Goal: Transaction & Acquisition: Purchase product/service

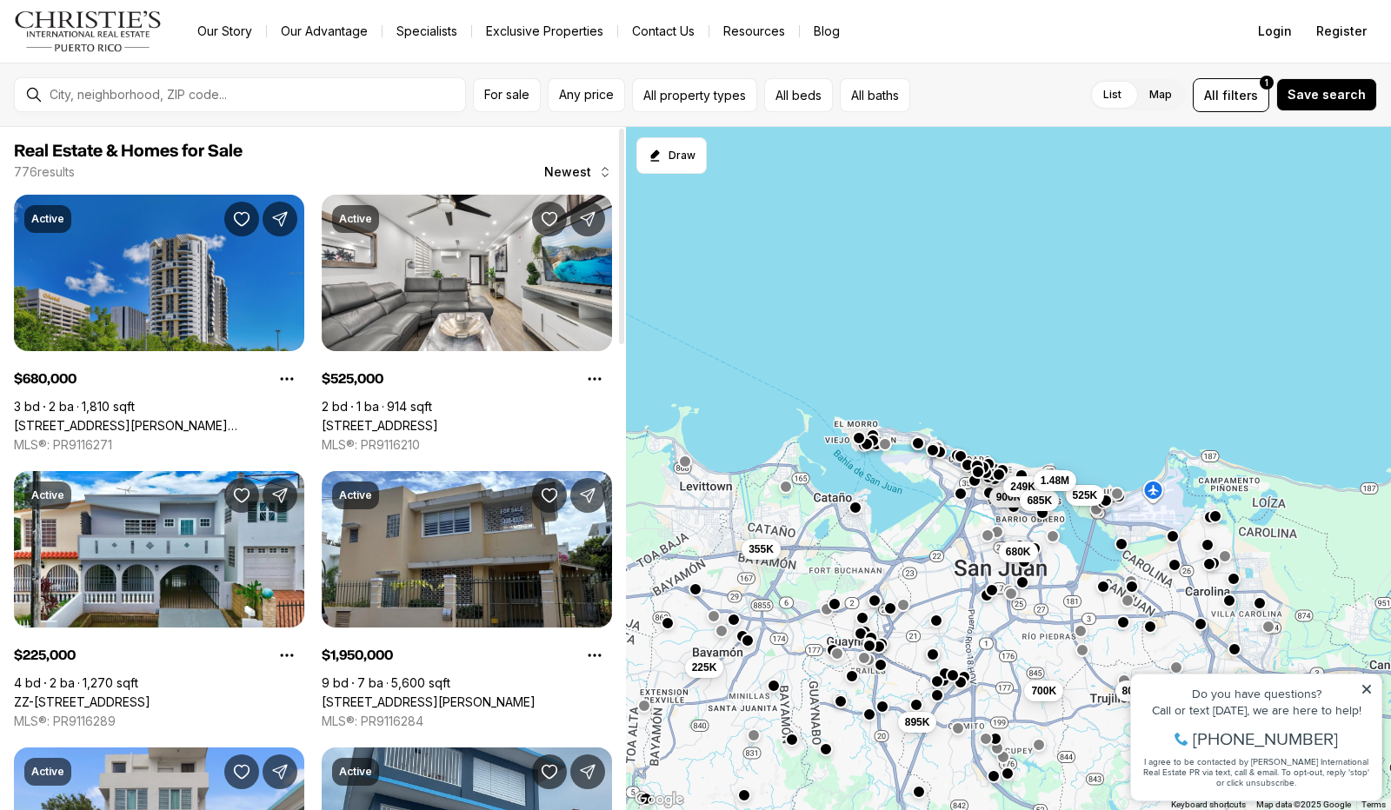
click at [215, 418] on link "120 CARLOS F. CHARDON ST #1804S, SAN JUAN PR, 00918" at bounding box center [159, 426] width 290 height 16
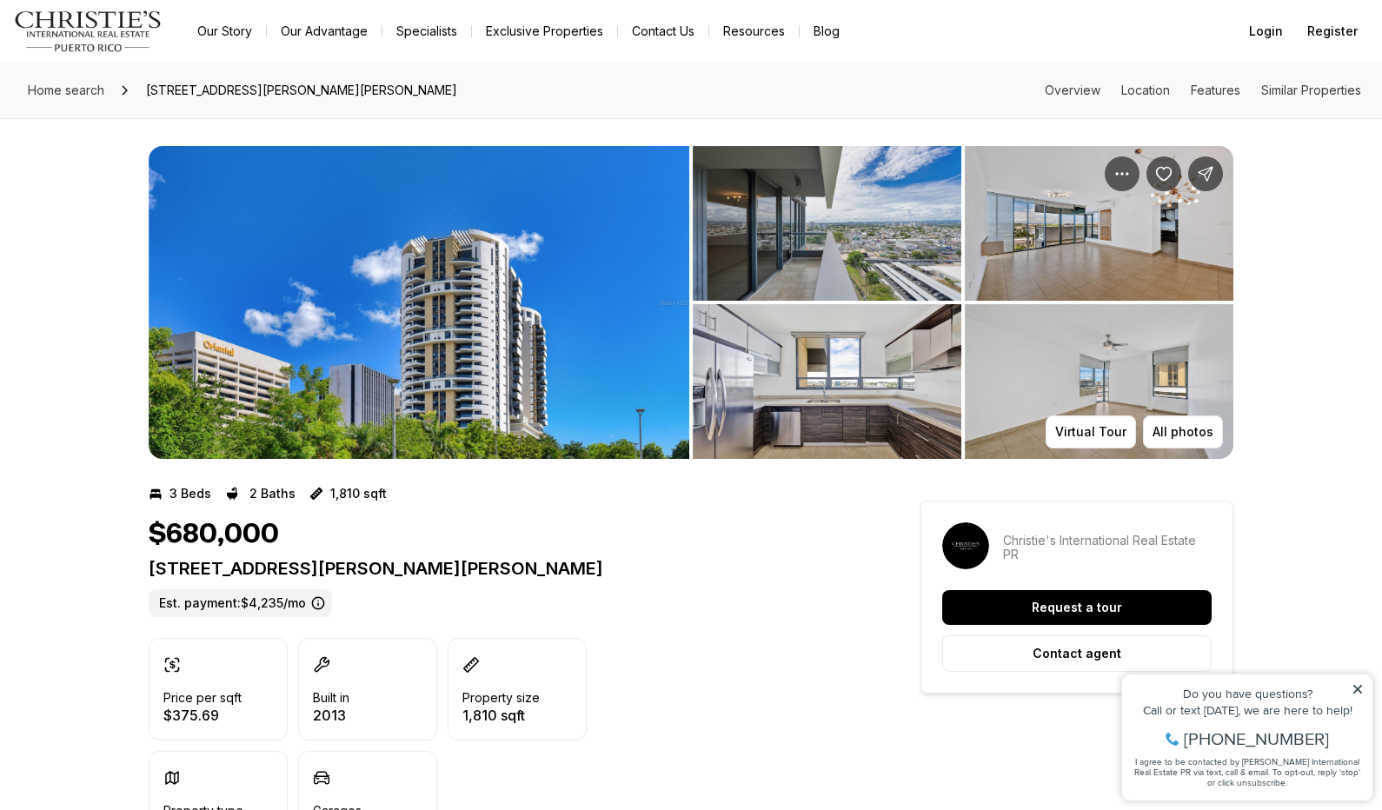
click at [800, 221] on img "View image gallery" at bounding box center [827, 223] width 269 height 155
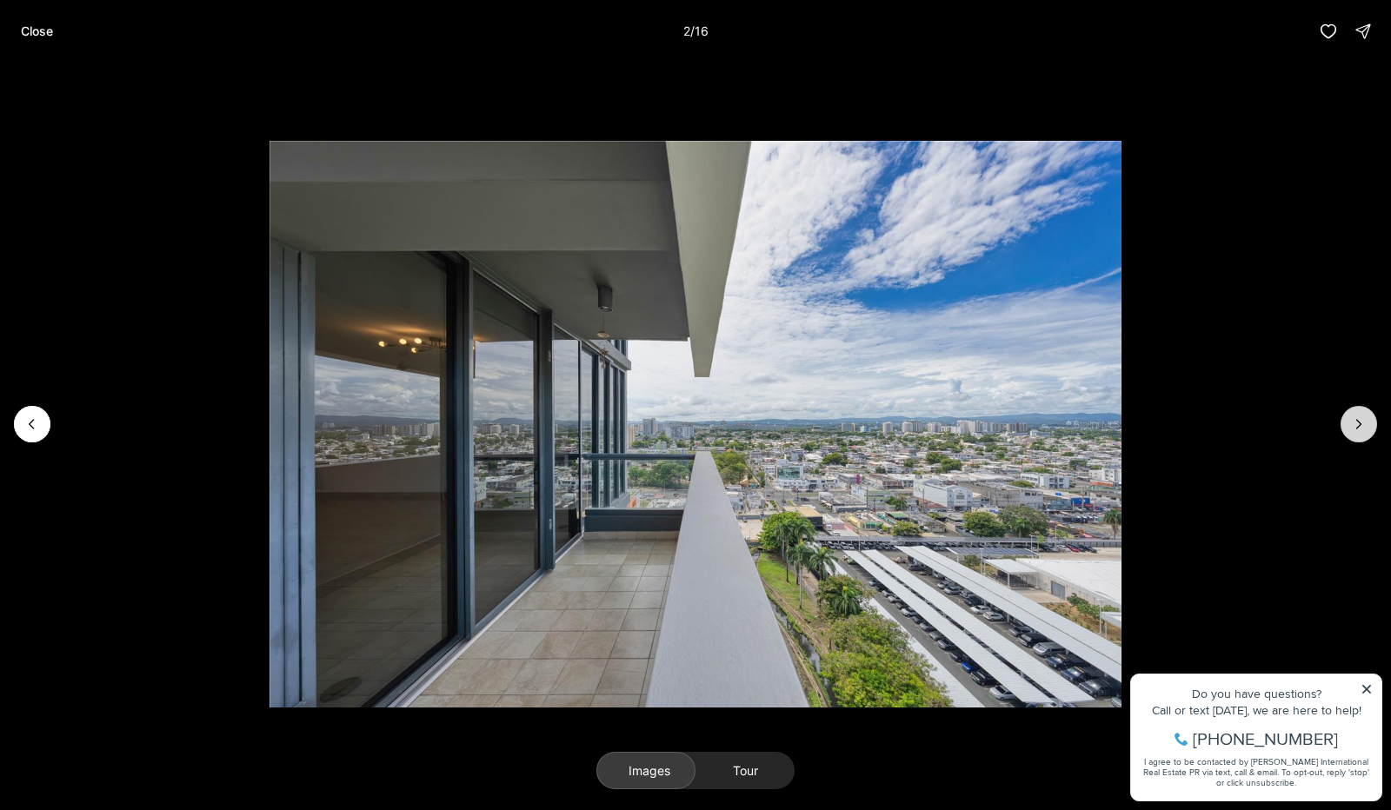
click at [1367, 425] on icon "Next slide" at bounding box center [1358, 424] width 17 height 17
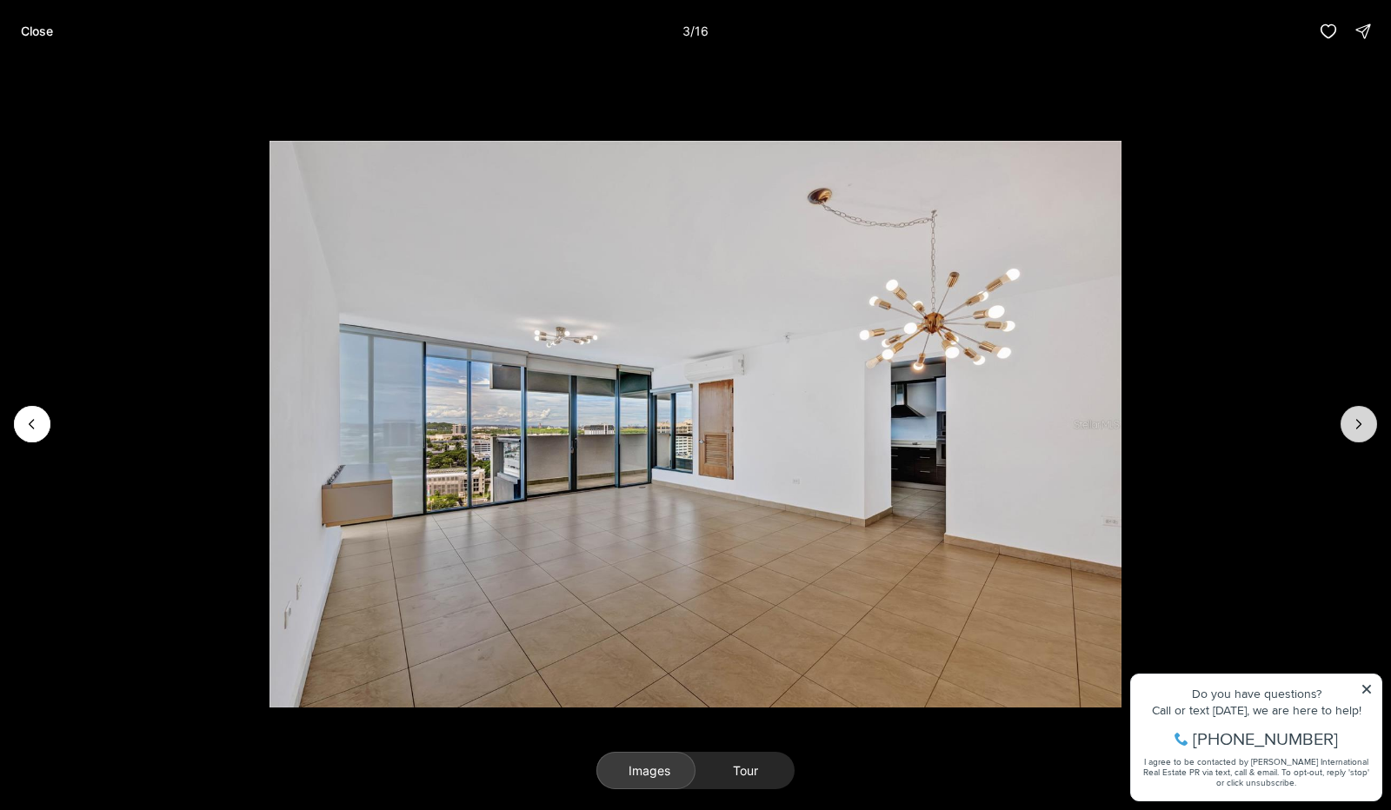
click at [1367, 425] on icon "Next slide" at bounding box center [1358, 424] width 17 height 17
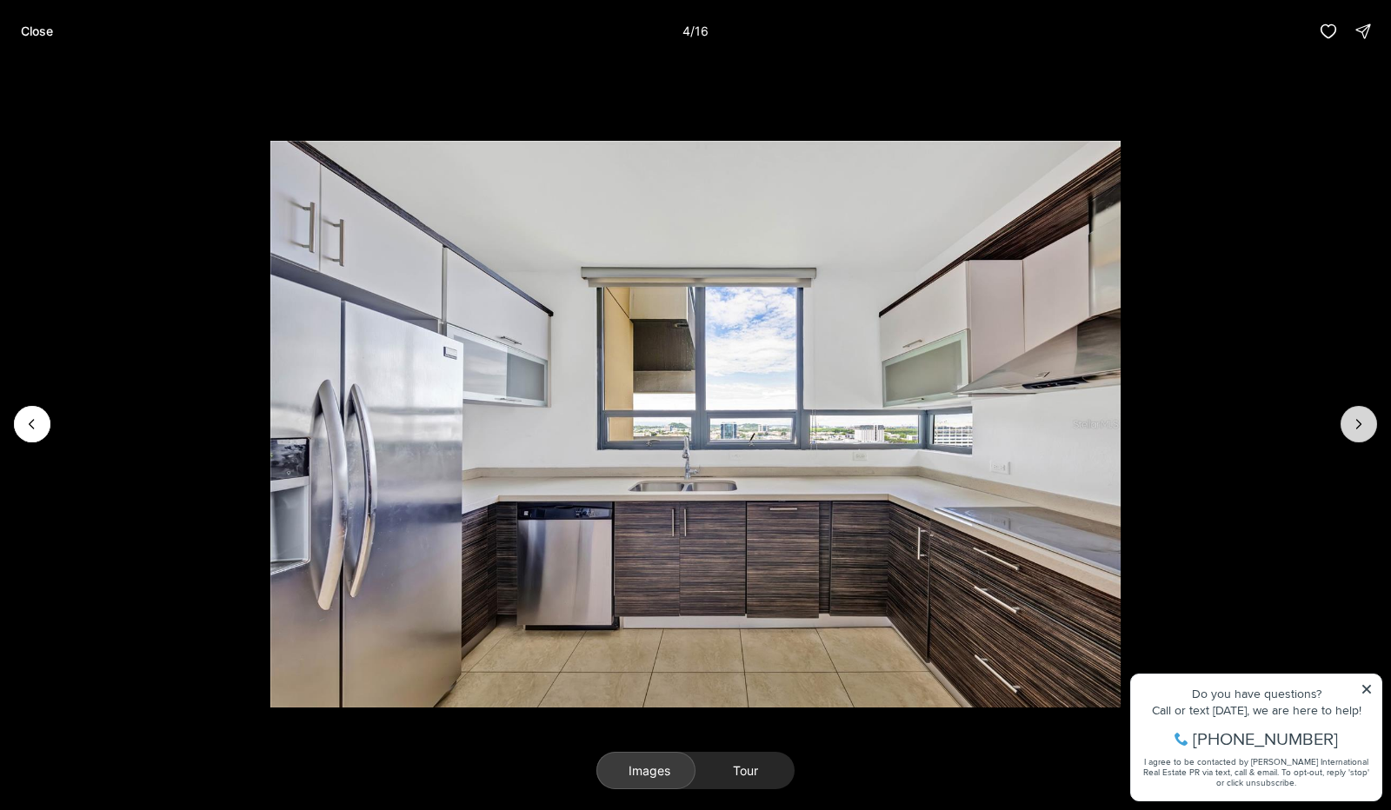
click at [1367, 425] on icon "Next slide" at bounding box center [1358, 424] width 17 height 17
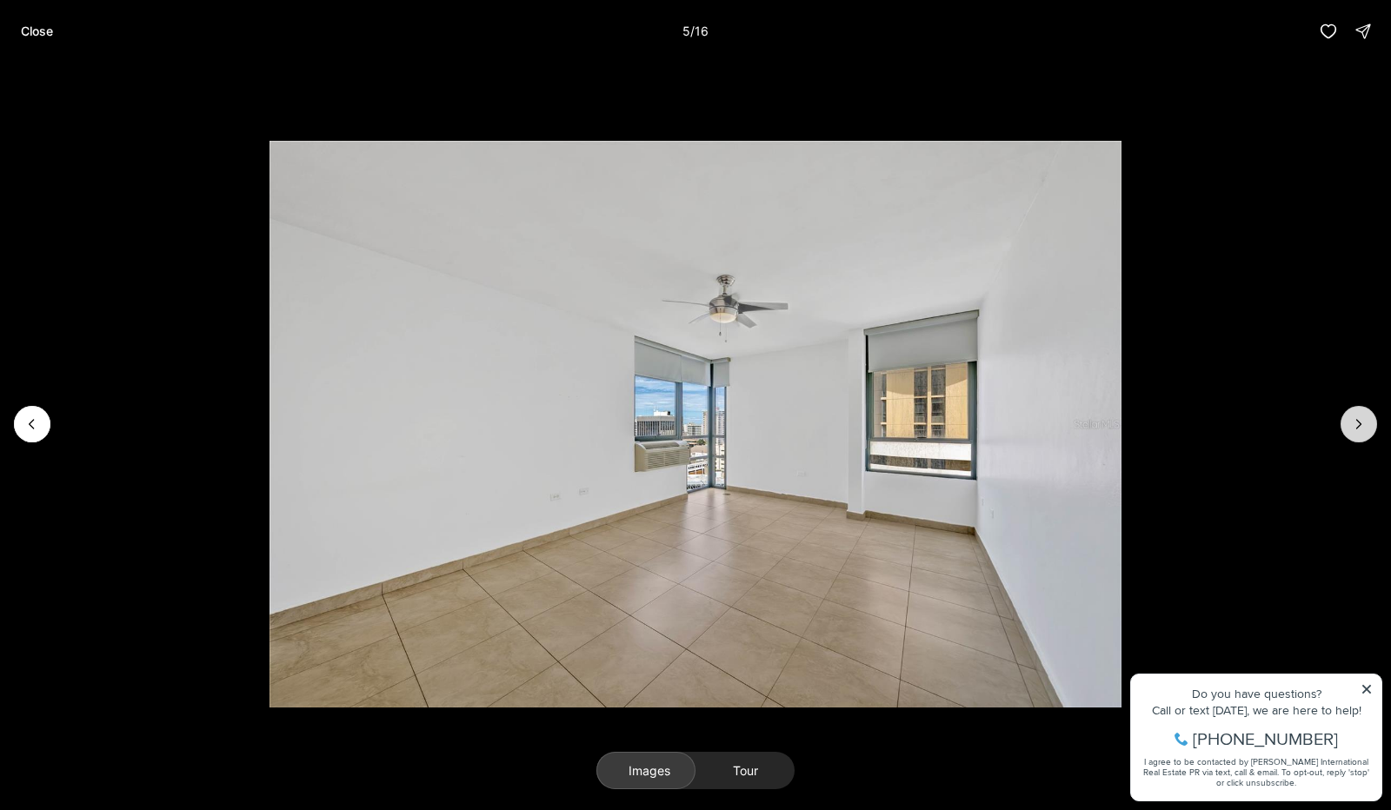
click at [1367, 425] on icon "Next slide" at bounding box center [1358, 424] width 17 height 17
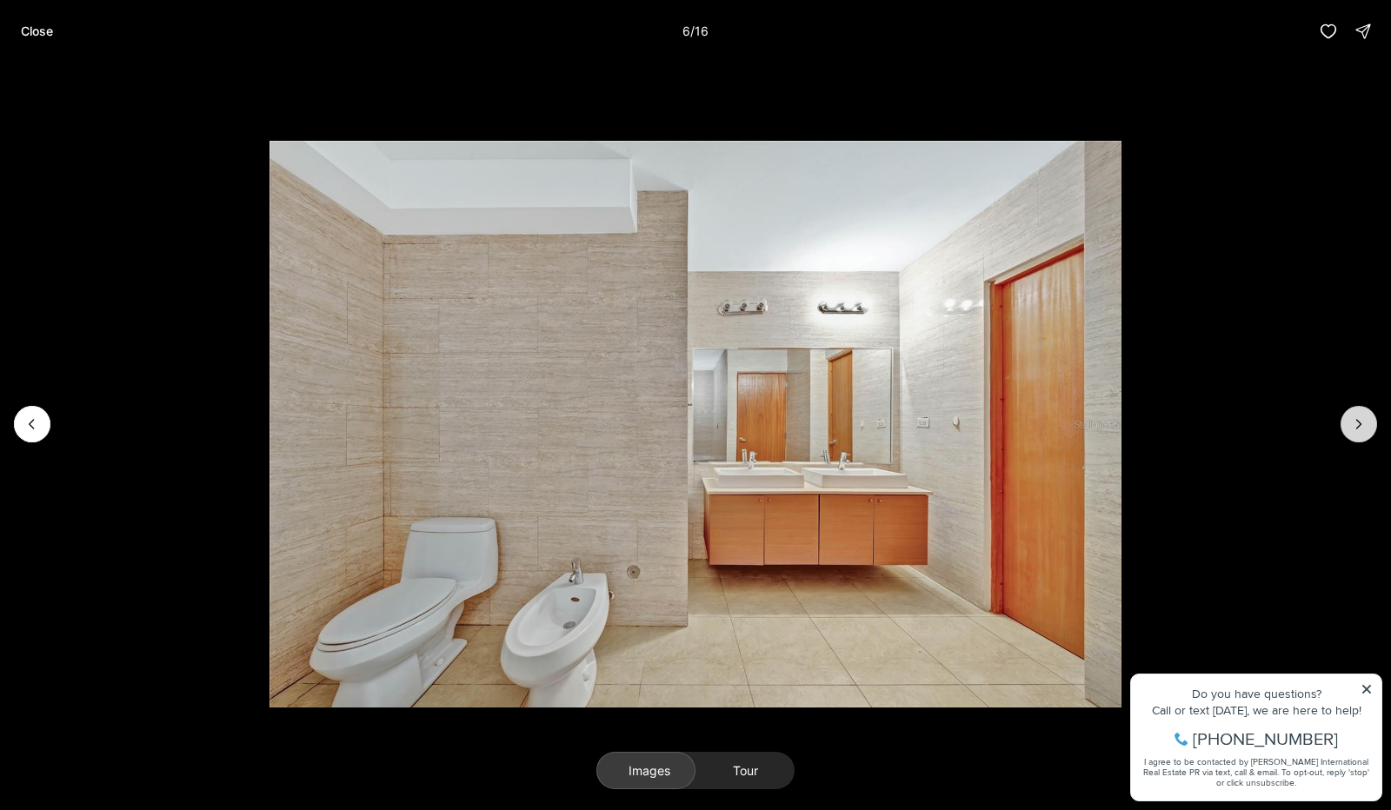
click at [1367, 425] on icon "Next slide" at bounding box center [1358, 424] width 17 height 17
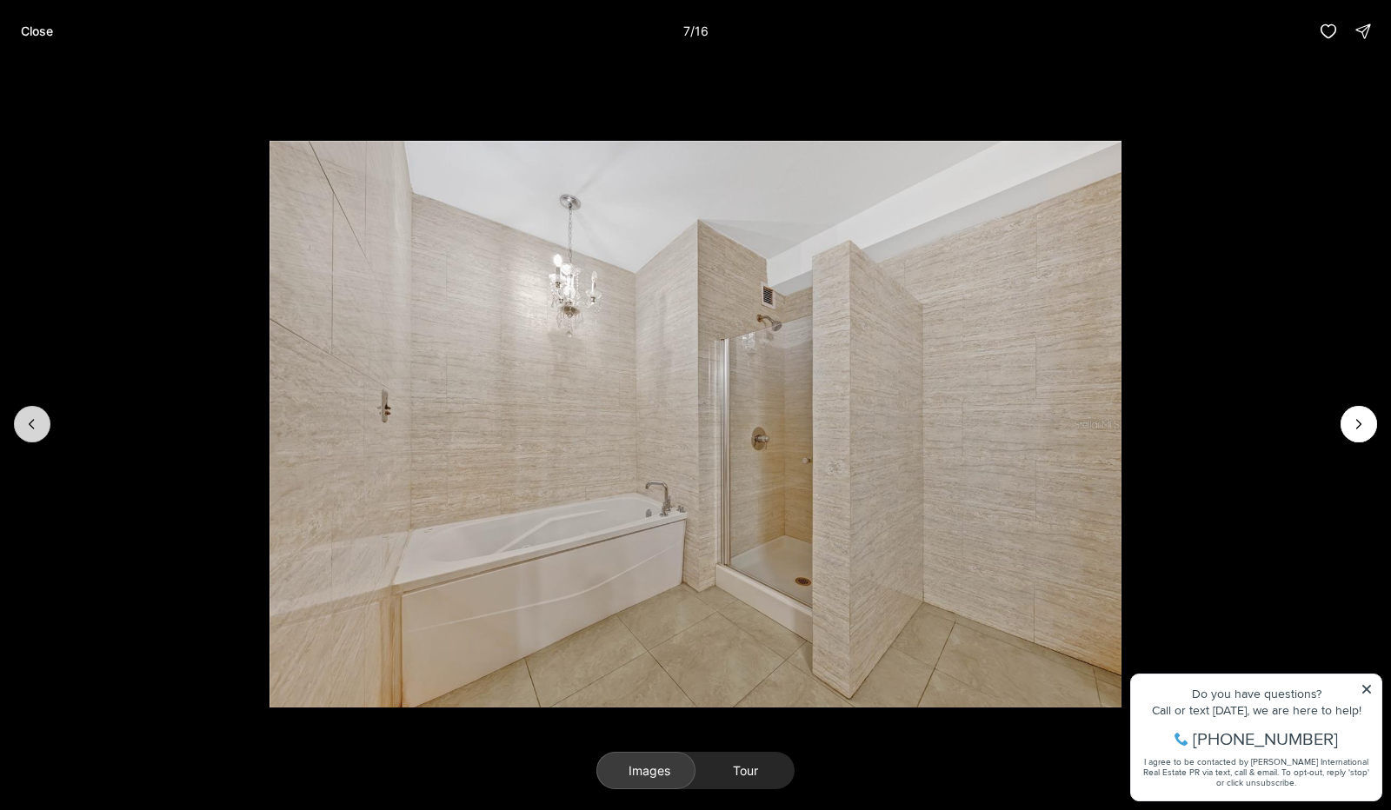
click at [37, 420] on icon "Previous slide" at bounding box center [31, 424] width 17 height 17
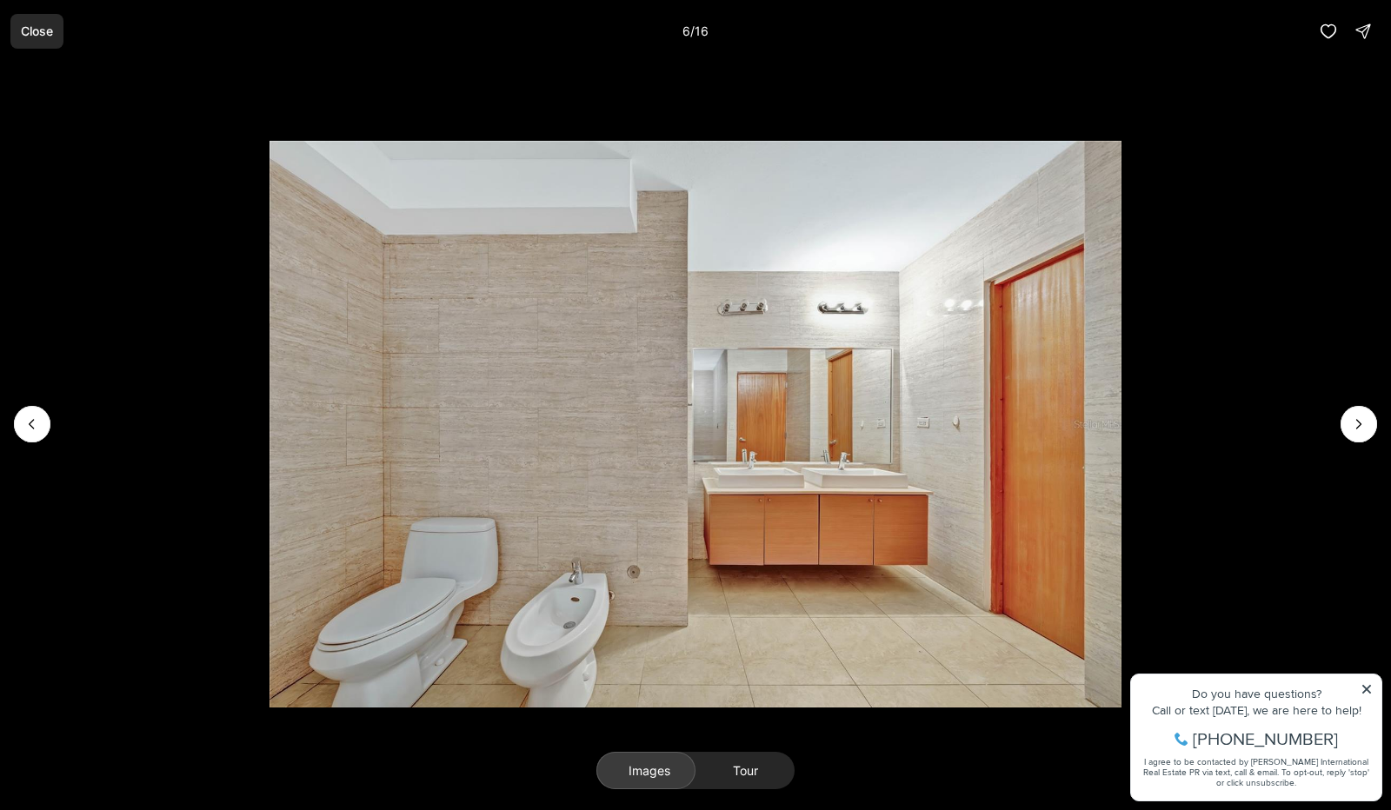
click at [39, 25] on p "Close" at bounding box center [37, 31] width 32 height 14
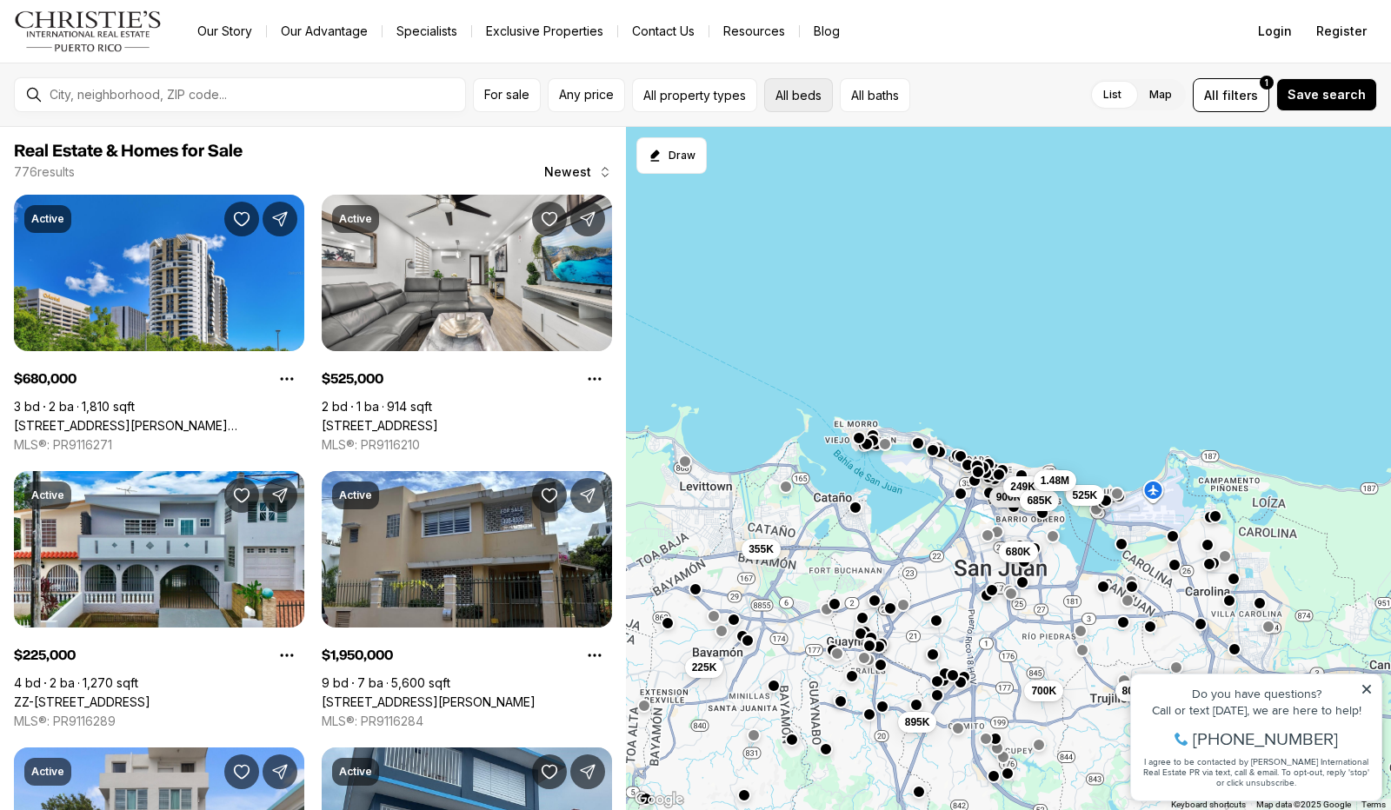
click at [804, 93] on button "All beds" at bounding box center [798, 95] width 69 height 34
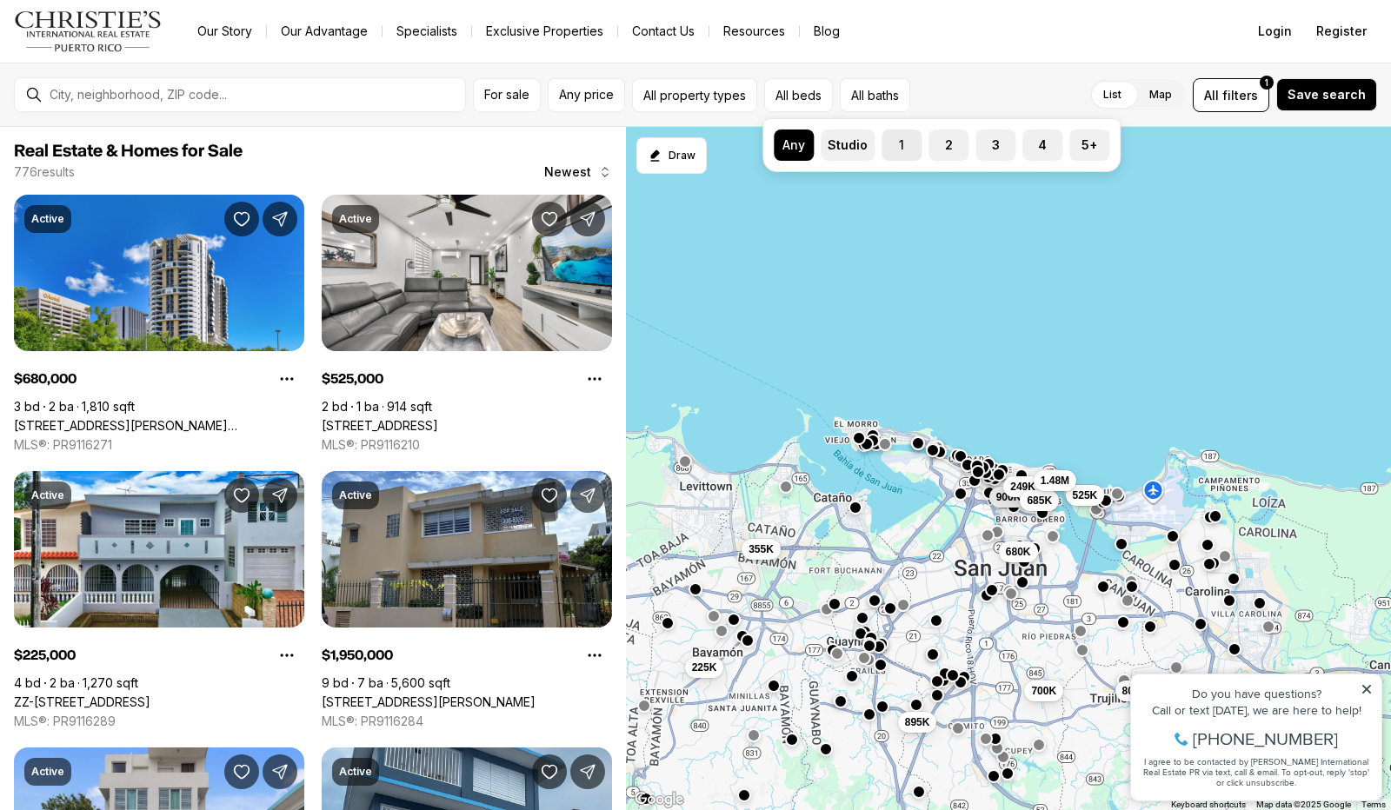
click at [889, 140] on button "1" at bounding box center [890, 138] width 17 height 17
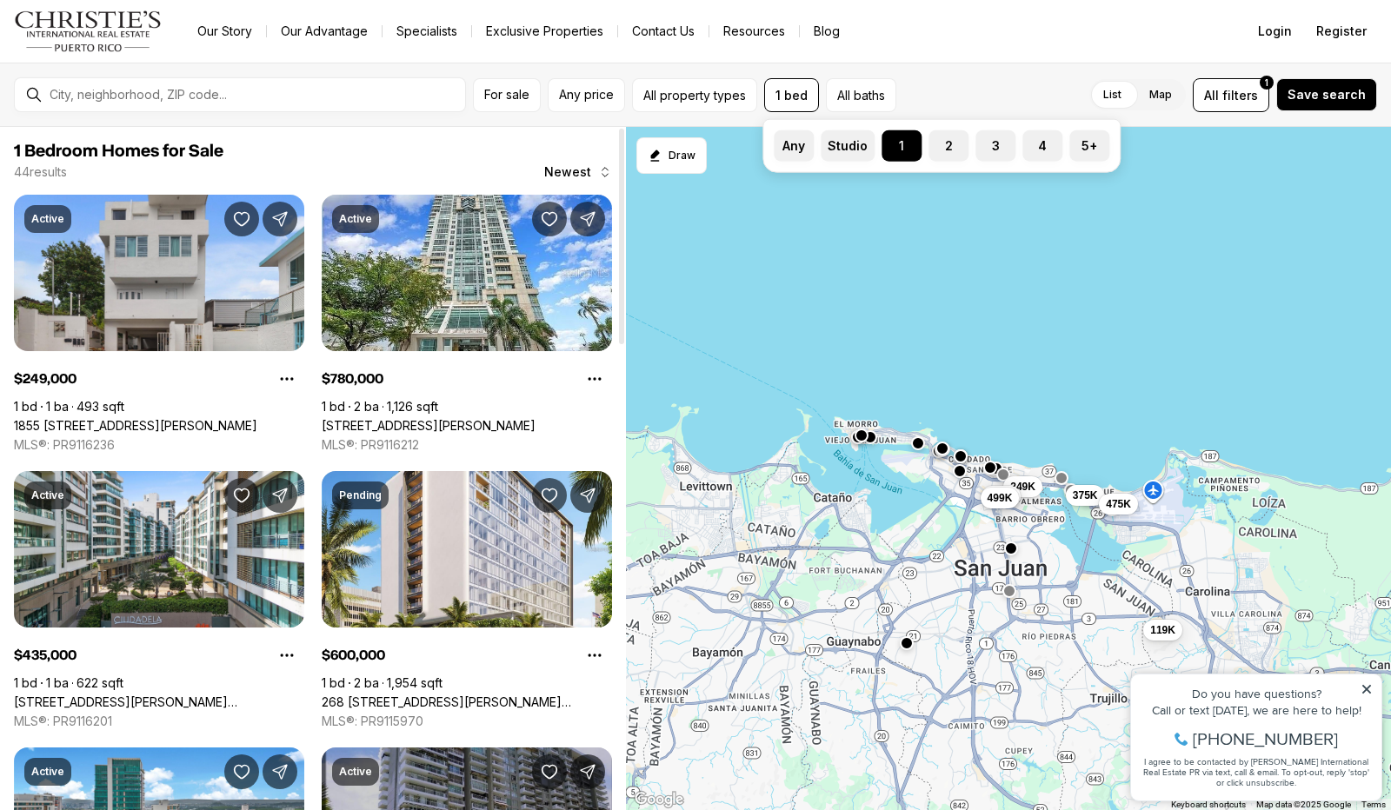
click at [440, 154] on span "1 Bedroom Homes for Sale" at bounding box center [313, 151] width 598 height 21
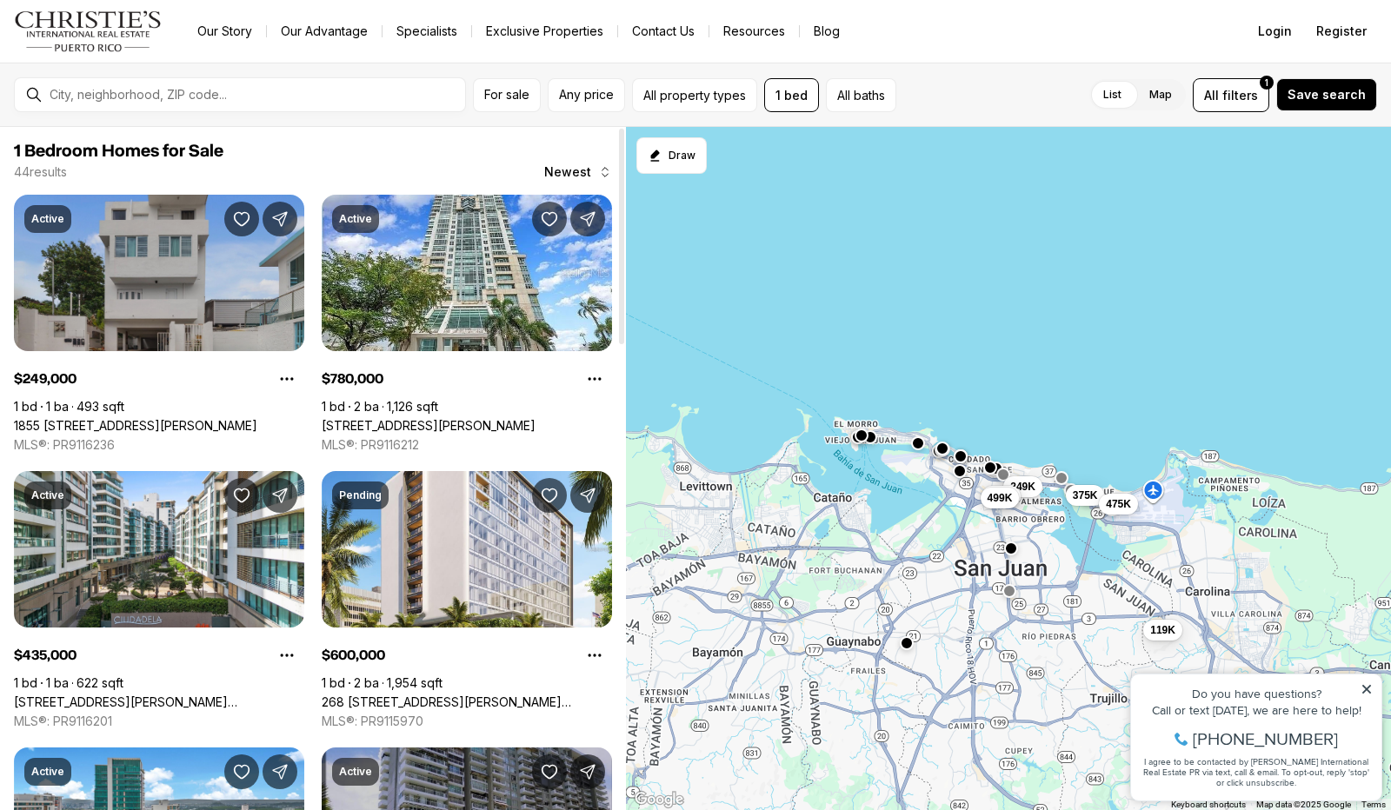
click at [170, 418] on link "1855 [STREET_ADDRESS][PERSON_NAME]" at bounding box center [135, 426] width 243 height 16
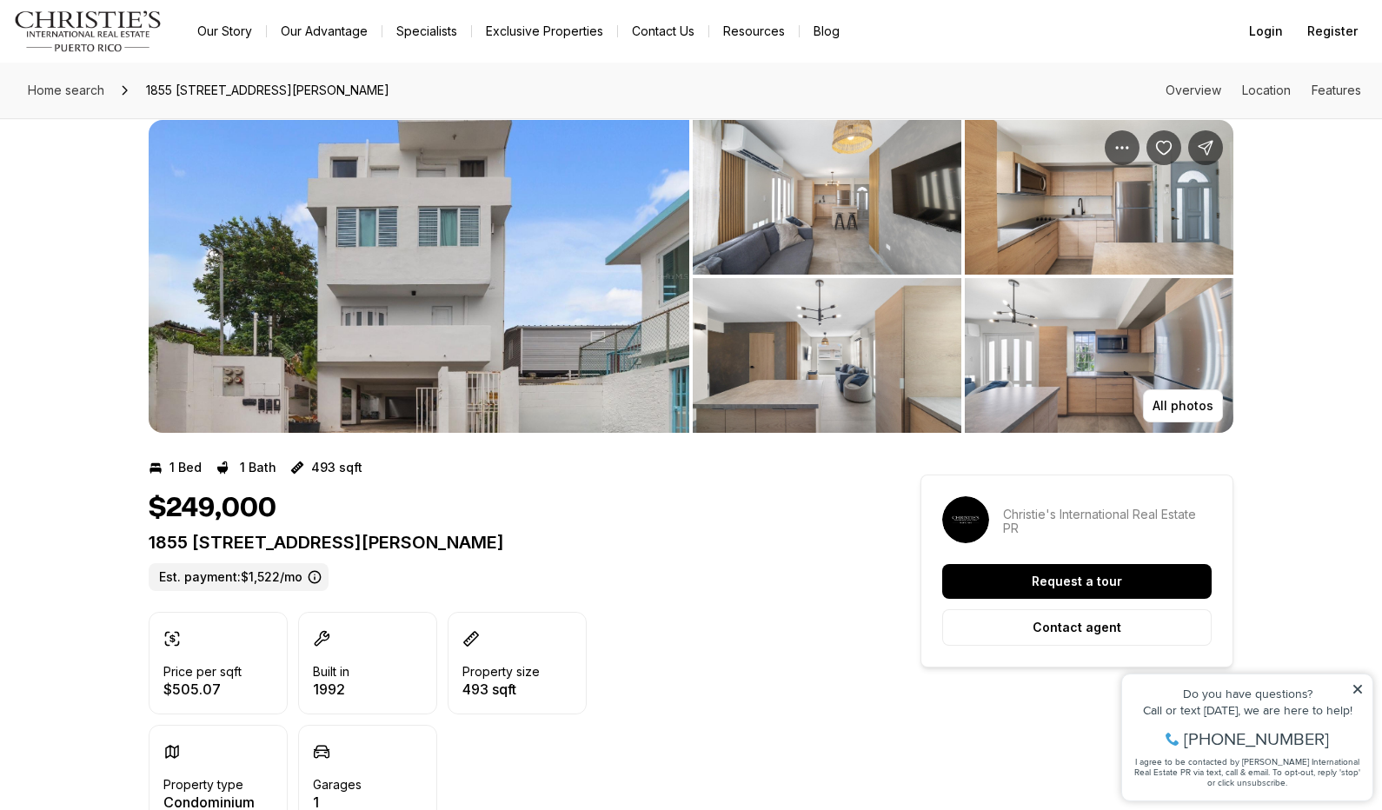
scroll to position [28, 0]
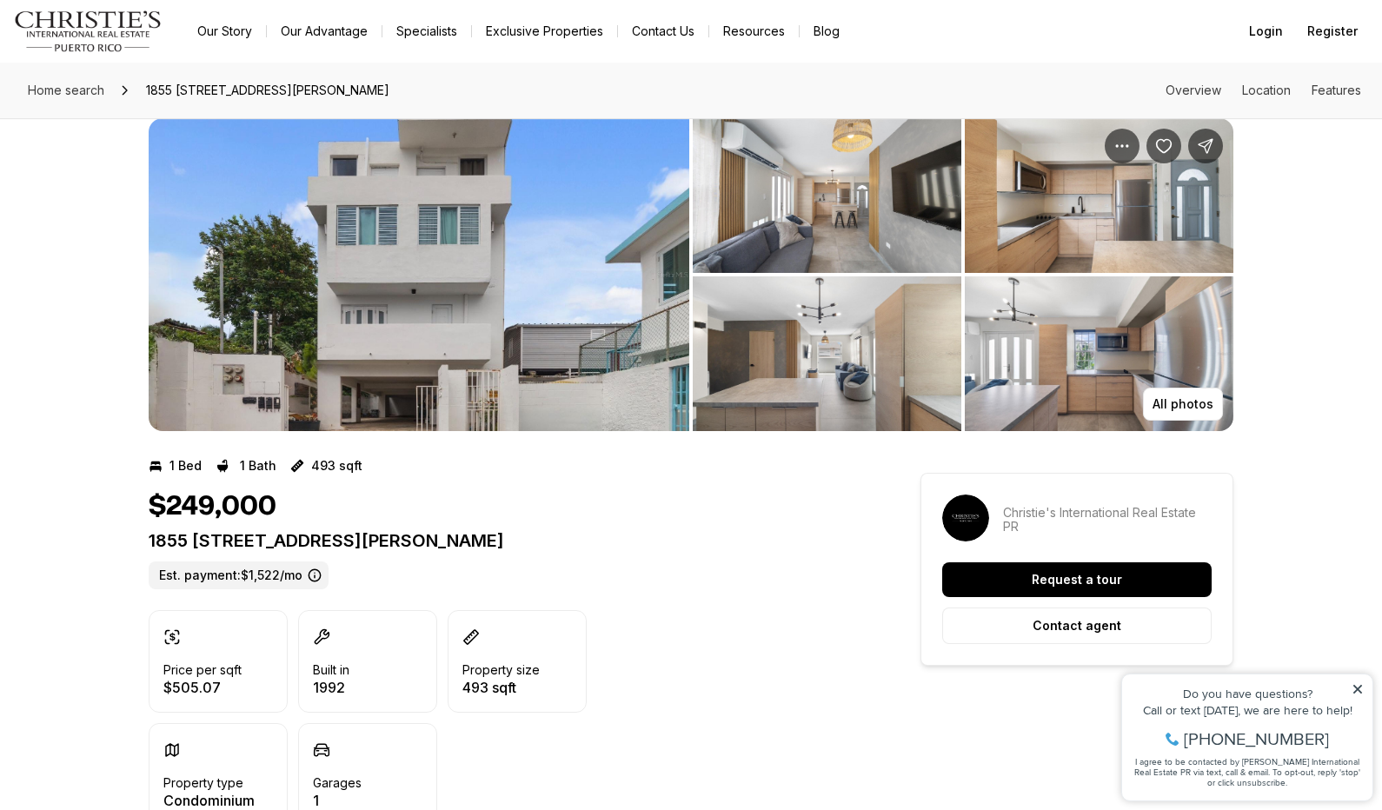
click at [622, 383] on img "View image gallery" at bounding box center [419, 274] width 541 height 313
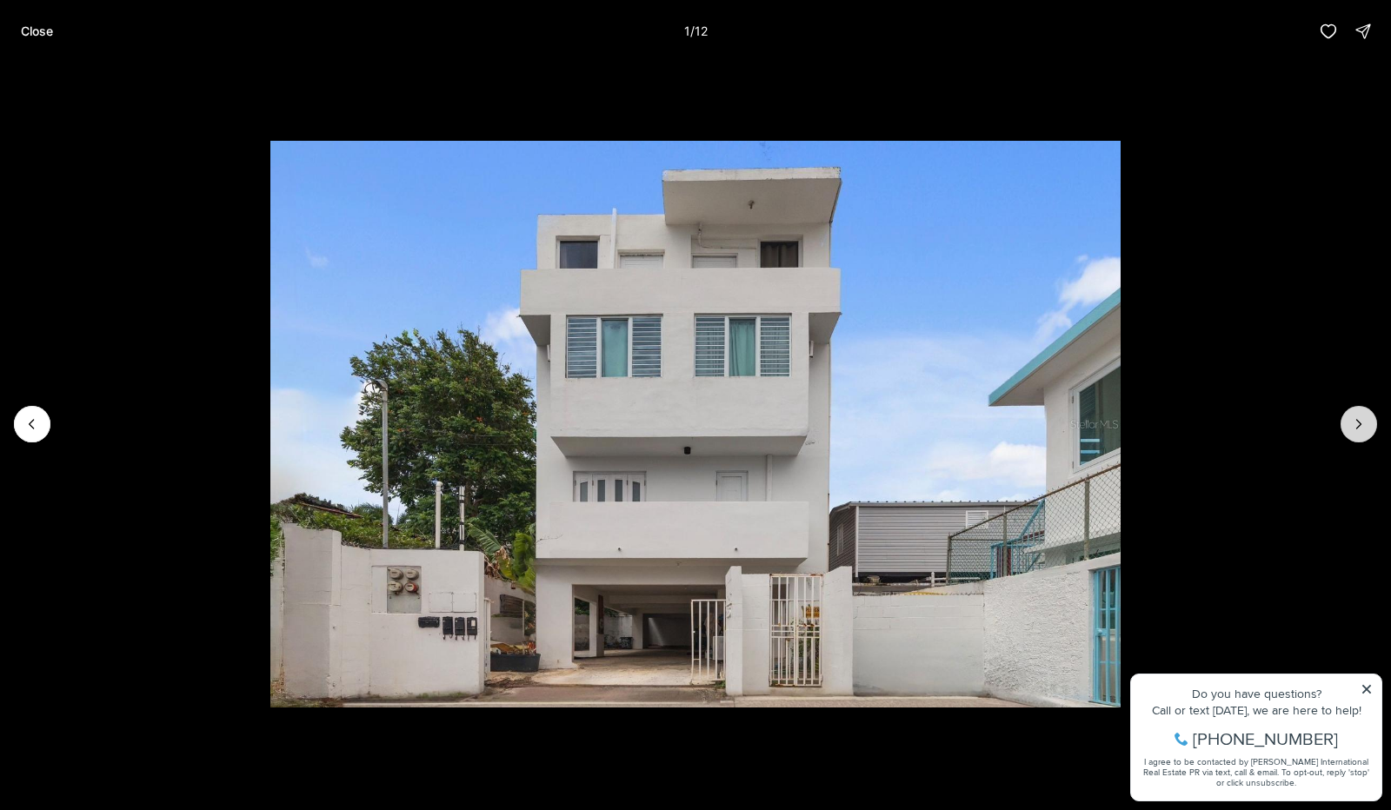
click at [1359, 432] on icon "Next slide" at bounding box center [1358, 424] width 17 height 17
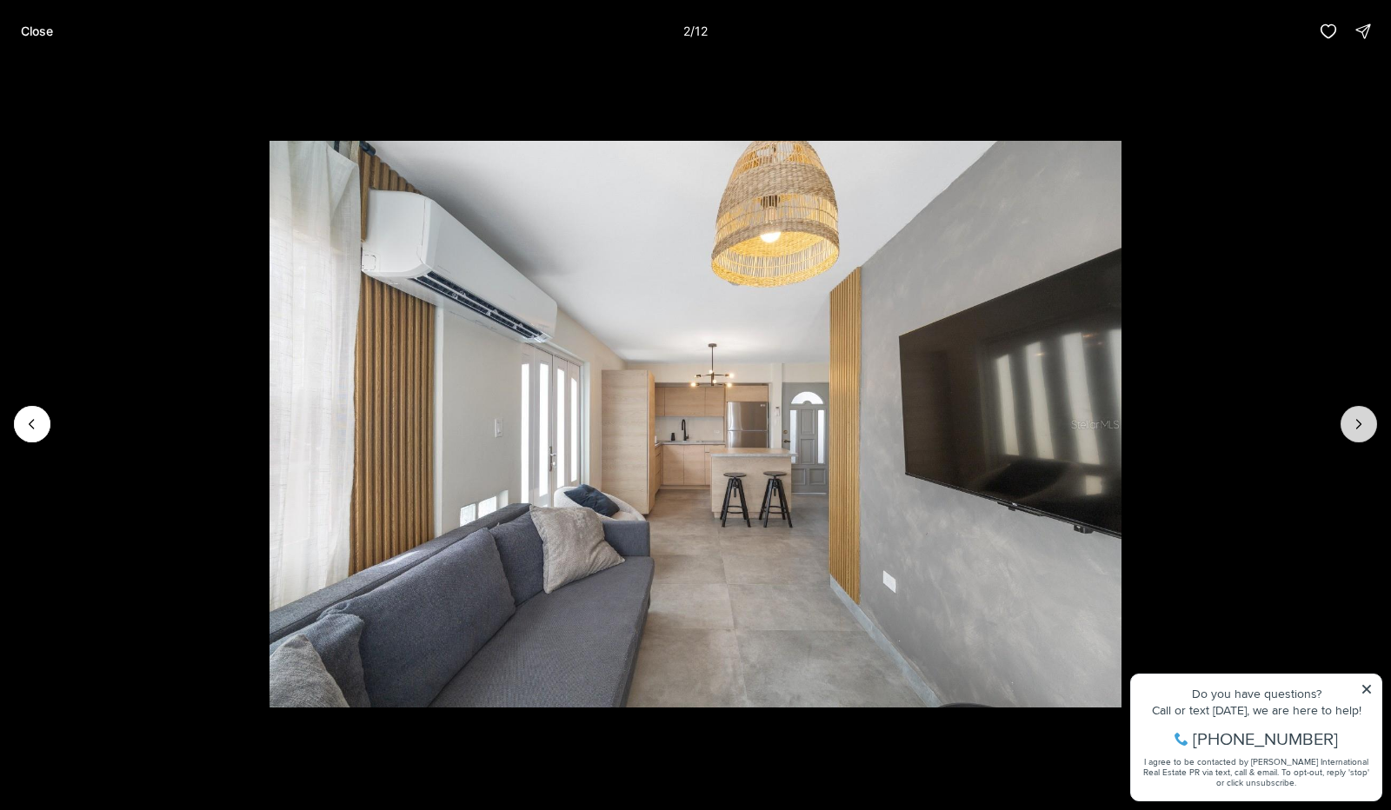
click at [1358, 427] on icon "Next slide" at bounding box center [1359, 424] width 4 height 9
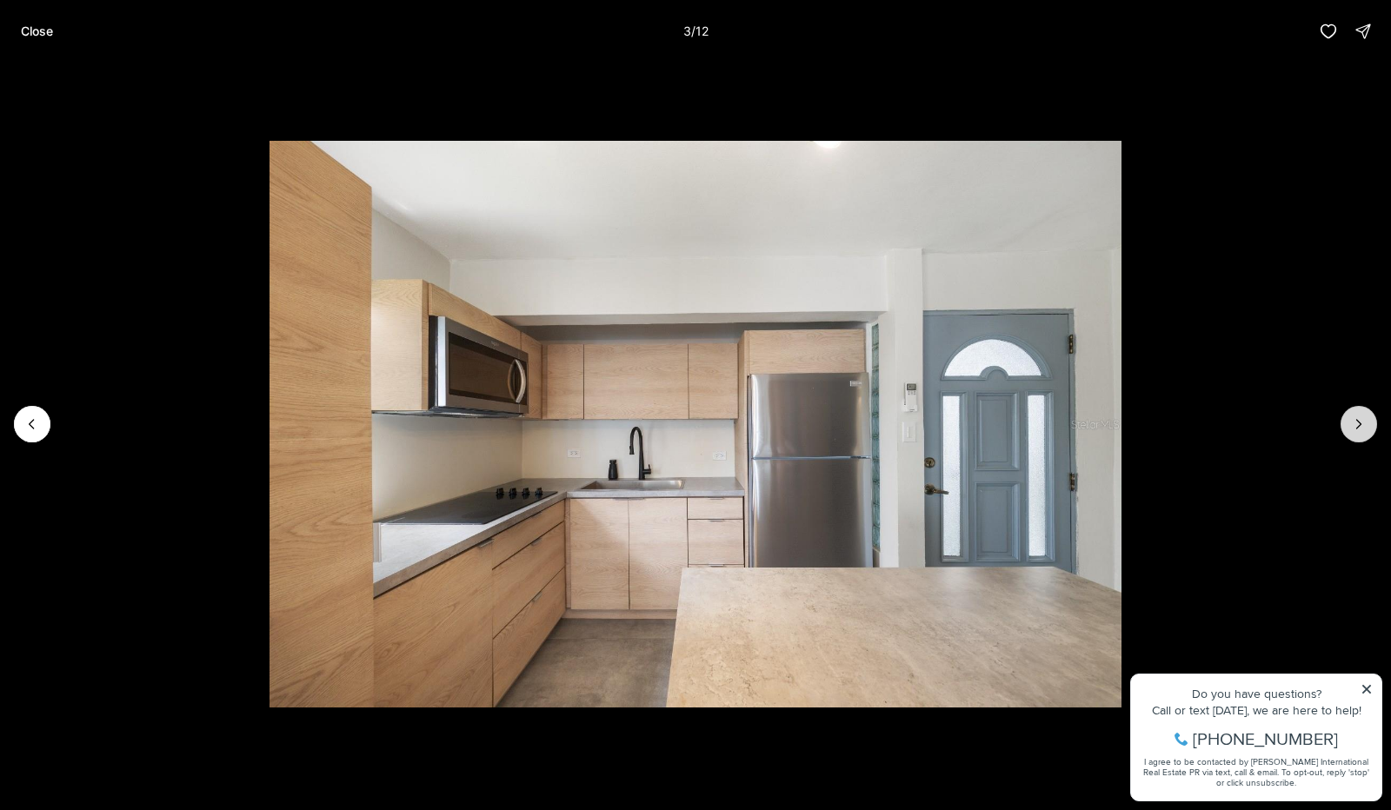
click at [1358, 429] on icon "Next slide" at bounding box center [1358, 424] width 17 height 17
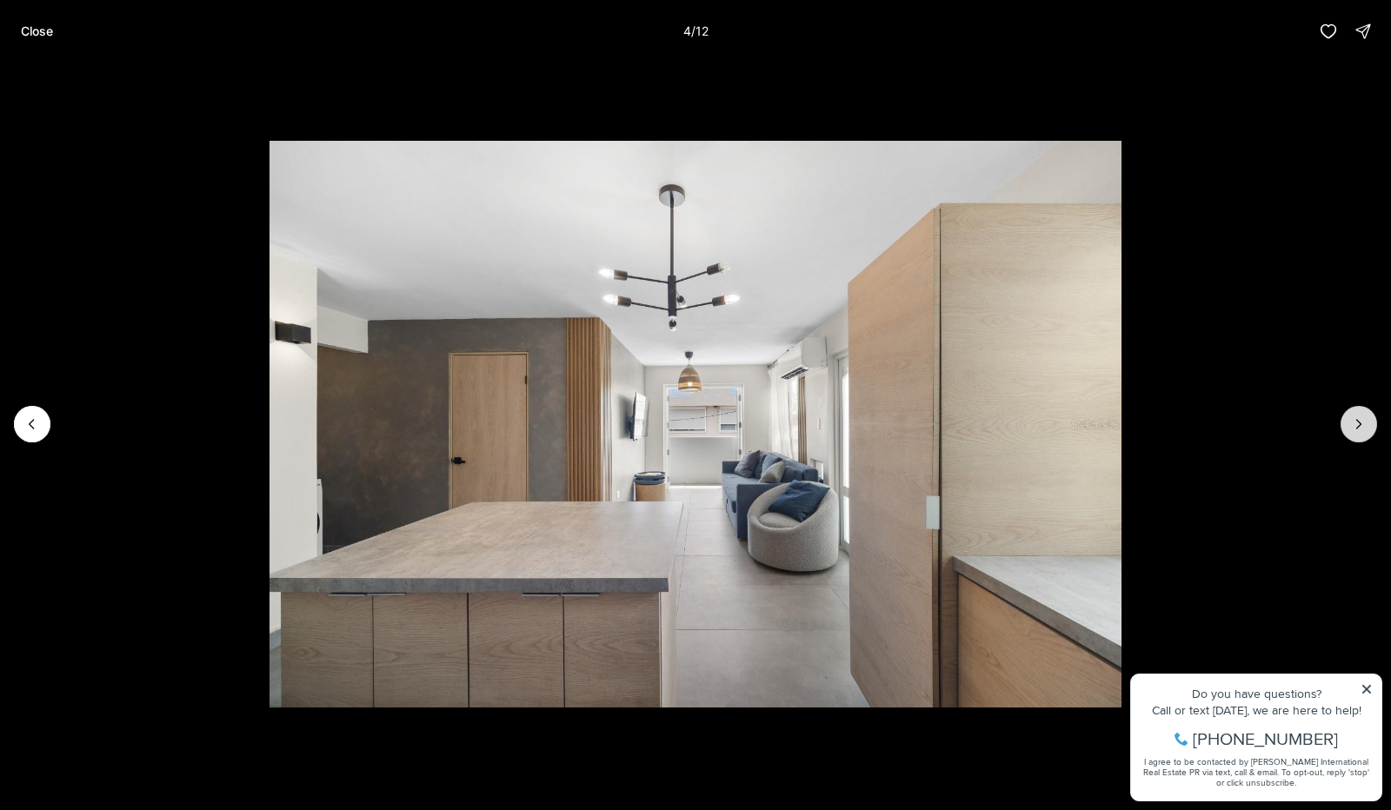
click at [1355, 429] on icon "Next slide" at bounding box center [1358, 424] width 17 height 17
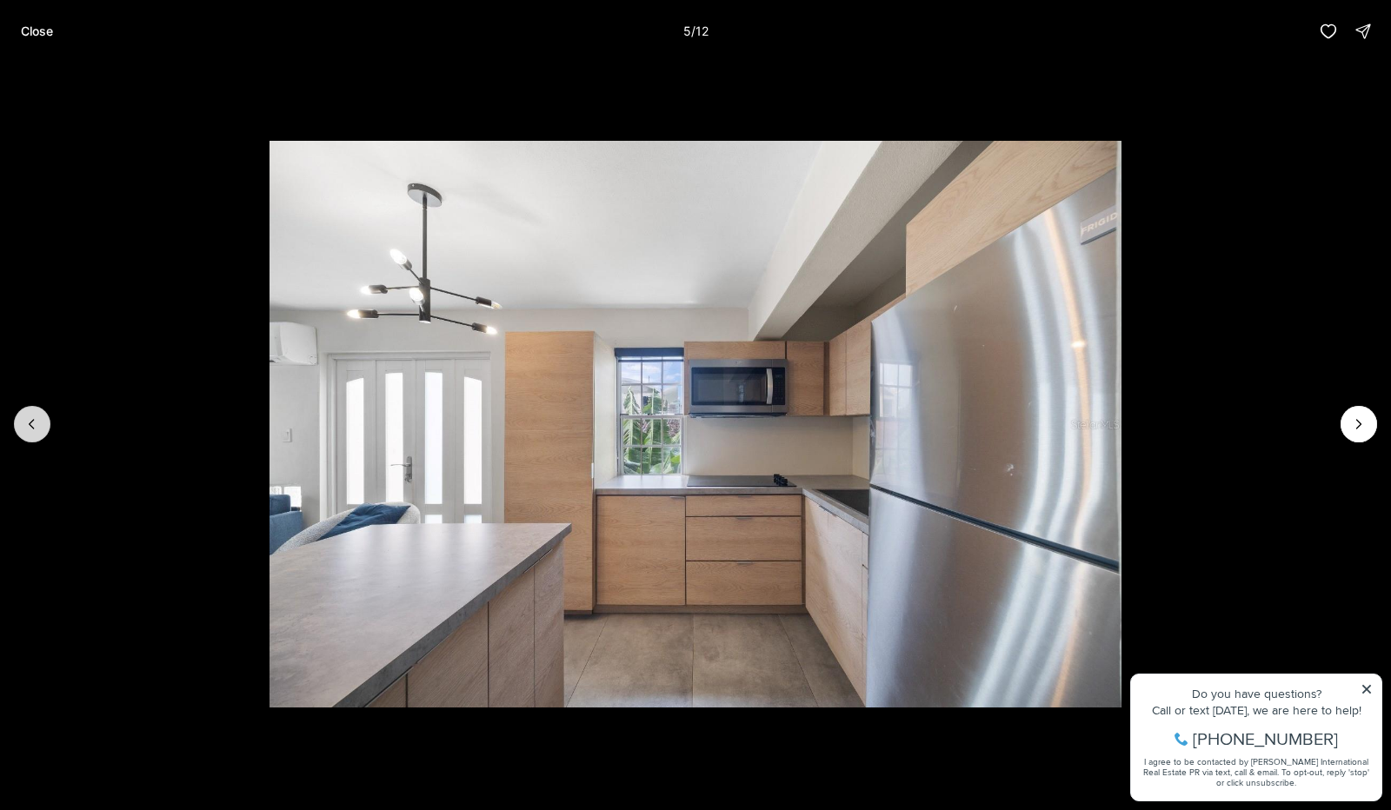
click at [33, 423] on icon "Previous slide" at bounding box center [31, 424] width 17 height 17
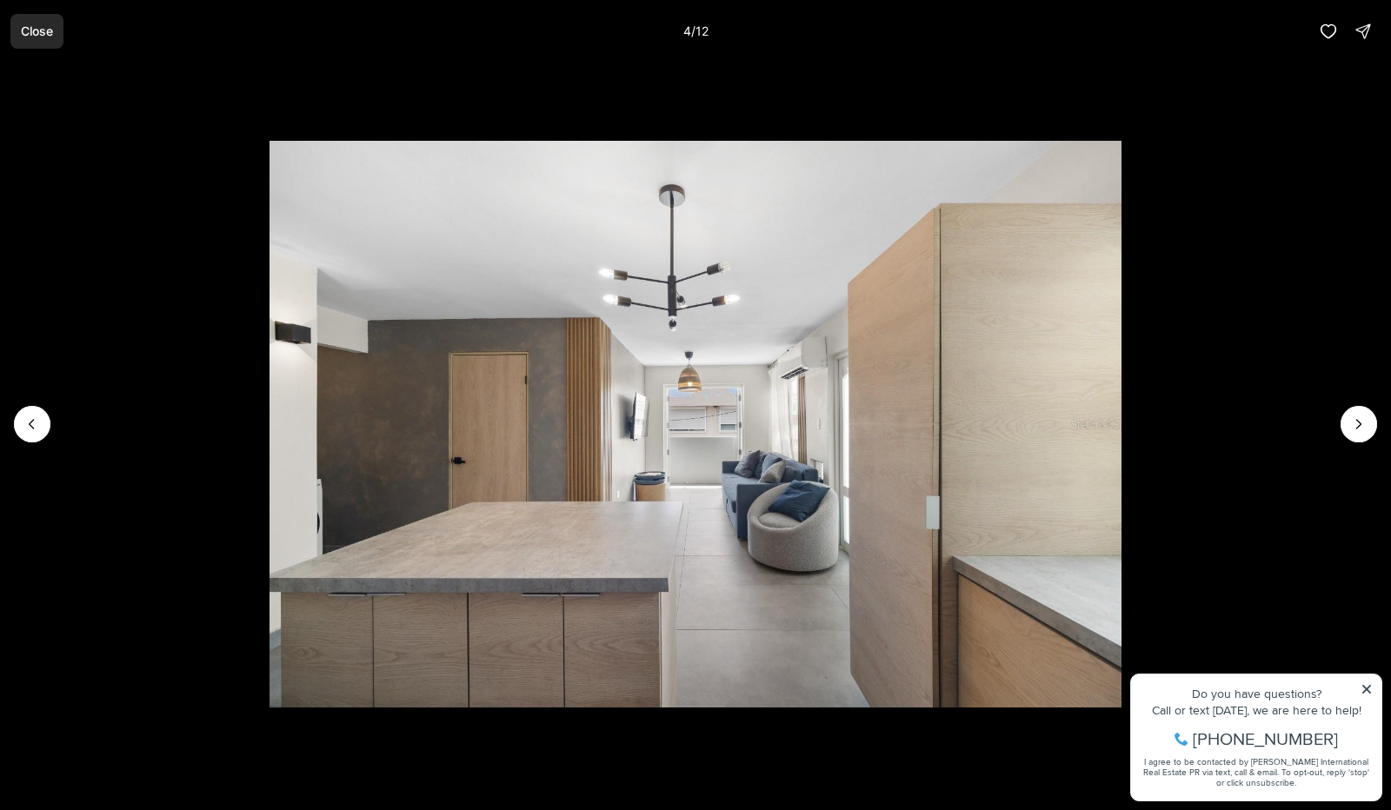
click at [57, 29] on button "Close" at bounding box center [36, 31] width 53 height 35
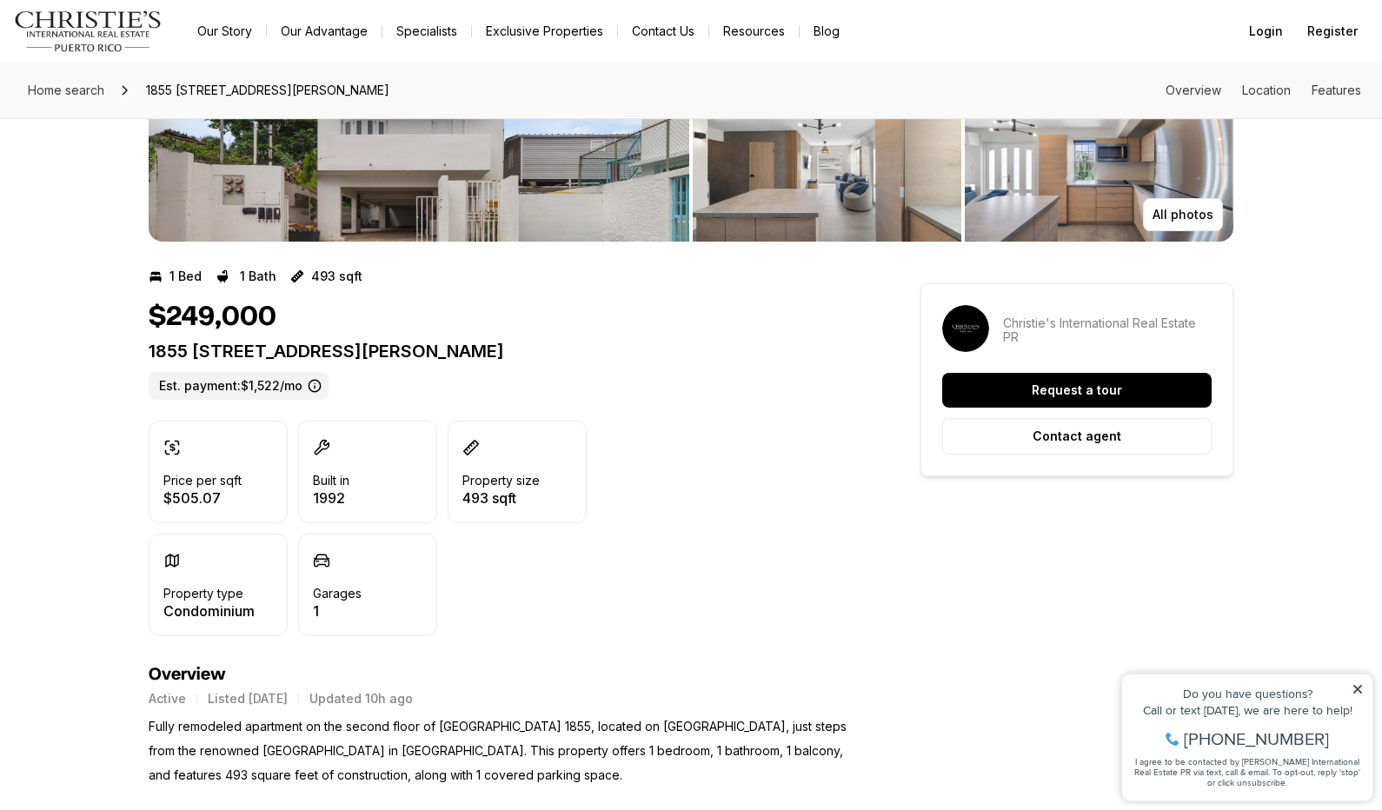
scroll to position [0, 0]
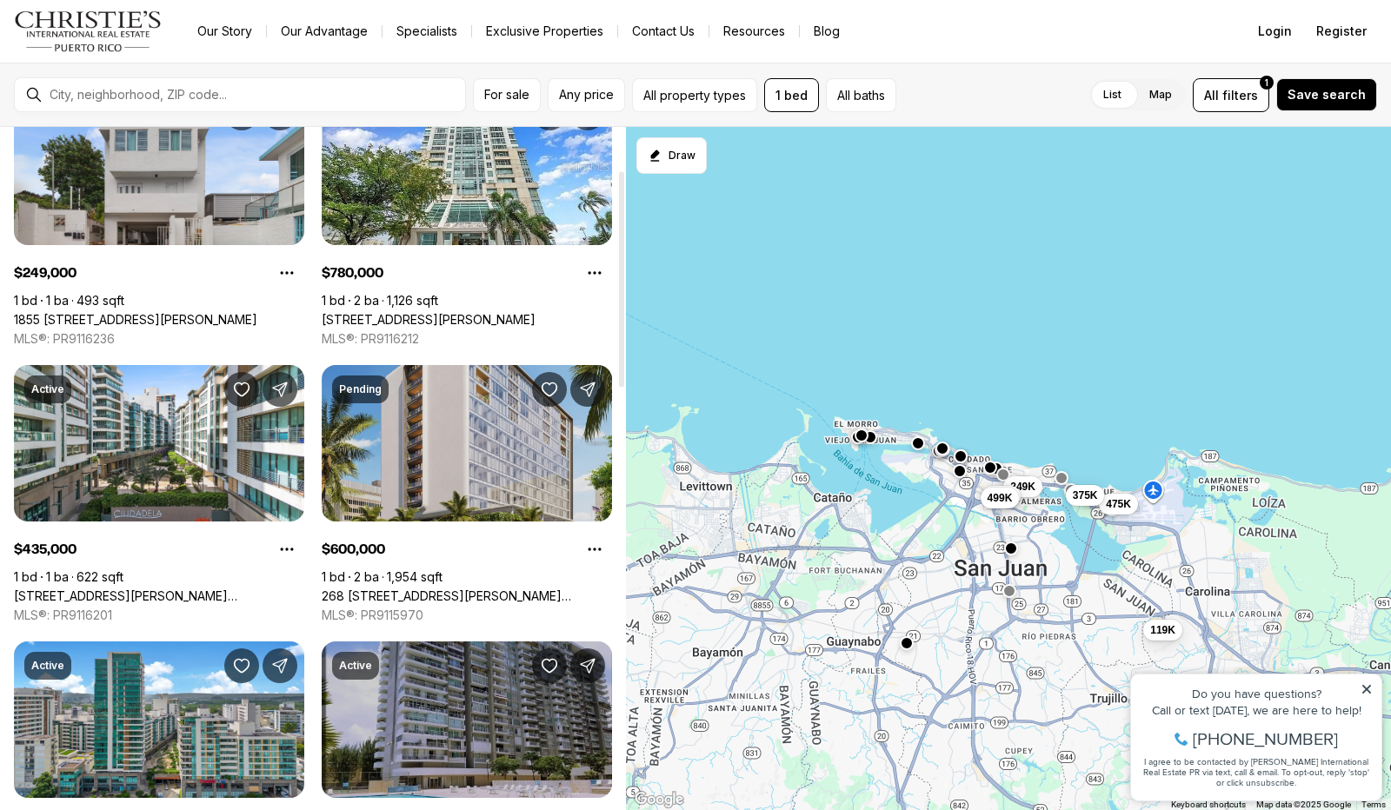
scroll to position [104, 0]
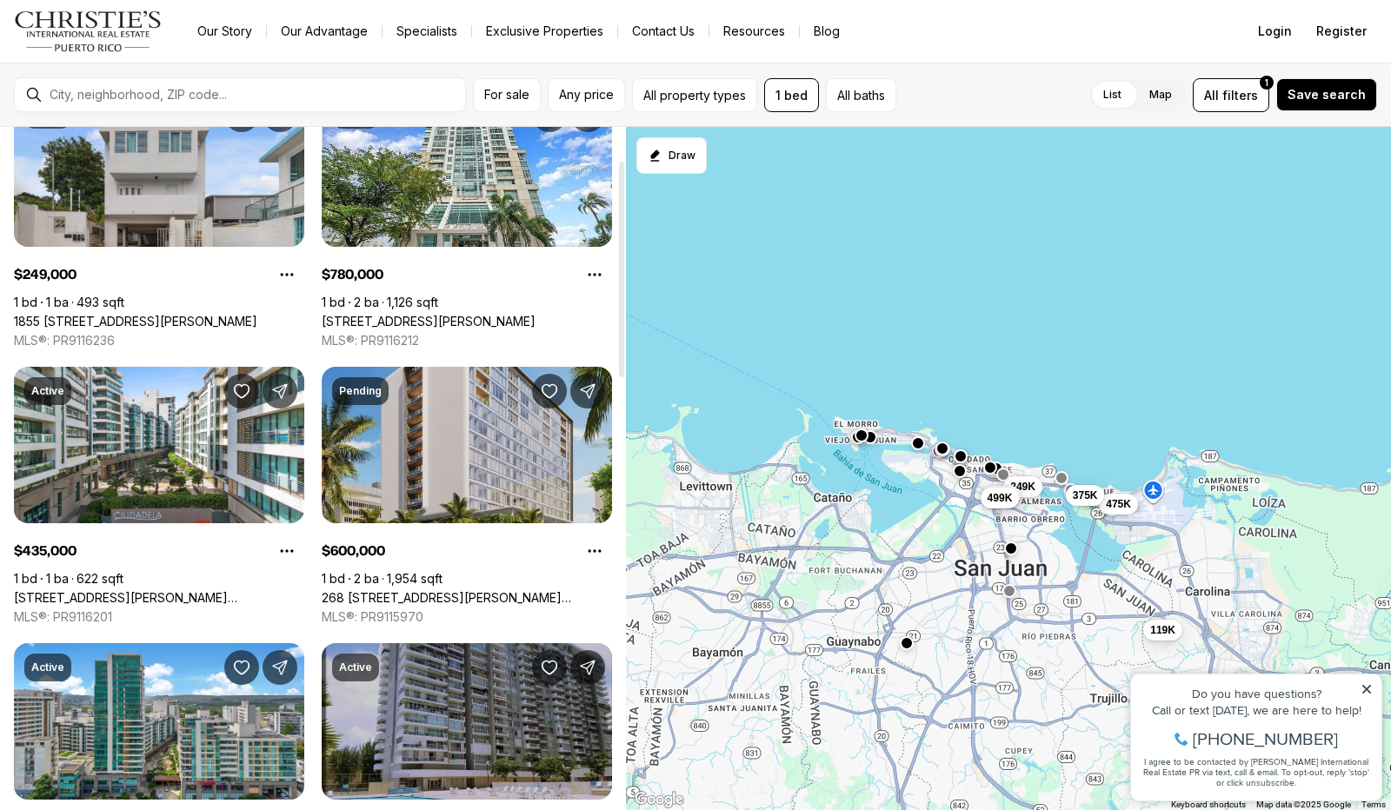
click at [499, 590] on link "268 [STREET_ADDRESS][PERSON_NAME][PERSON_NAME][PERSON_NAME]" at bounding box center [467, 598] width 290 height 16
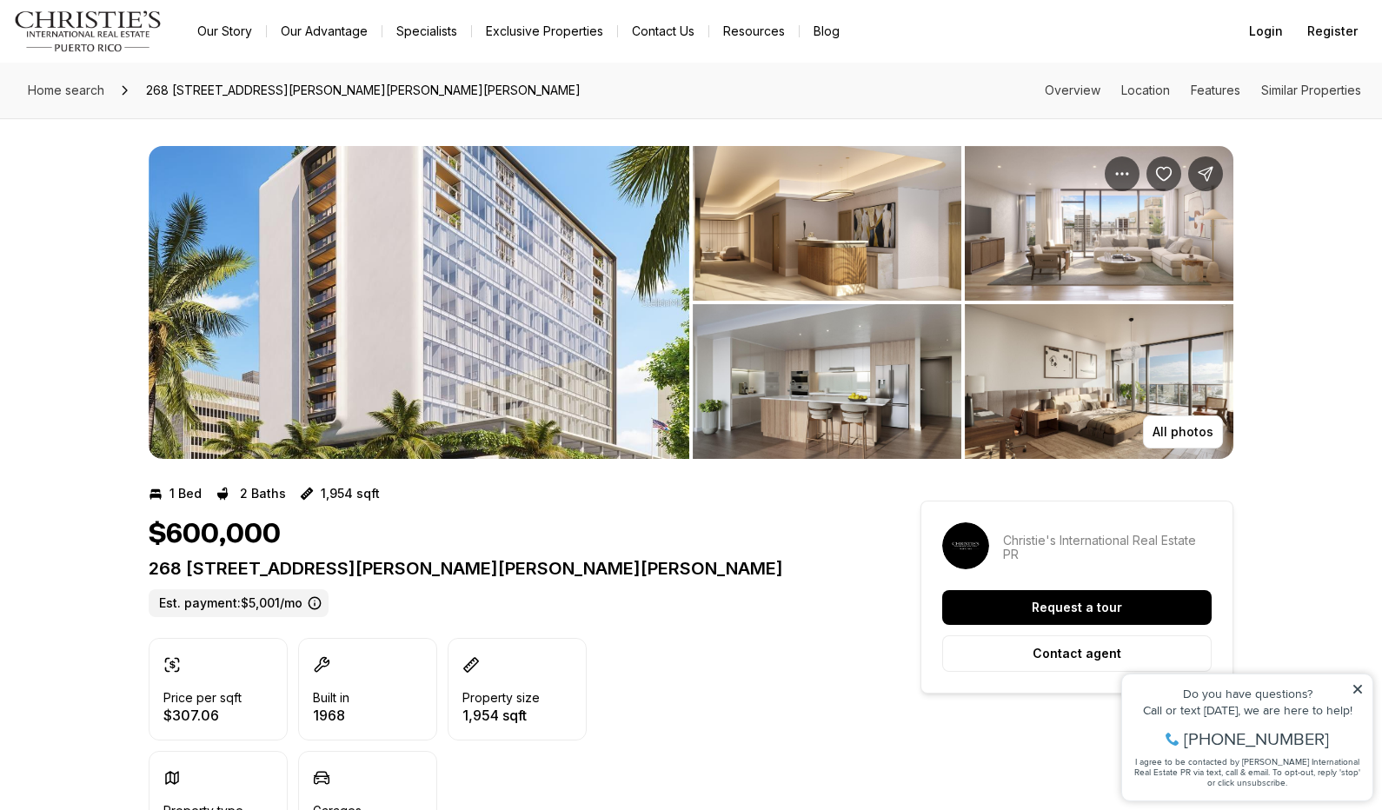
click at [609, 260] on img "View image gallery" at bounding box center [419, 302] width 541 height 313
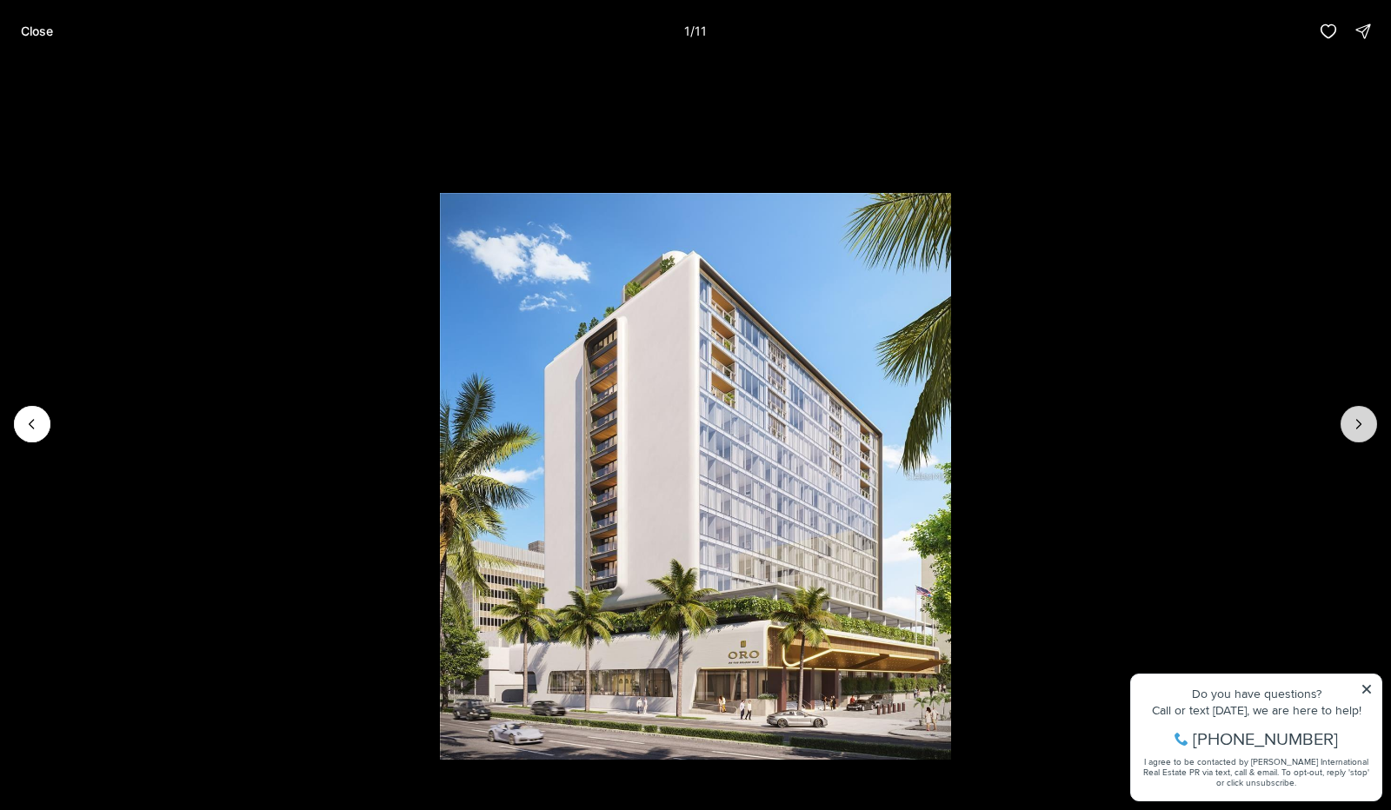
click at [1363, 434] on button "Next slide" at bounding box center [1359, 424] width 37 height 37
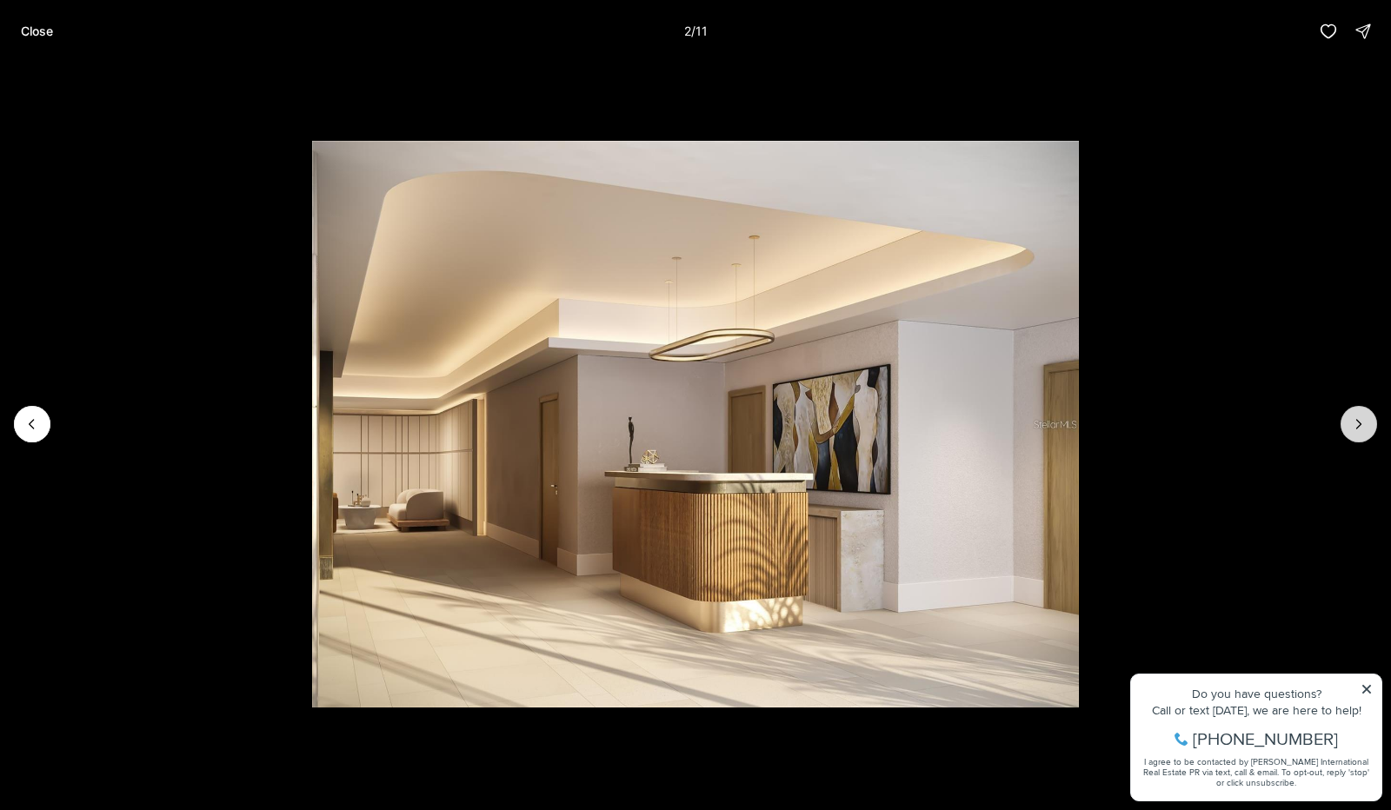
click at [1363, 436] on button "Next slide" at bounding box center [1359, 424] width 37 height 37
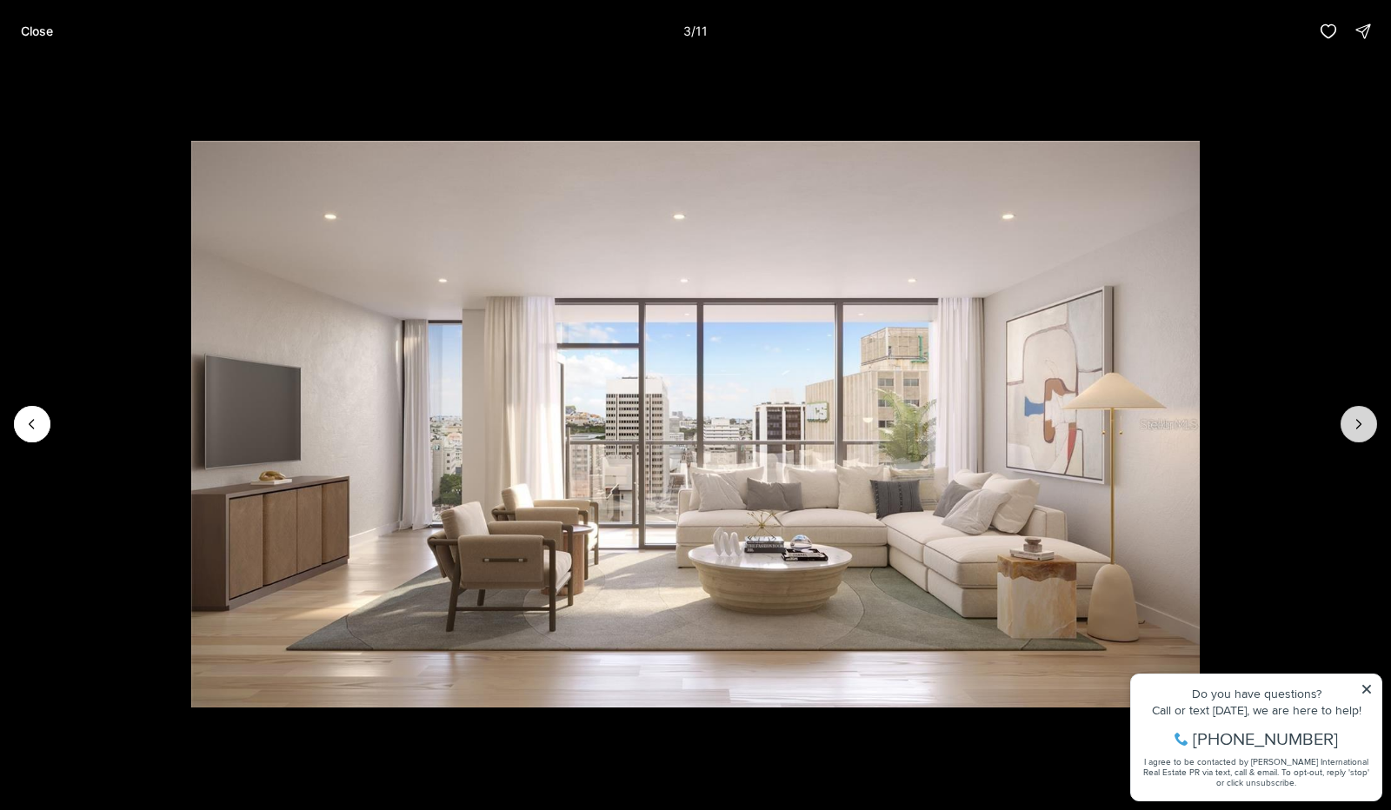
click at [1363, 436] on button "Next slide" at bounding box center [1359, 424] width 37 height 37
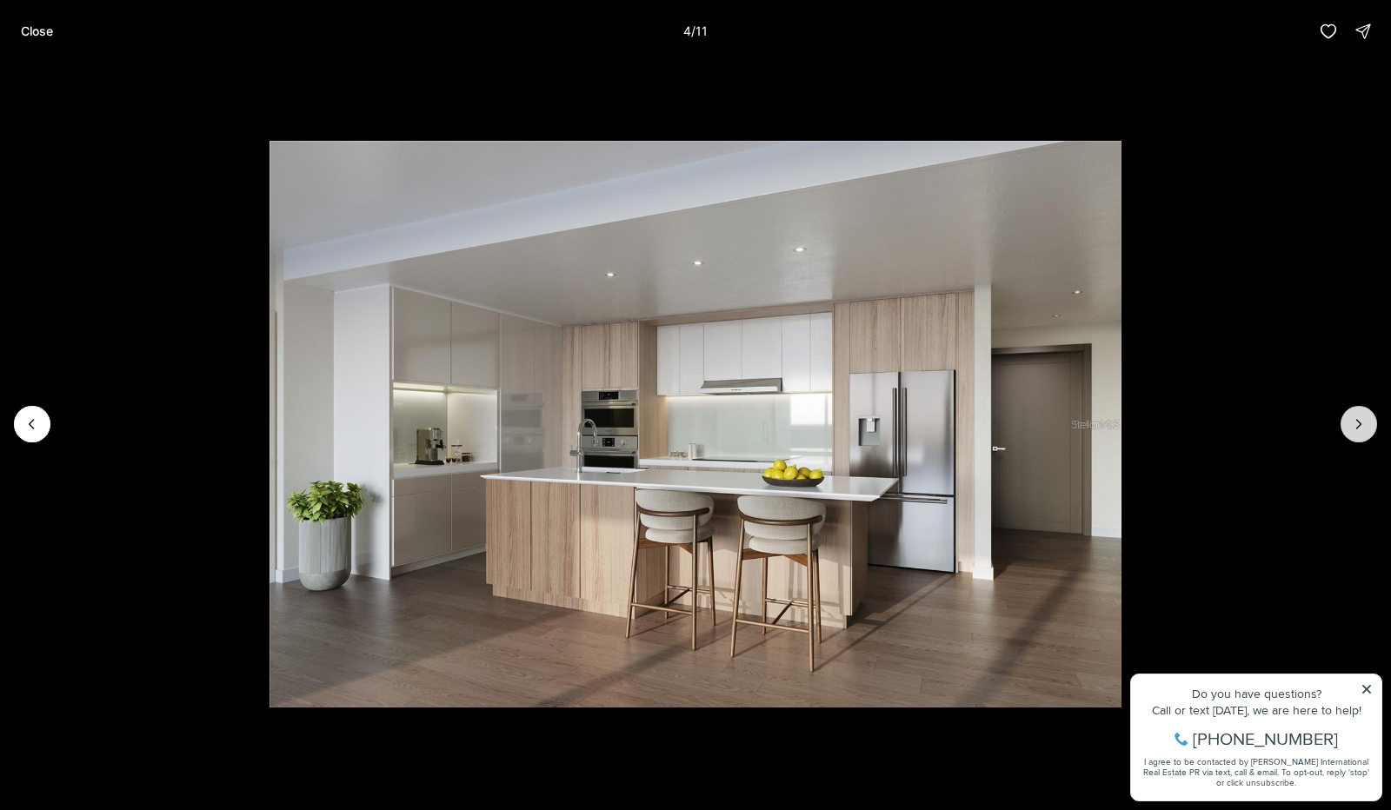
click at [1363, 436] on button "Next slide" at bounding box center [1359, 424] width 37 height 37
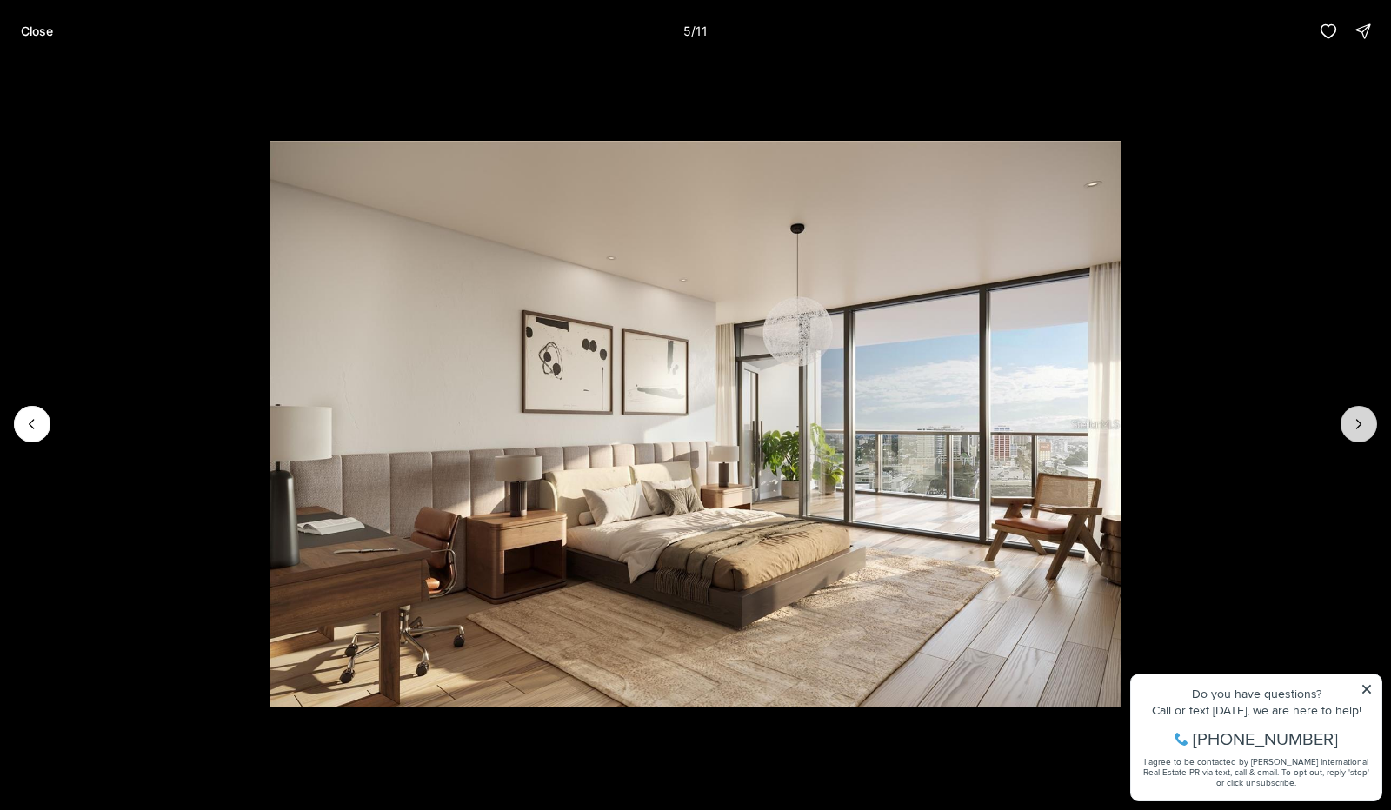
click at [1363, 436] on button "Next slide" at bounding box center [1359, 424] width 37 height 37
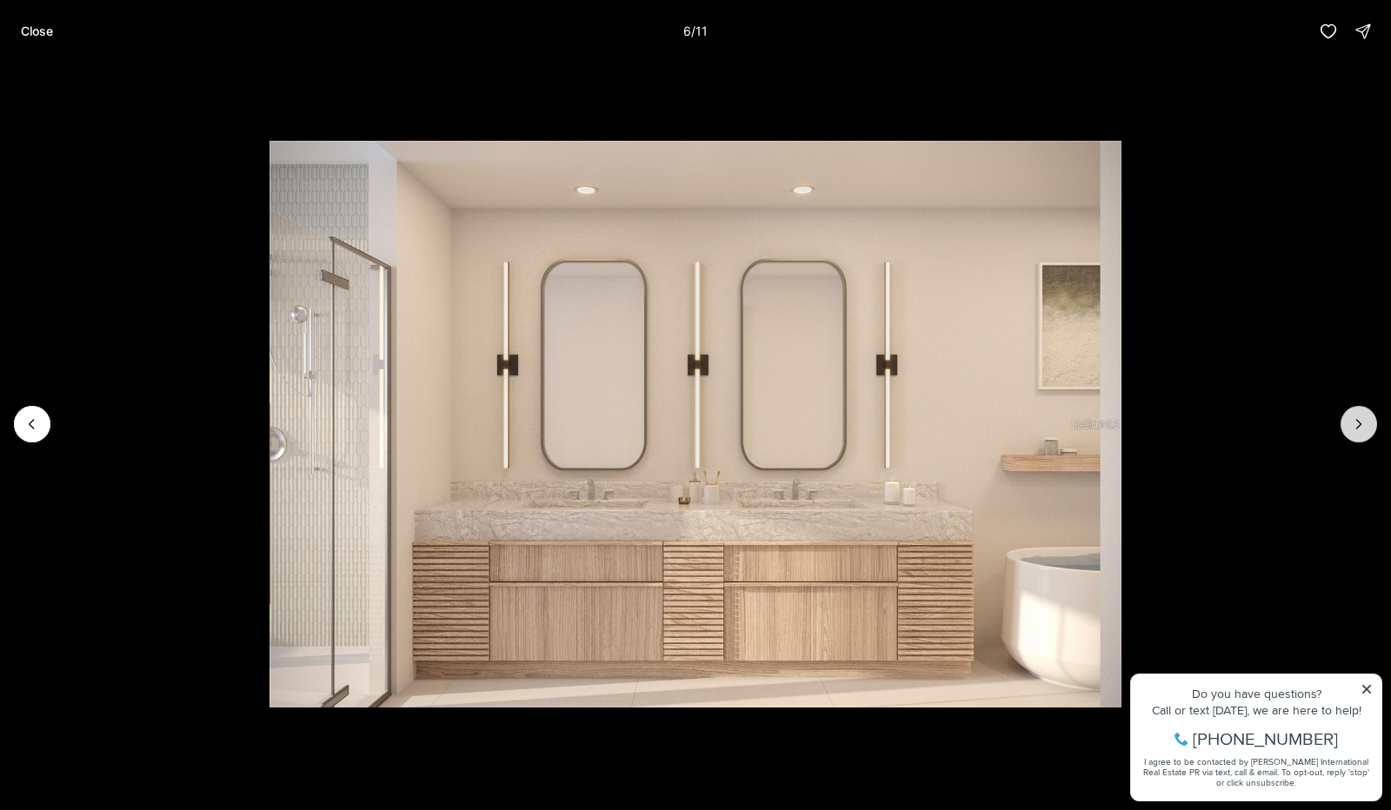
click at [1363, 436] on button "Next slide" at bounding box center [1359, 424] width 37 height 37
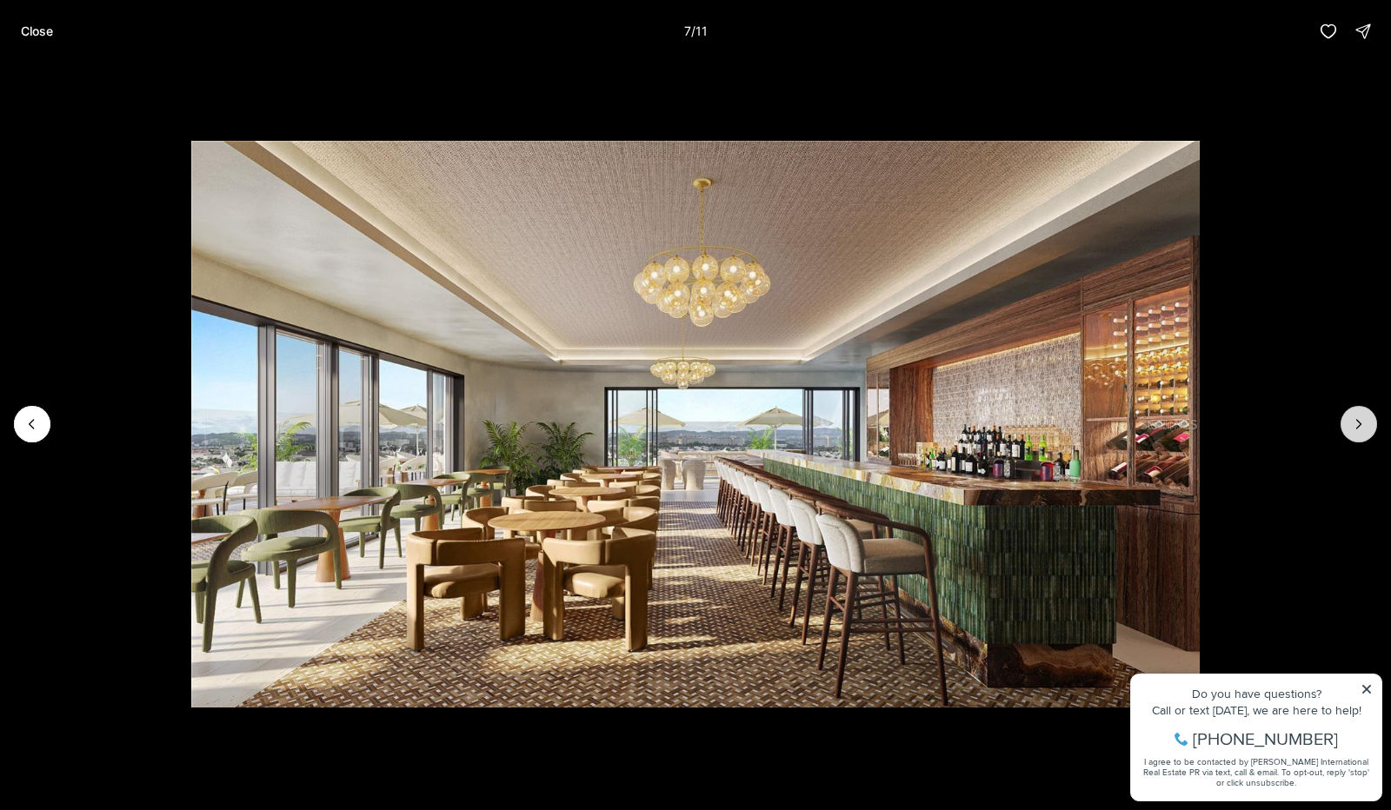
click at [1363, 436] on button "Next slide" at bounding box center [1359, 424] width 37 height 37
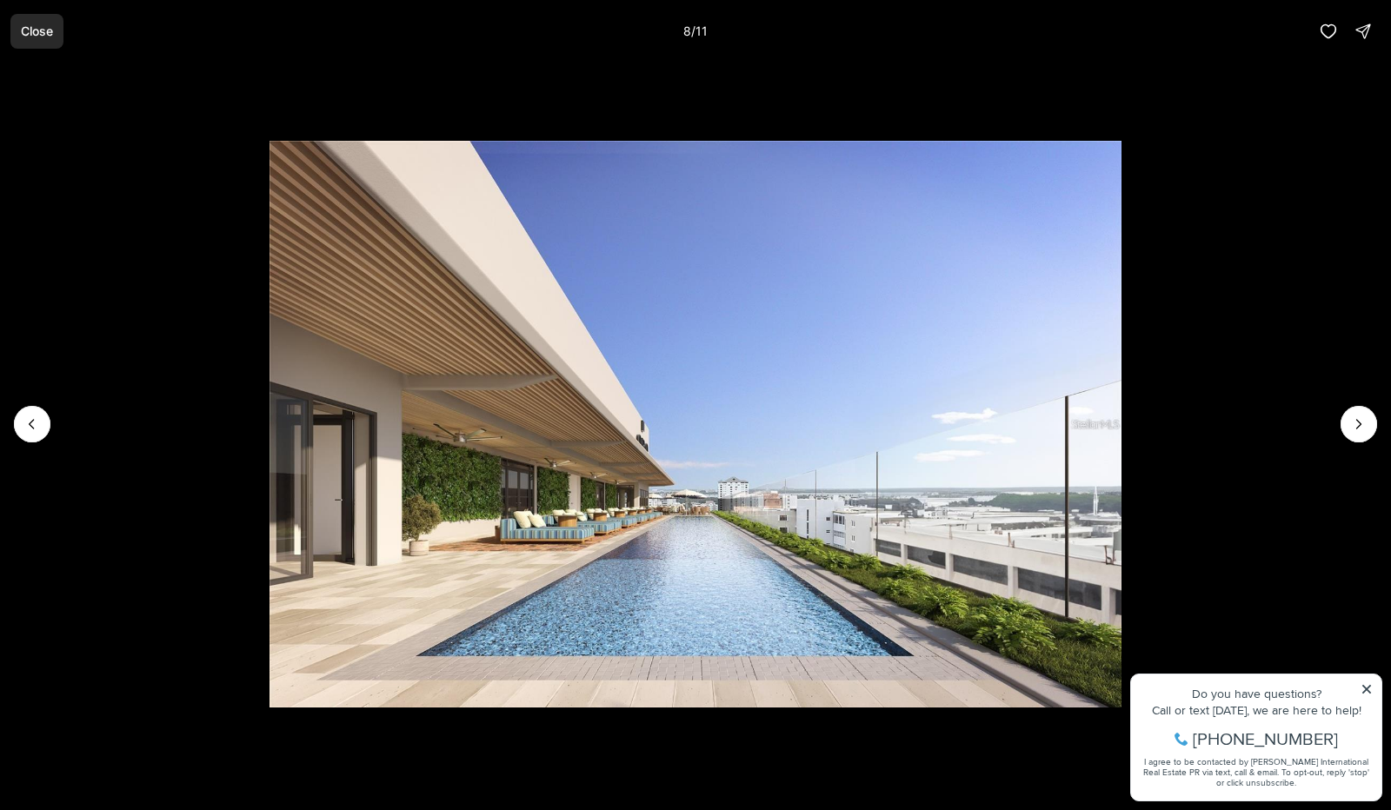
click at [50, 43] on button "Close" at bounding box center [36, 31] width 53 height 35
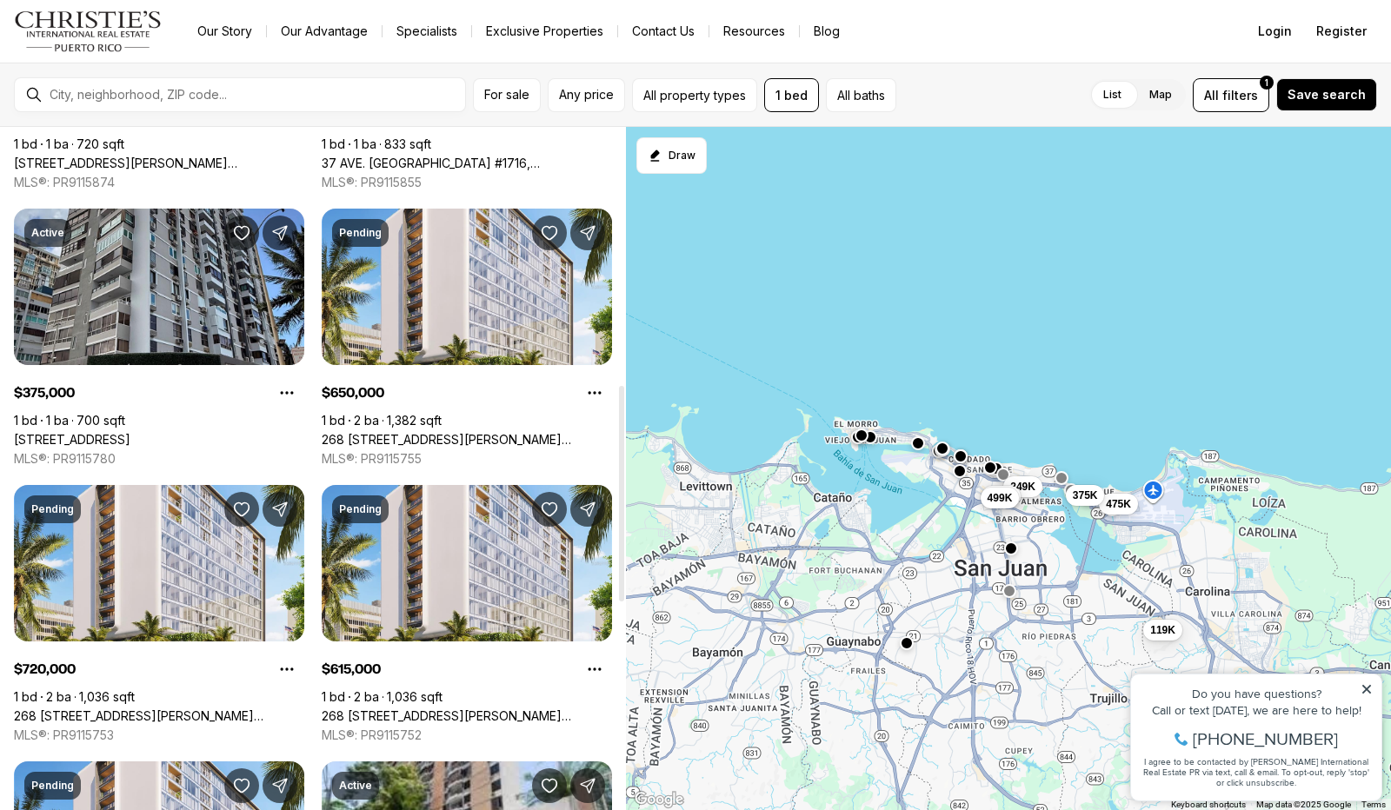
scroll to position [815, 0]
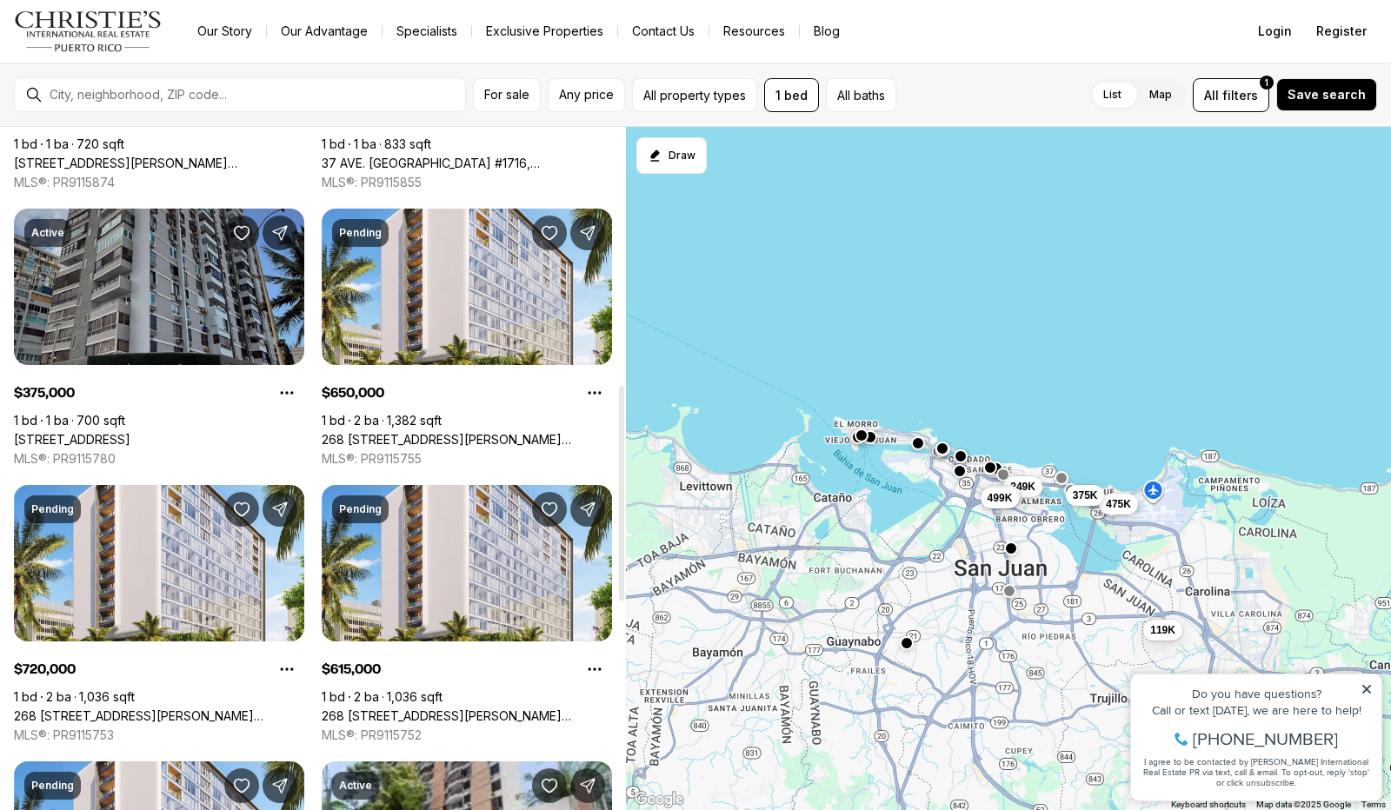
click at [130, 432] on link "[STREET_ADDRESS]" at bounding box center [72, 440] width 116 height 16
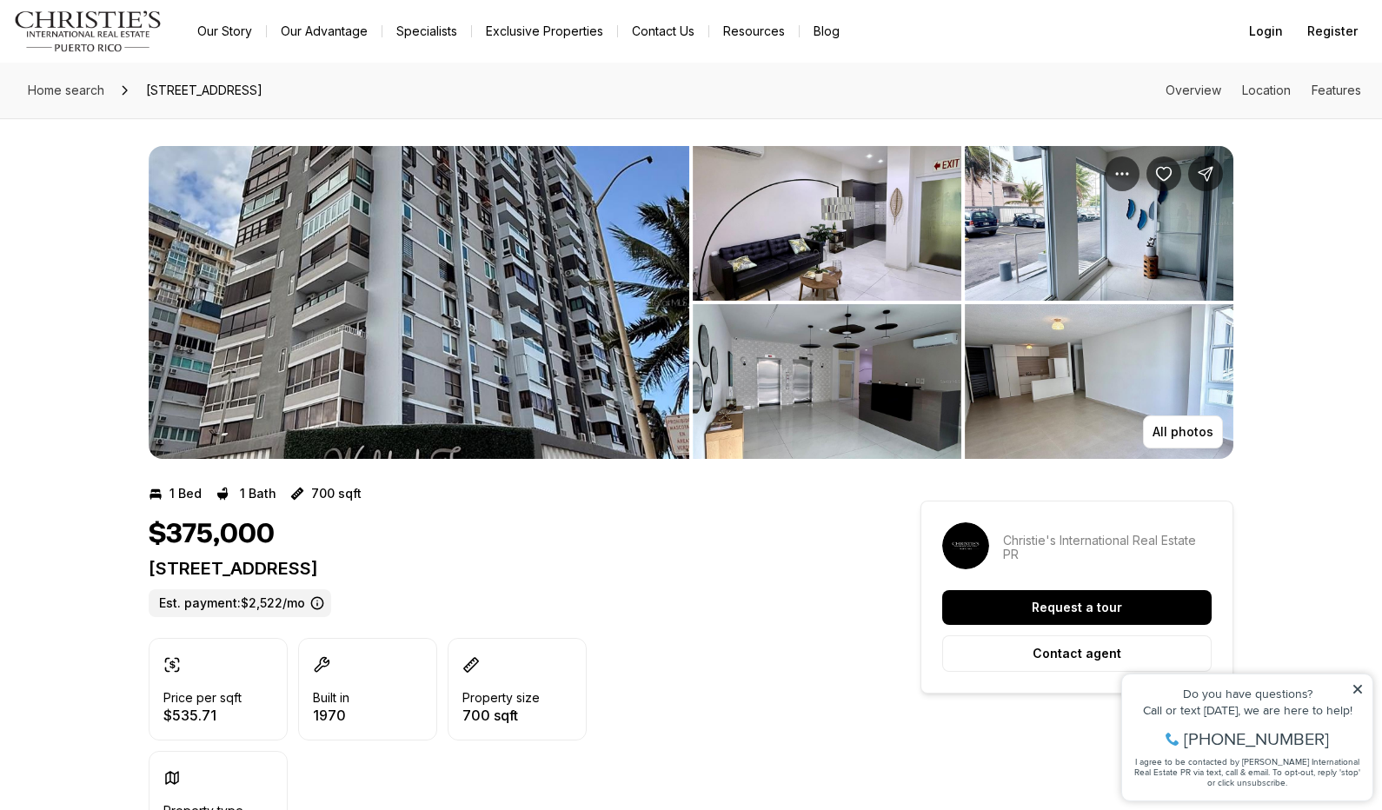
click at [796, 213] on img "View image gallery" at bounding box center [827, 223] width 269 height 155
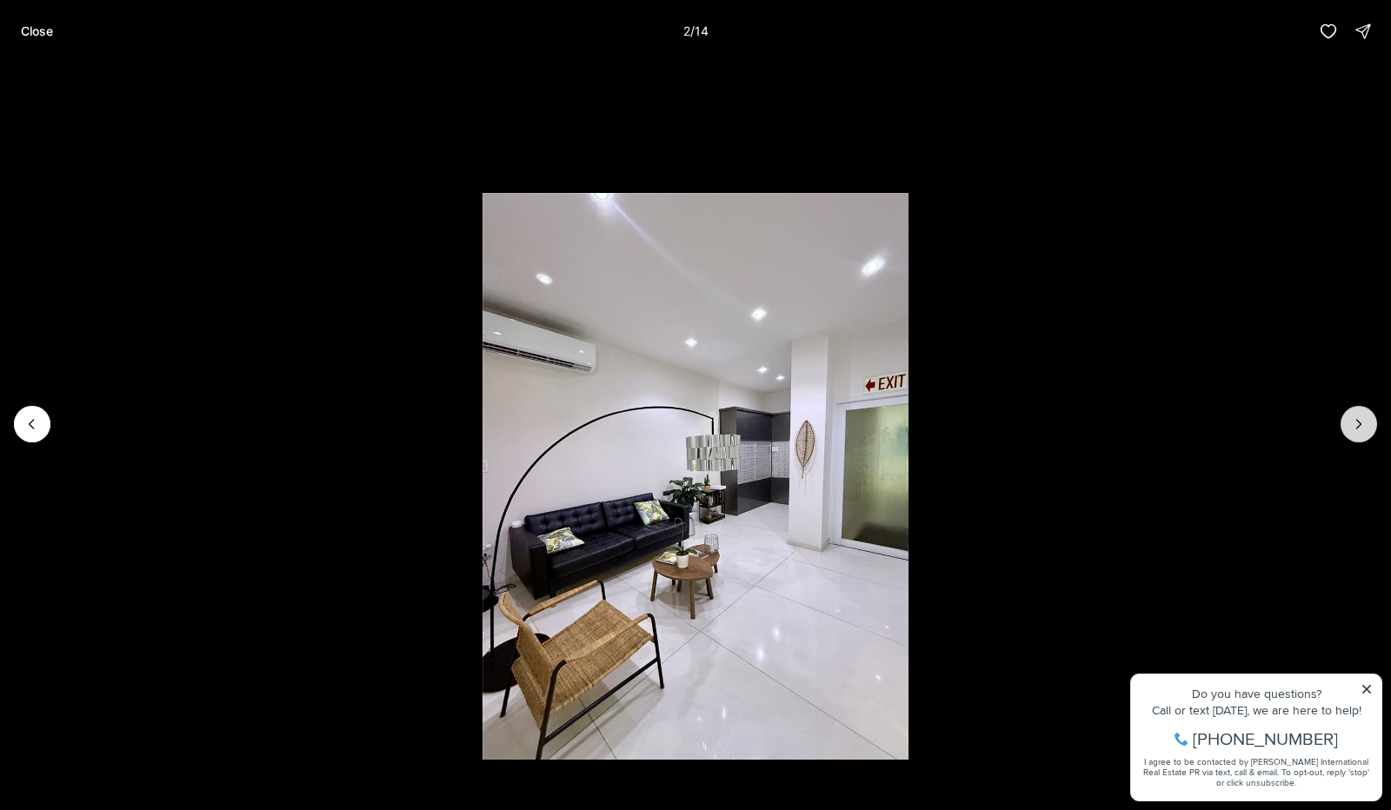
click at [1359, 425] on icon "Next slide" at bounding box center [1358, 424] width 17 height 17
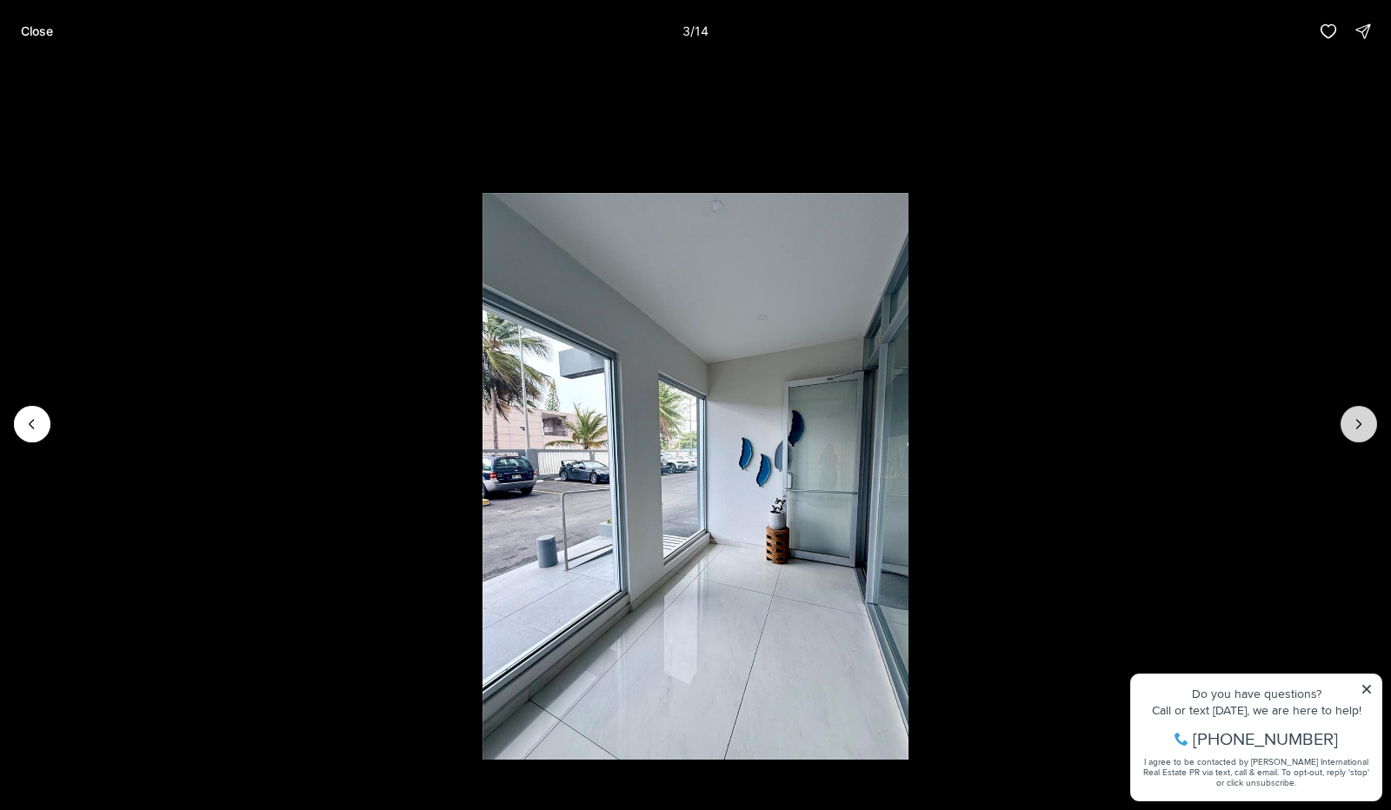
click at [1359, 425] on icon "Next slide" at bounding box center [1358, 424] width 17 height 17
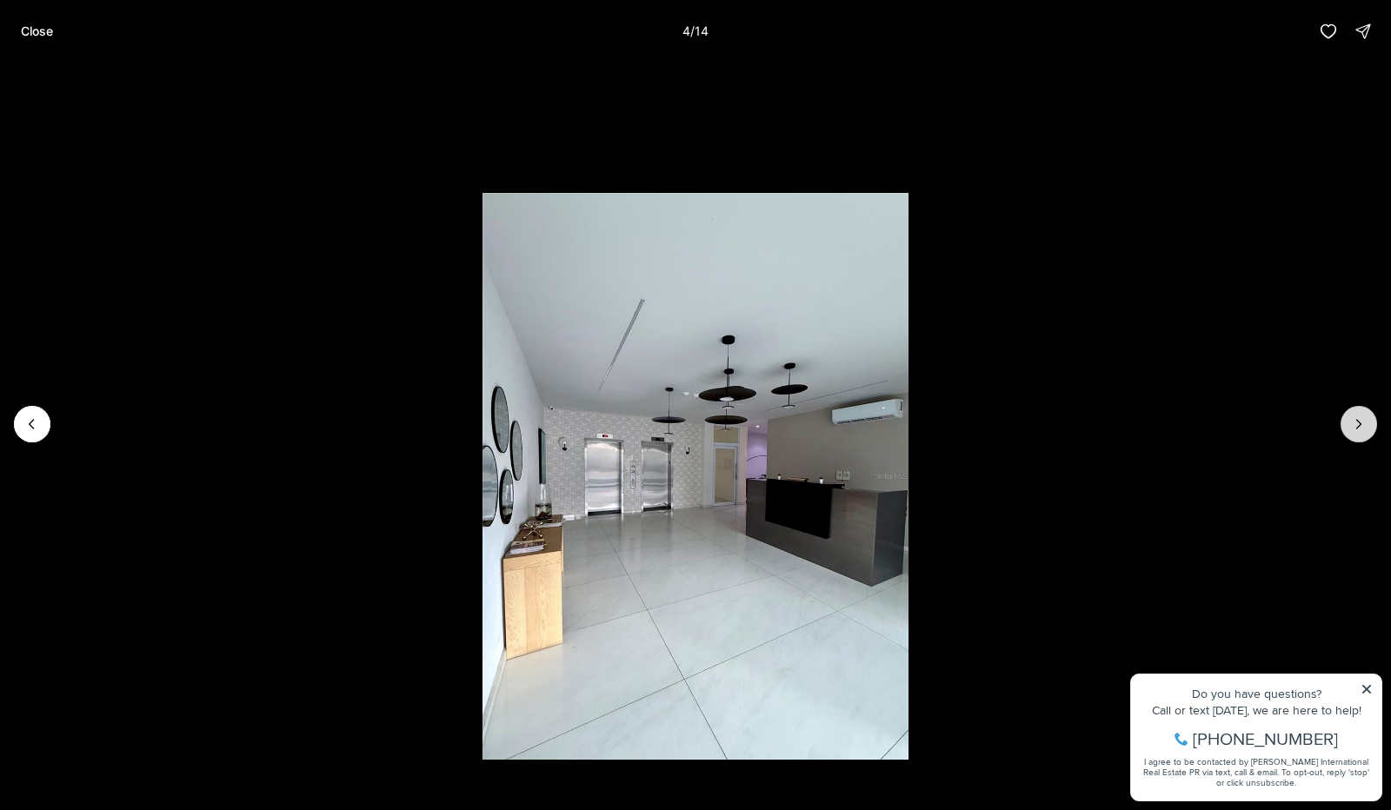
click at [1359, 425] on icon "Next slide" at bounding box center [1358, 424] width 17 height 17
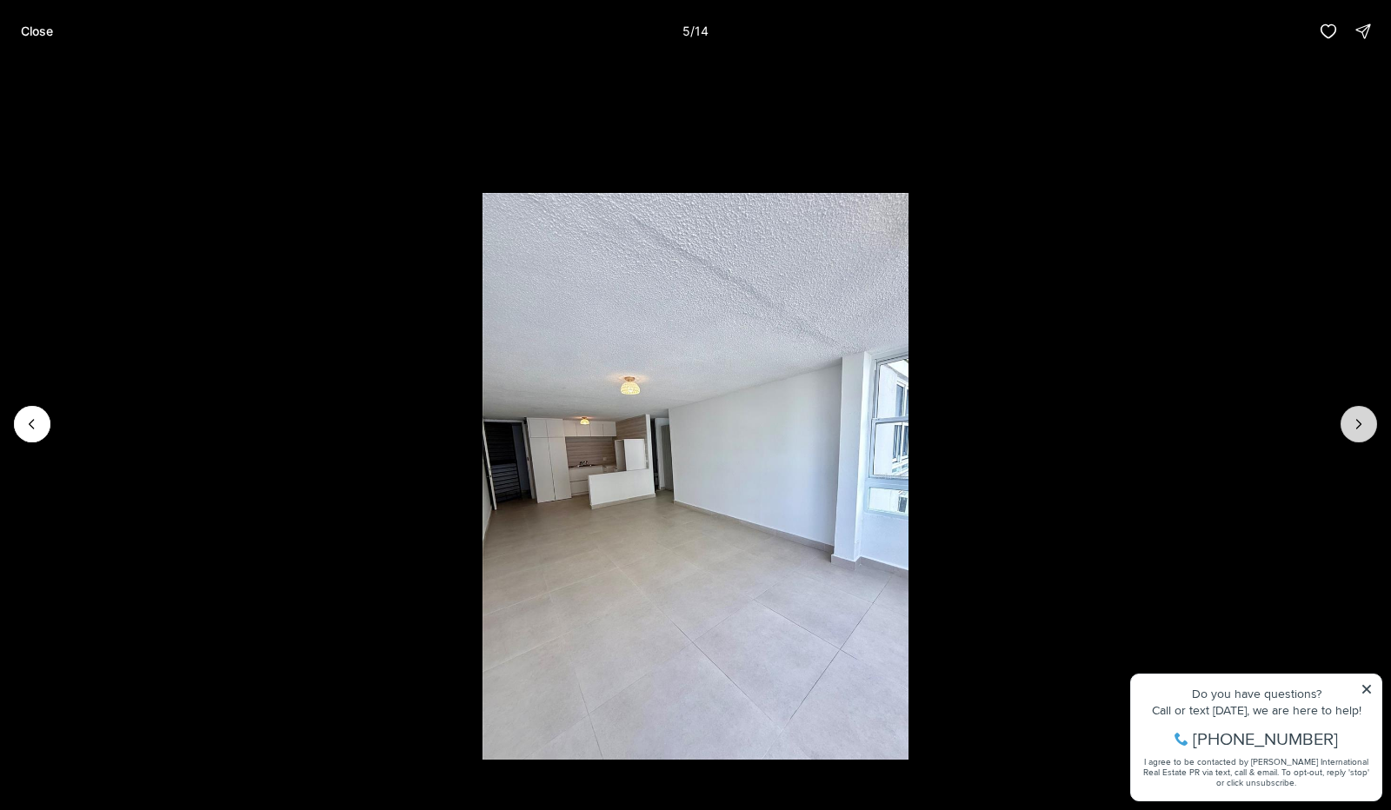
click at [1359, 425] on icon "Next slide" at bounding box center [1358, 424] width 17 height 17
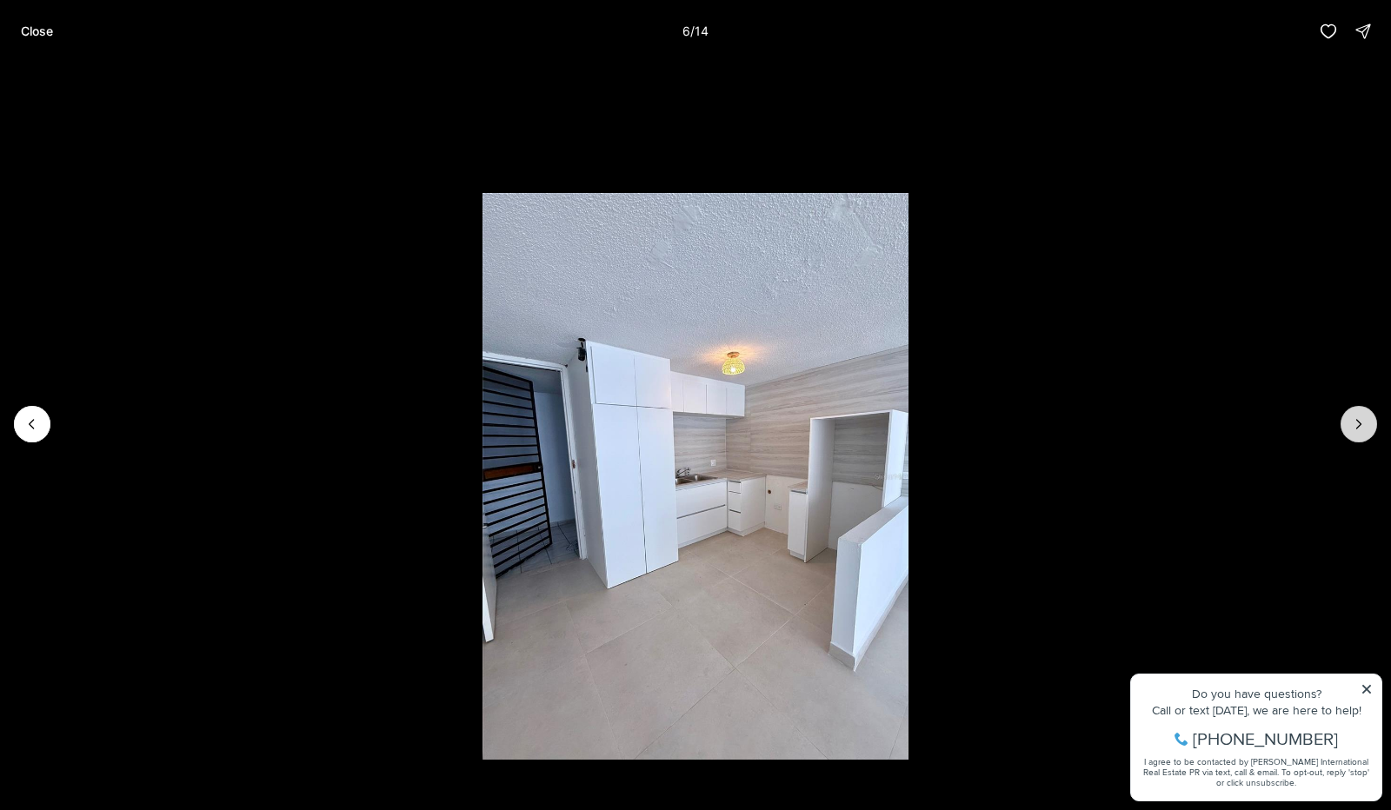
click at [1363, 418] on icon "Next slide" at bounding box center [1358, 424] width 17 height 17
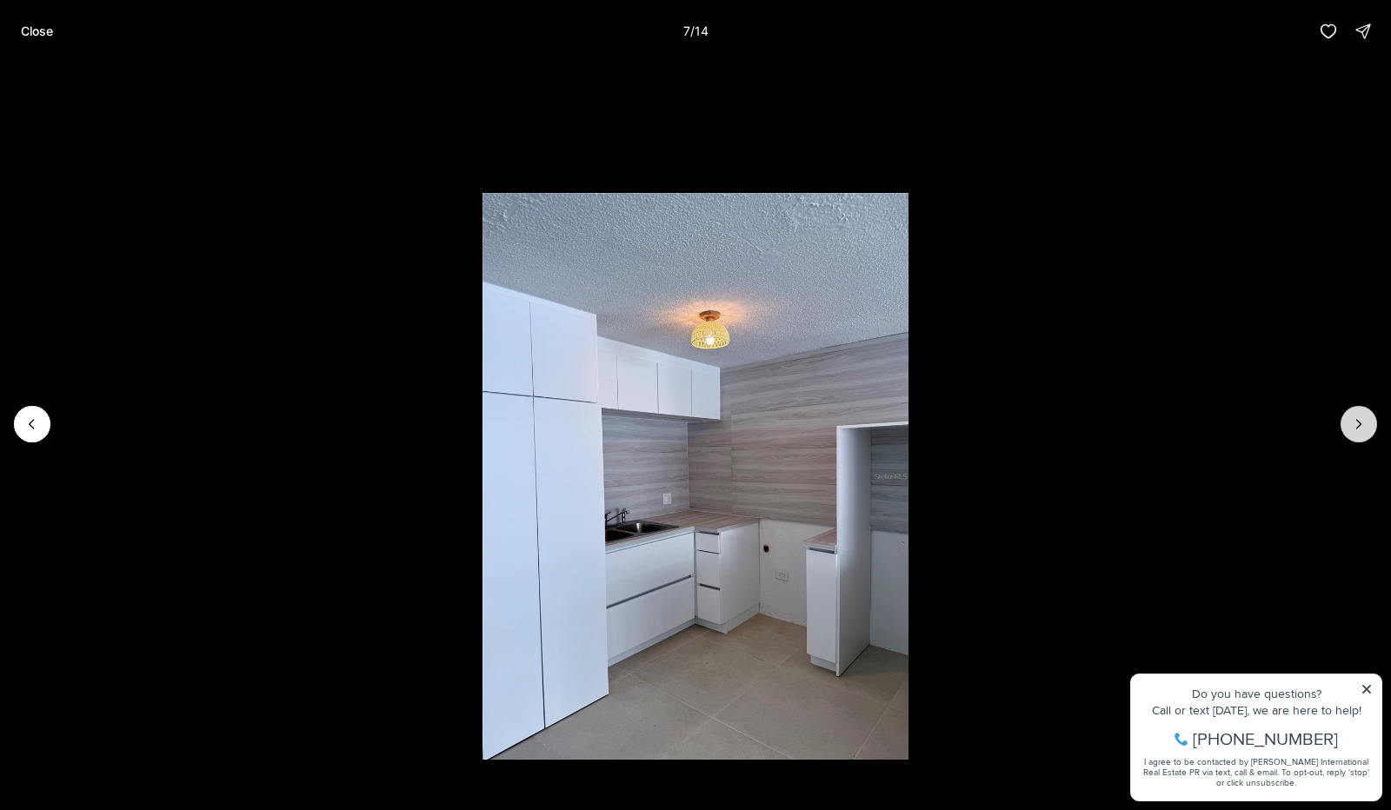
click at [1363, 418] on icon "Next slide" at bounding box center [1358, 424] width 17 height 17
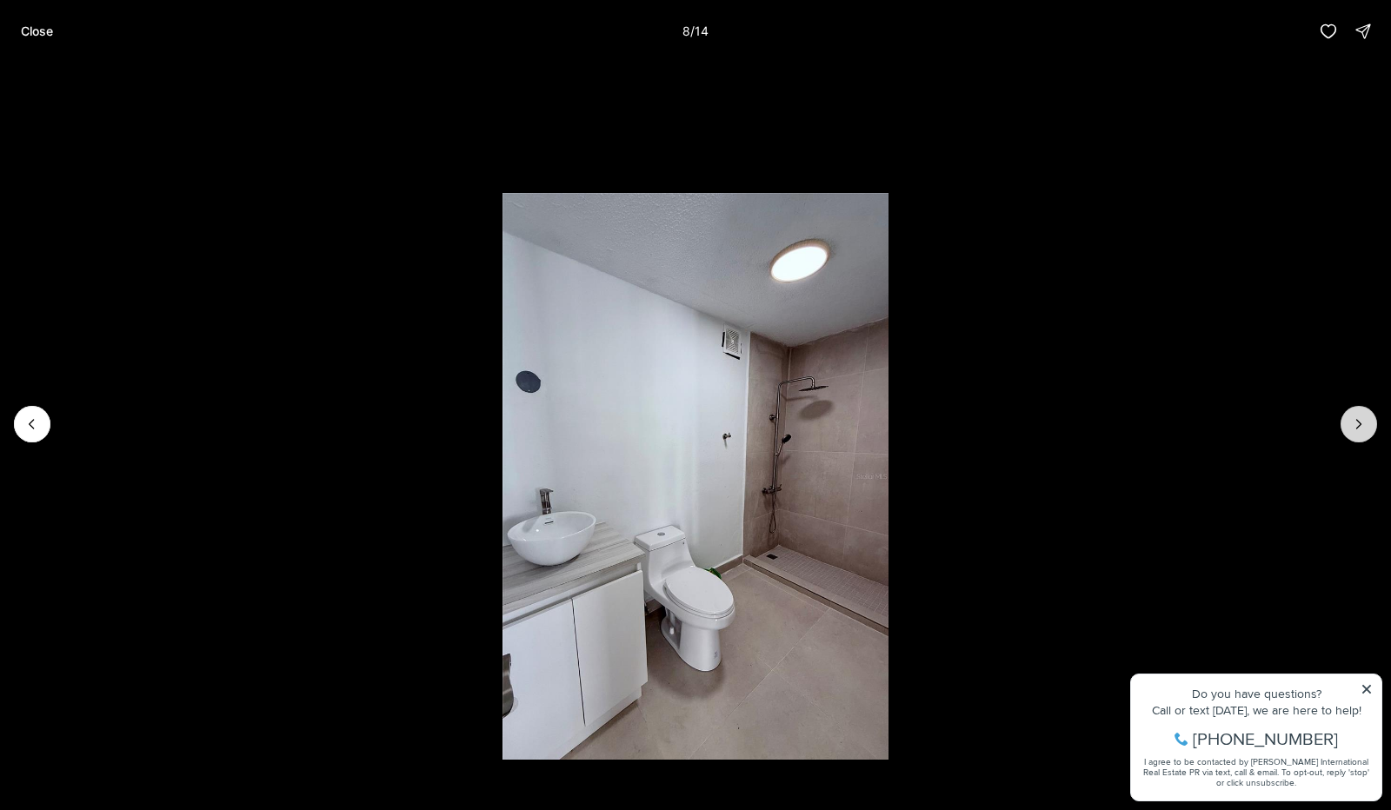
click at [1363, 418] on icon "Next slide" at bounding box center [1358, 424] width 17 height 17
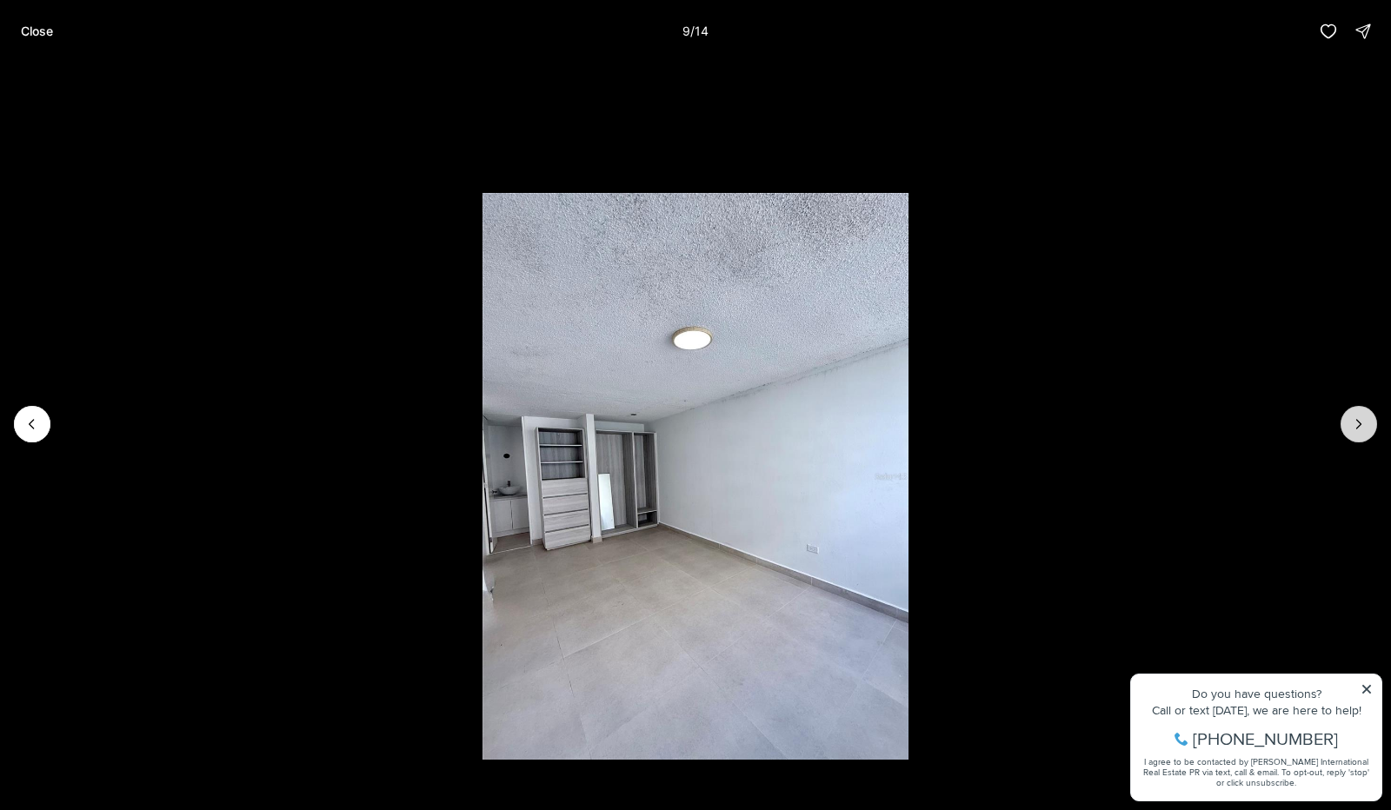
click at [1363, 418] on icon "Next slide" at bounding box center [1358, 424] width 17 height 17
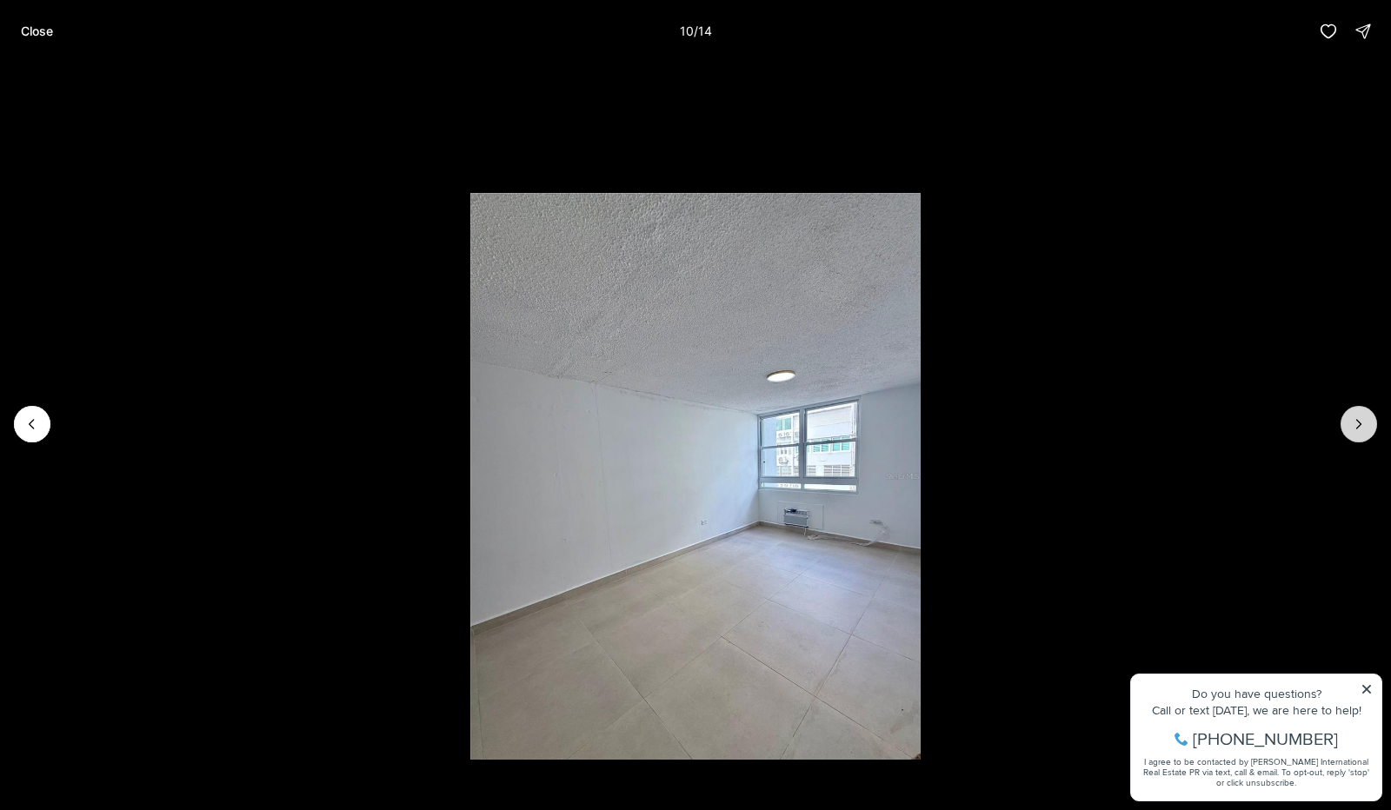
click at [1363, 418] on icon "Next slide" at bounding box center [1358, 424] width 17 height 17
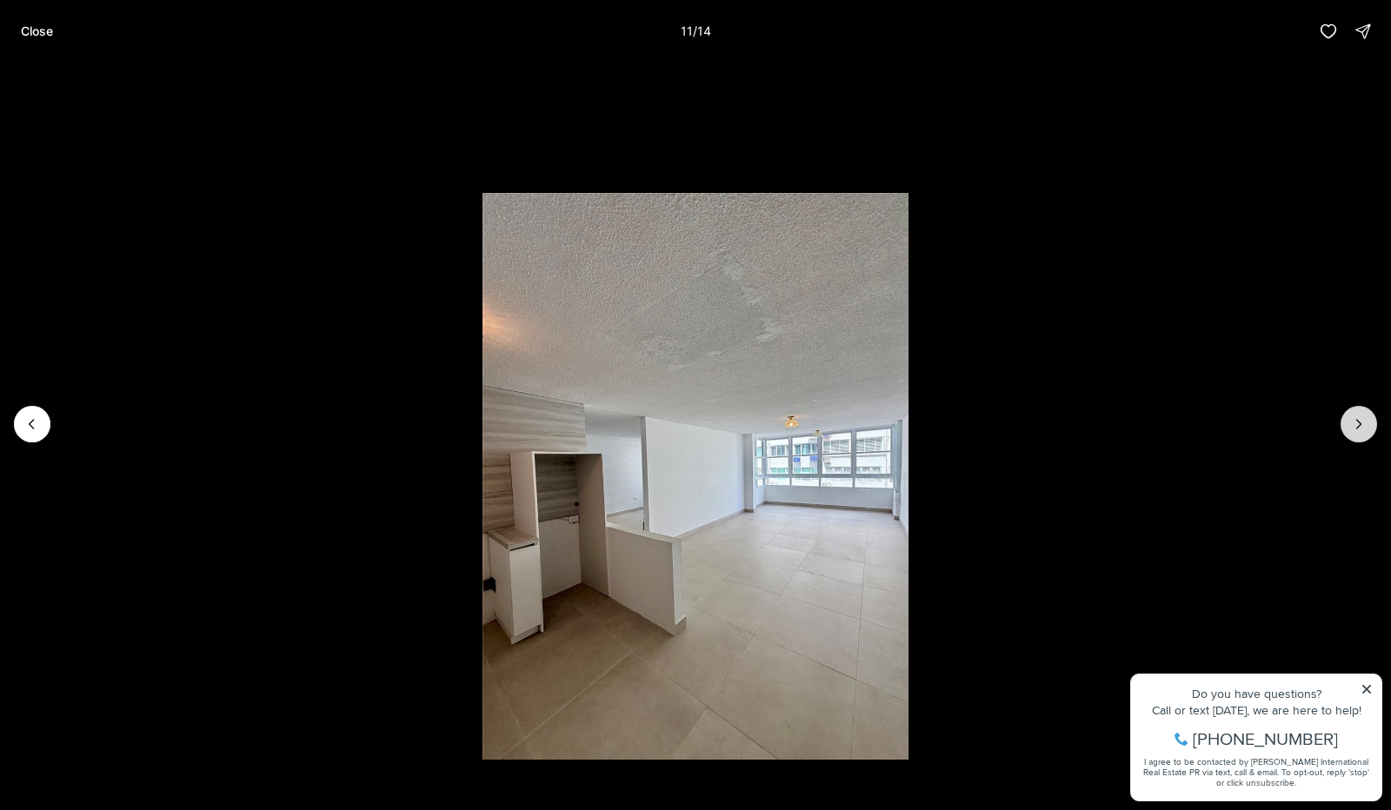
click at [1363, 418] on icon "Next slide" at bounding box center [1358, 424] width 17 height 17
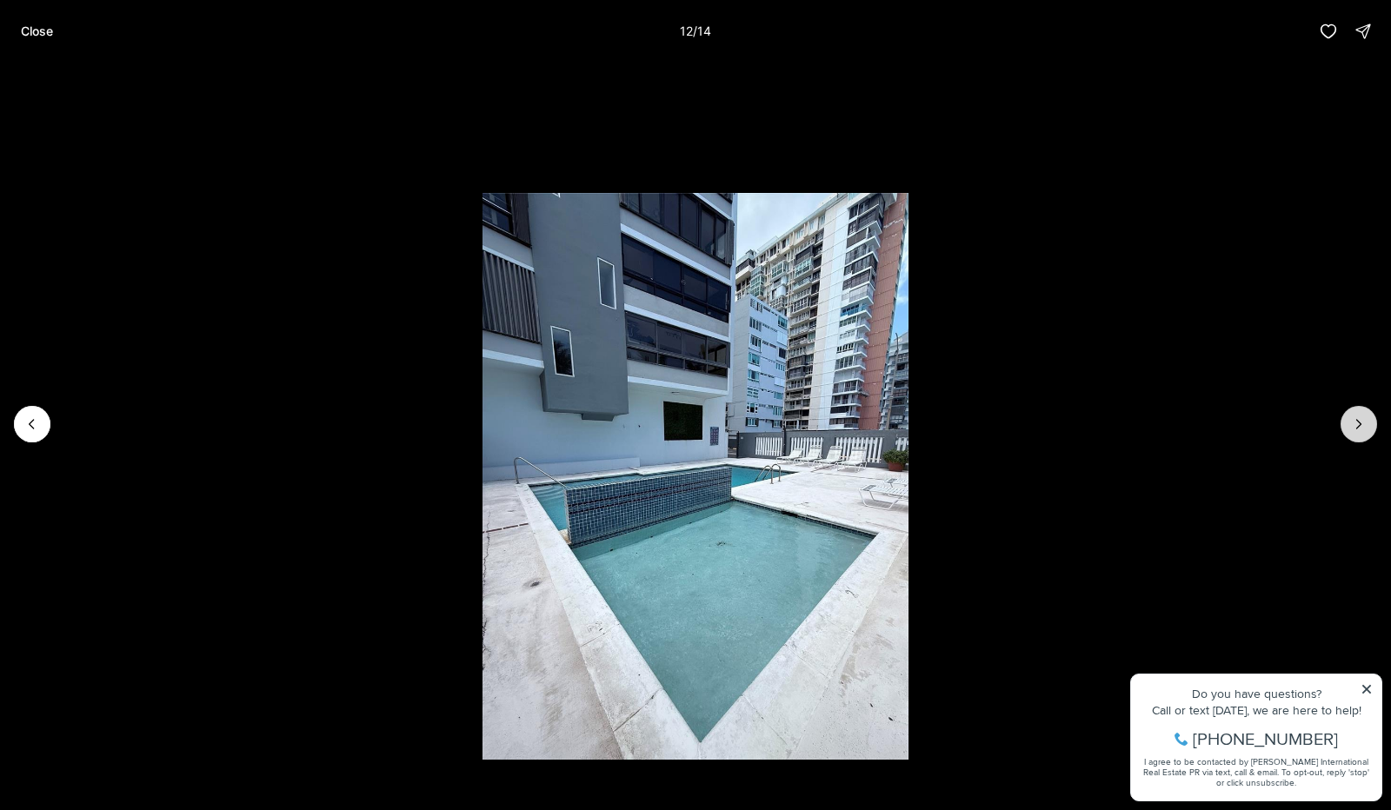
click at [1363, 418] on icon "Next slide" at bounding box center [1358, 424] width 17 height 17
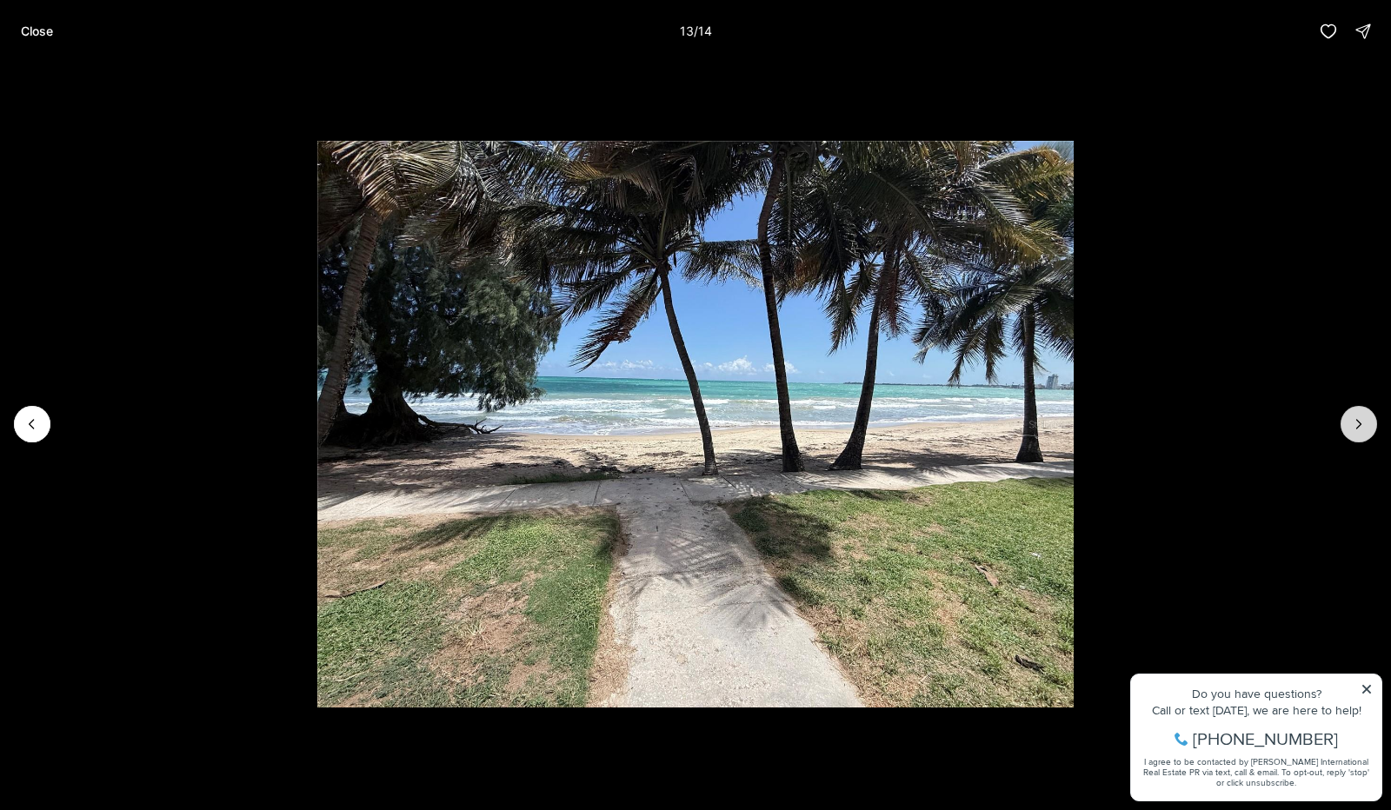
click at [1363, 418] on icon "Next slide" at bounding box center [1358, 424] width 17 height 17
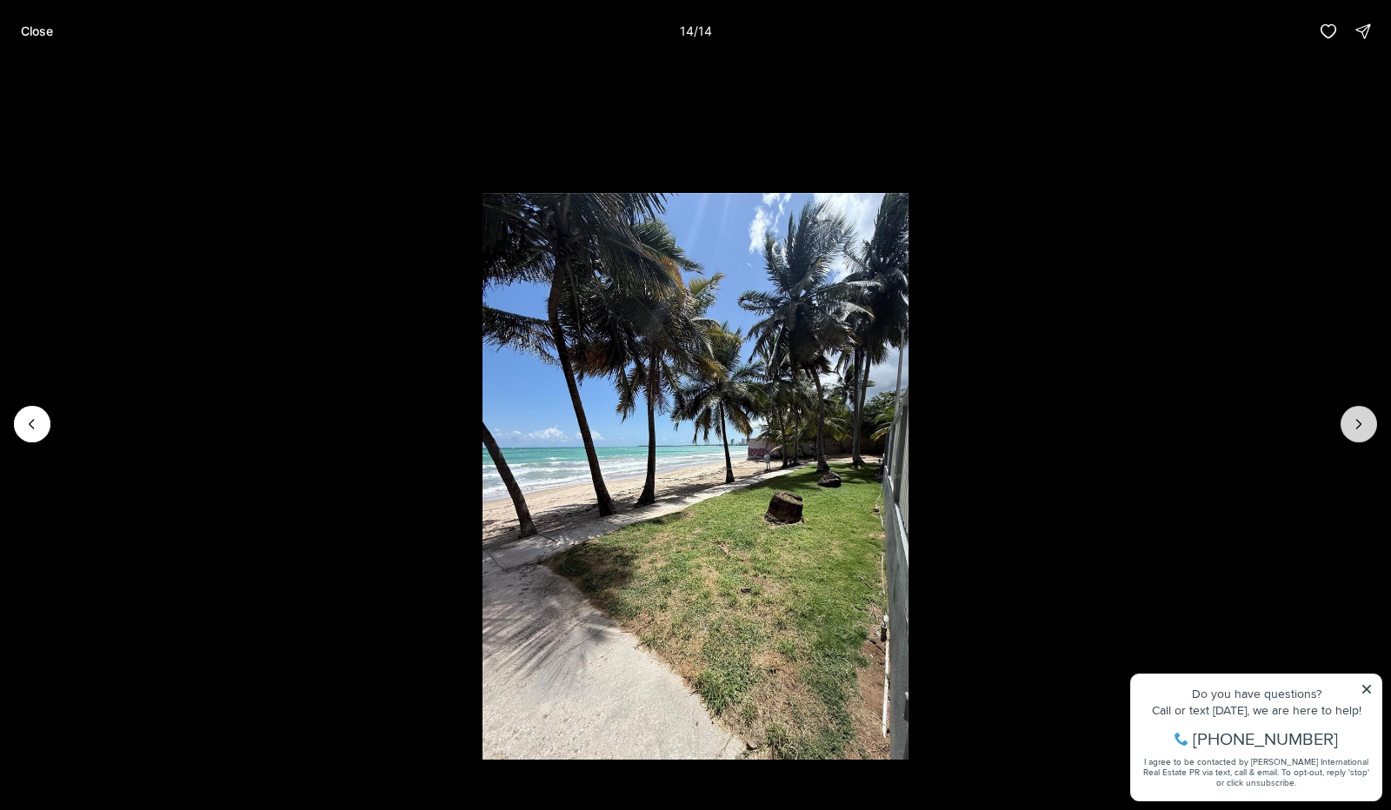
click at [1363, 418] on div at bounding box center [1359, 424] width 37 height 37
click at [23, 29] on p "Close" at bounding box center [37, 31] width 32 height 14
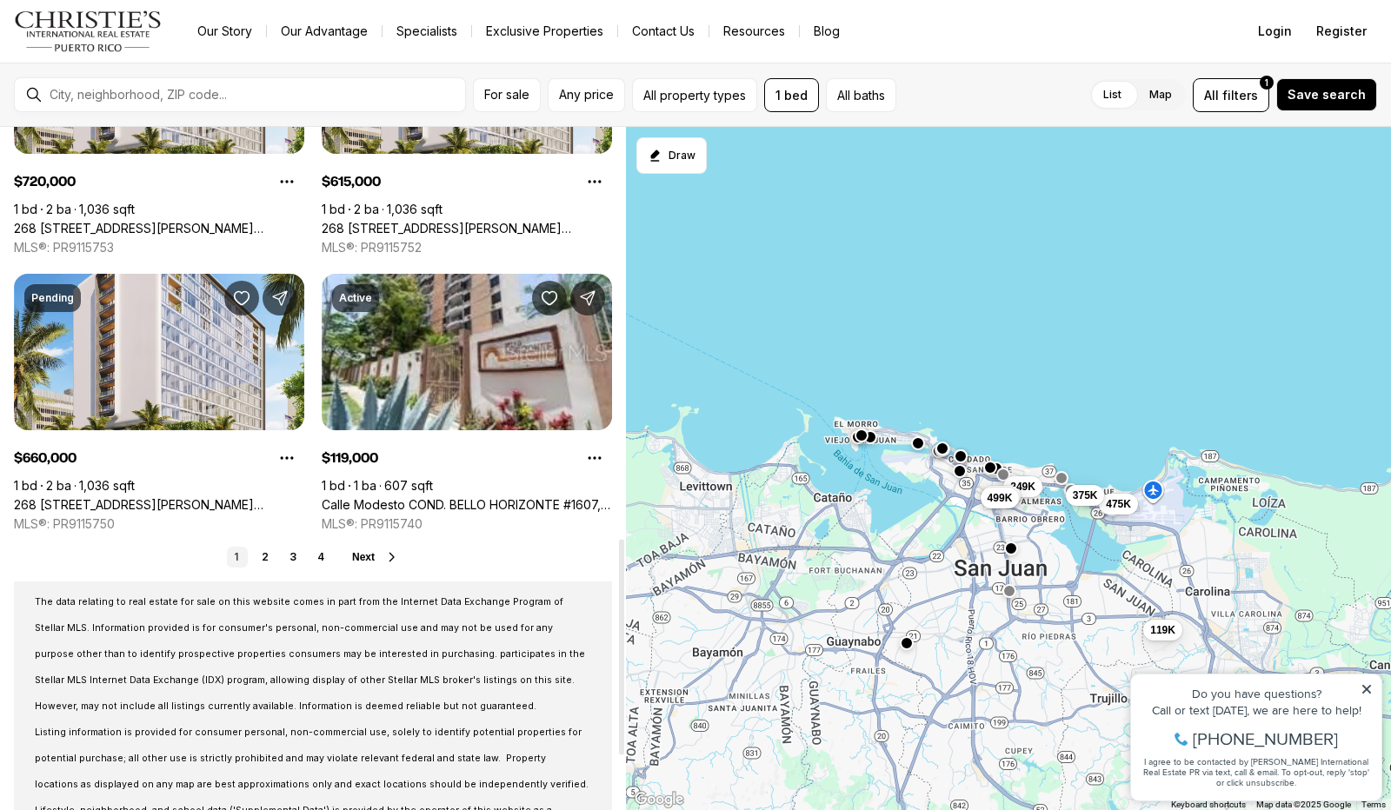
scroll to position [1300, 0]
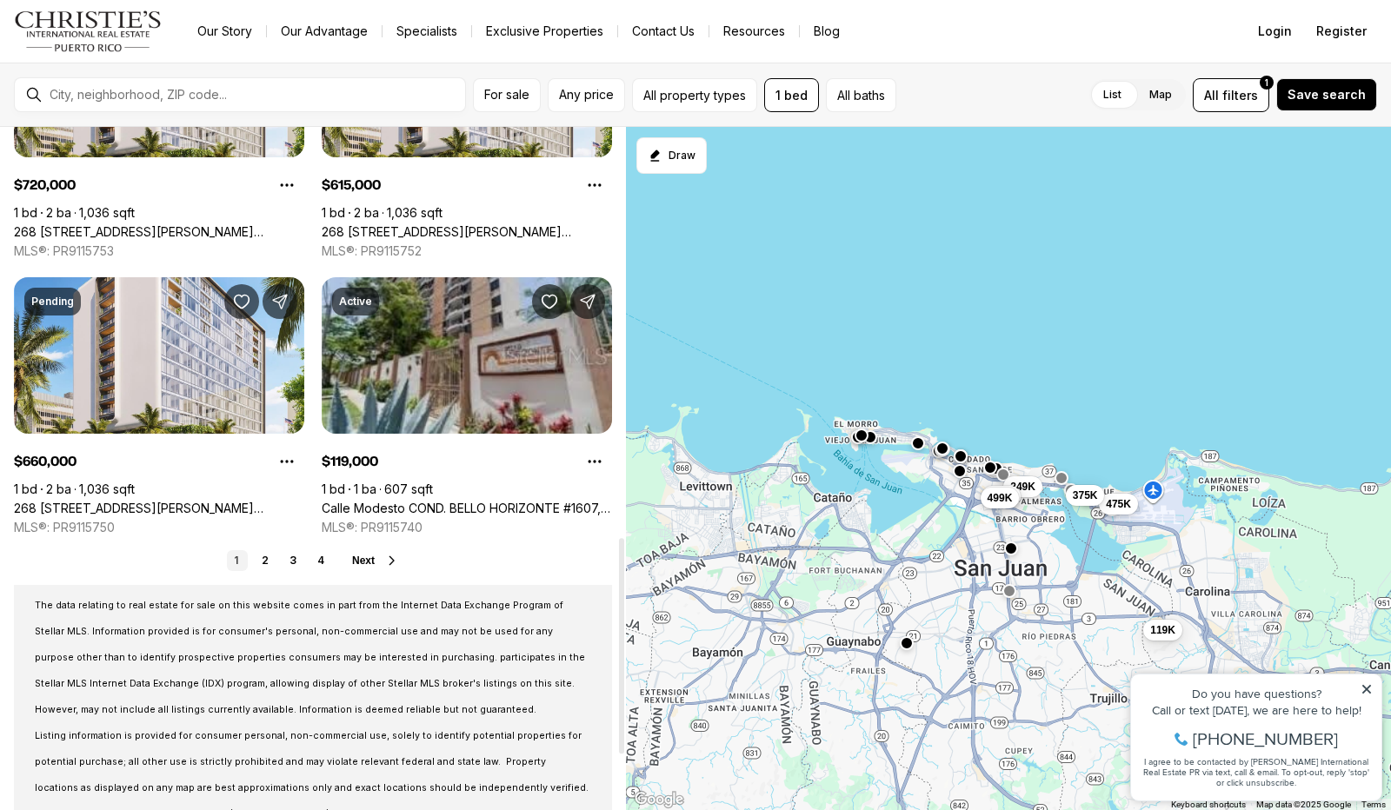
click at [469, 501] on link "Calle Modesto COND. BELLO HORIZONTE #1607, [GEOGRAPHIC_DATA][PERSON_NAME], 00924" at bounding box center [467, 509] width 290 height 16
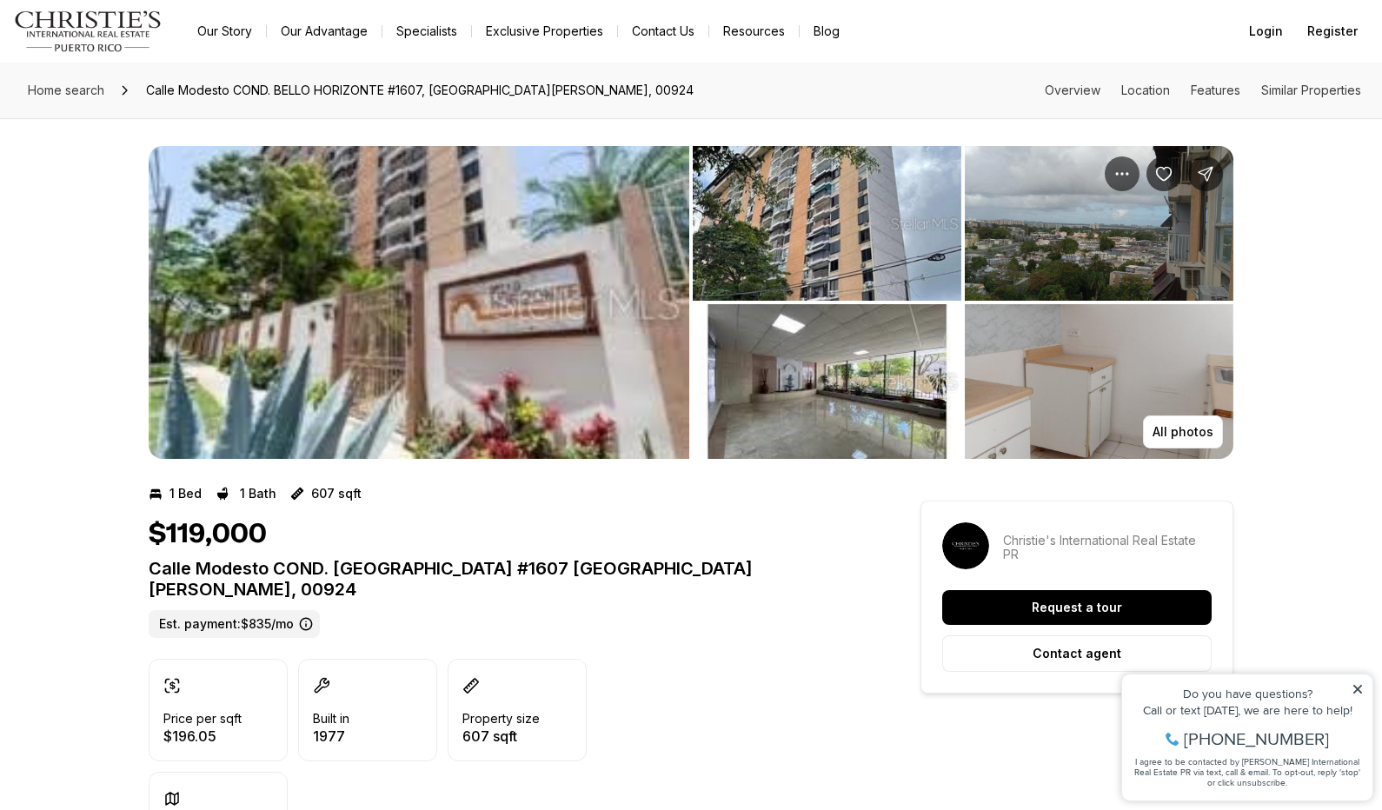
click at [610, 360] on img "View image gallery" at bounding box center [419, 302] width 541 height 313
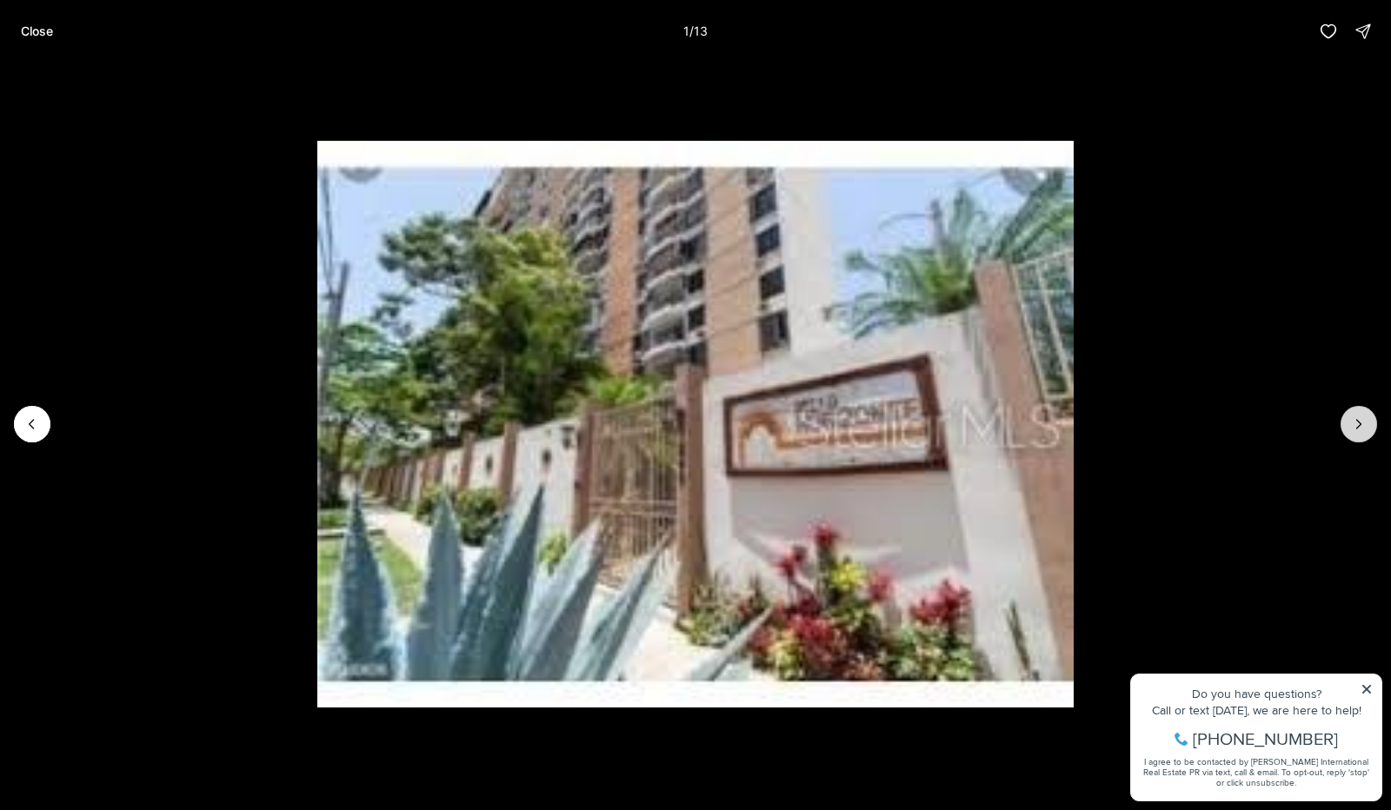
click at [1365, 432] on icon "Next slide" at bounding box center [1358, 424] width 17 height 17
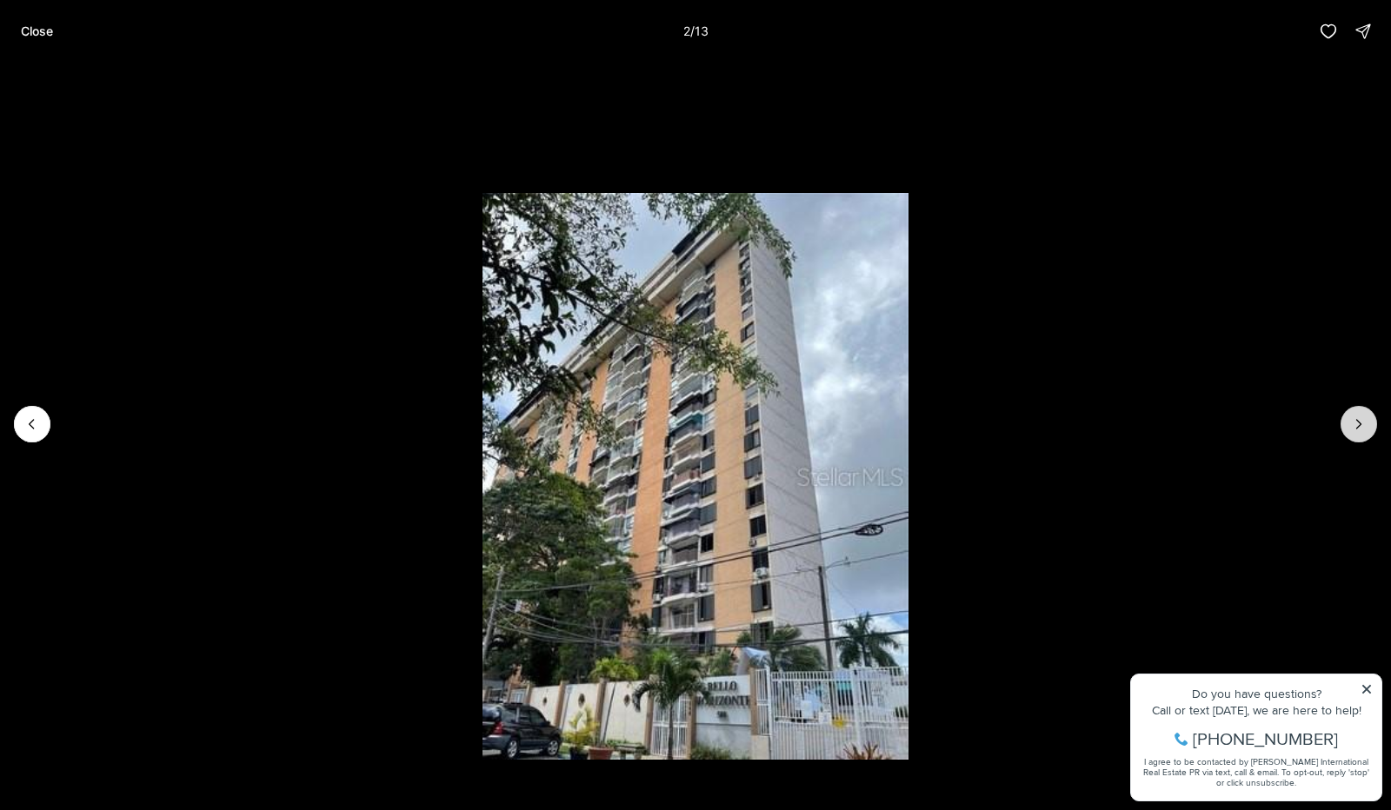
click at [1365, 432] on icon "Next slide" at bounding box center [1358, 424] width 17 height 17
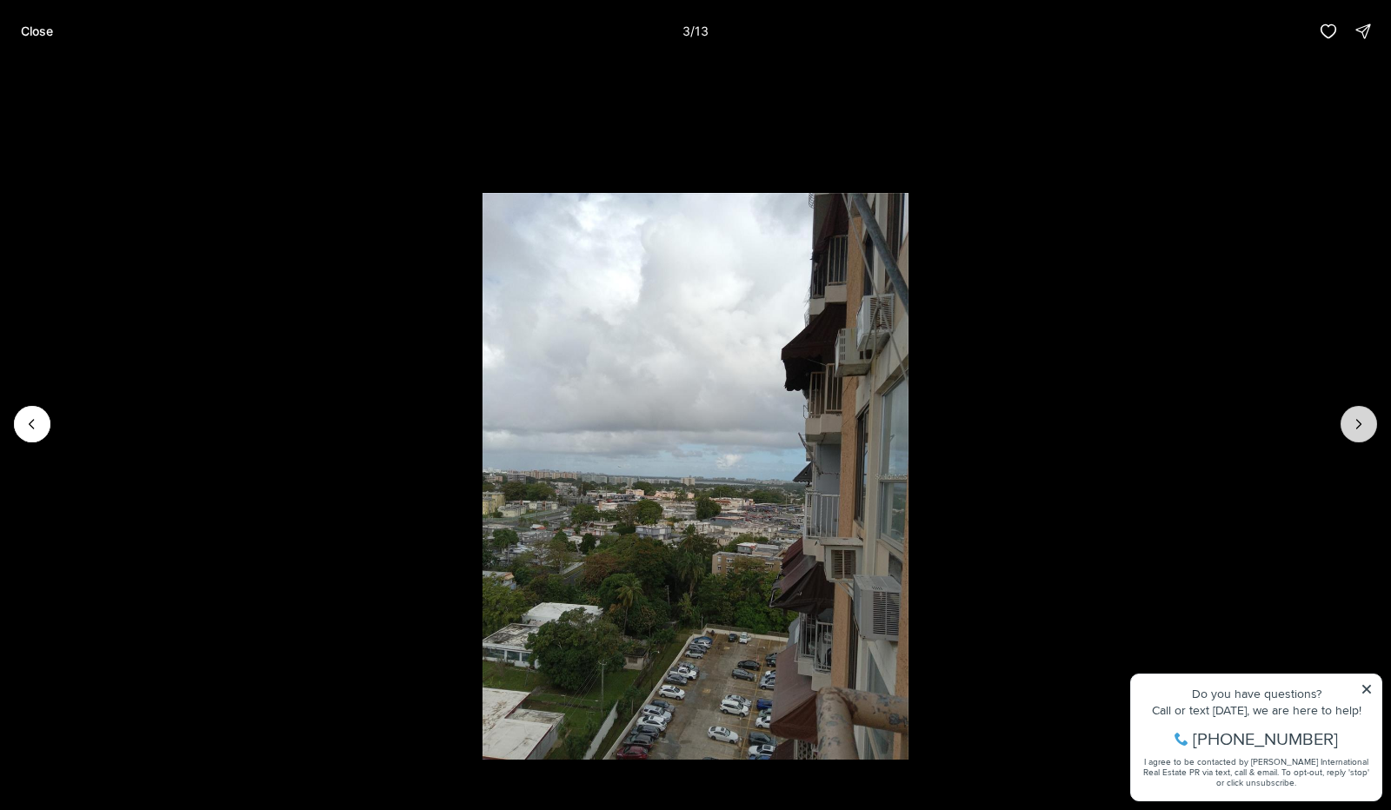
click at [1365, 432] on icon "Next slide" at bounding box center [1358, 424] width 17 height 17
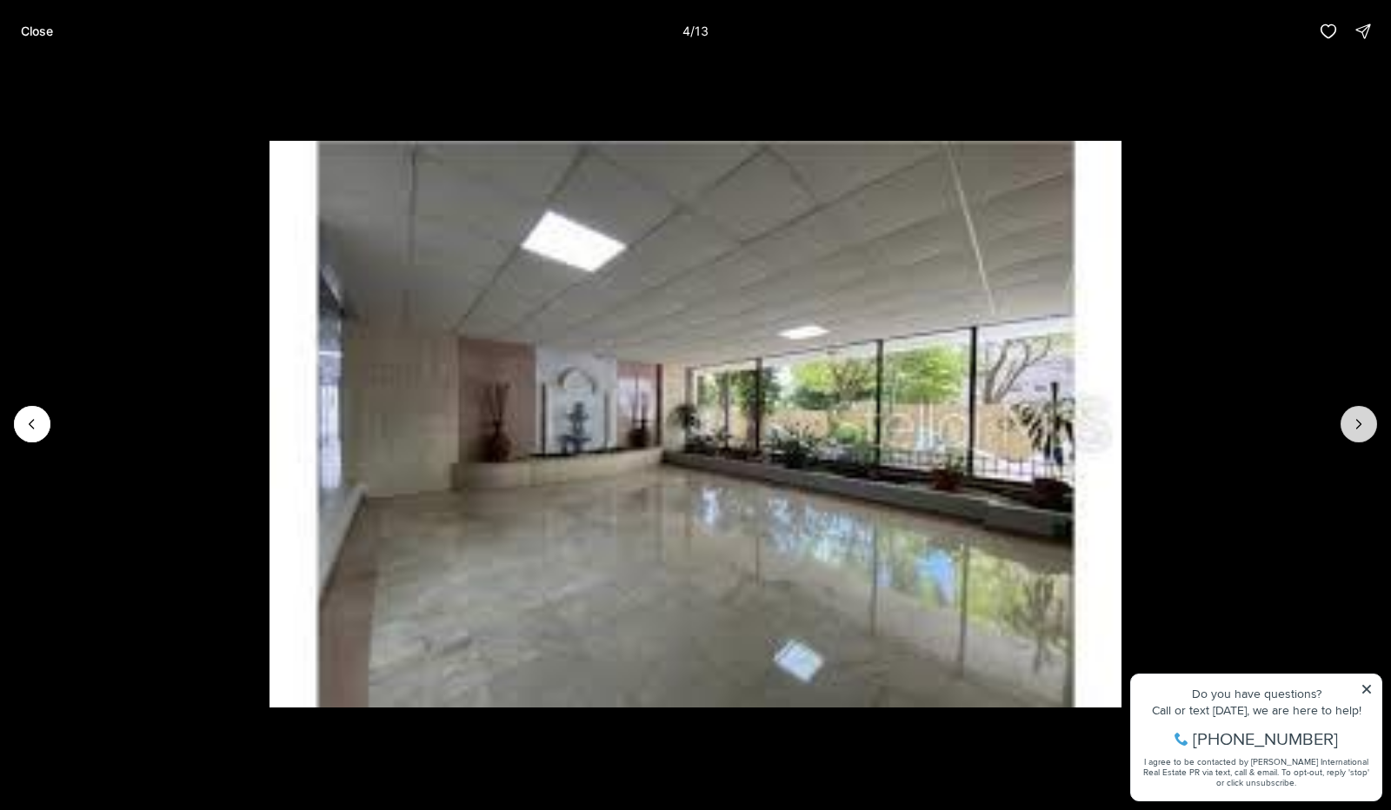
click at [1364, 432] on icon "Next slide" at bounding box center [1358, 424] width 17 height 17
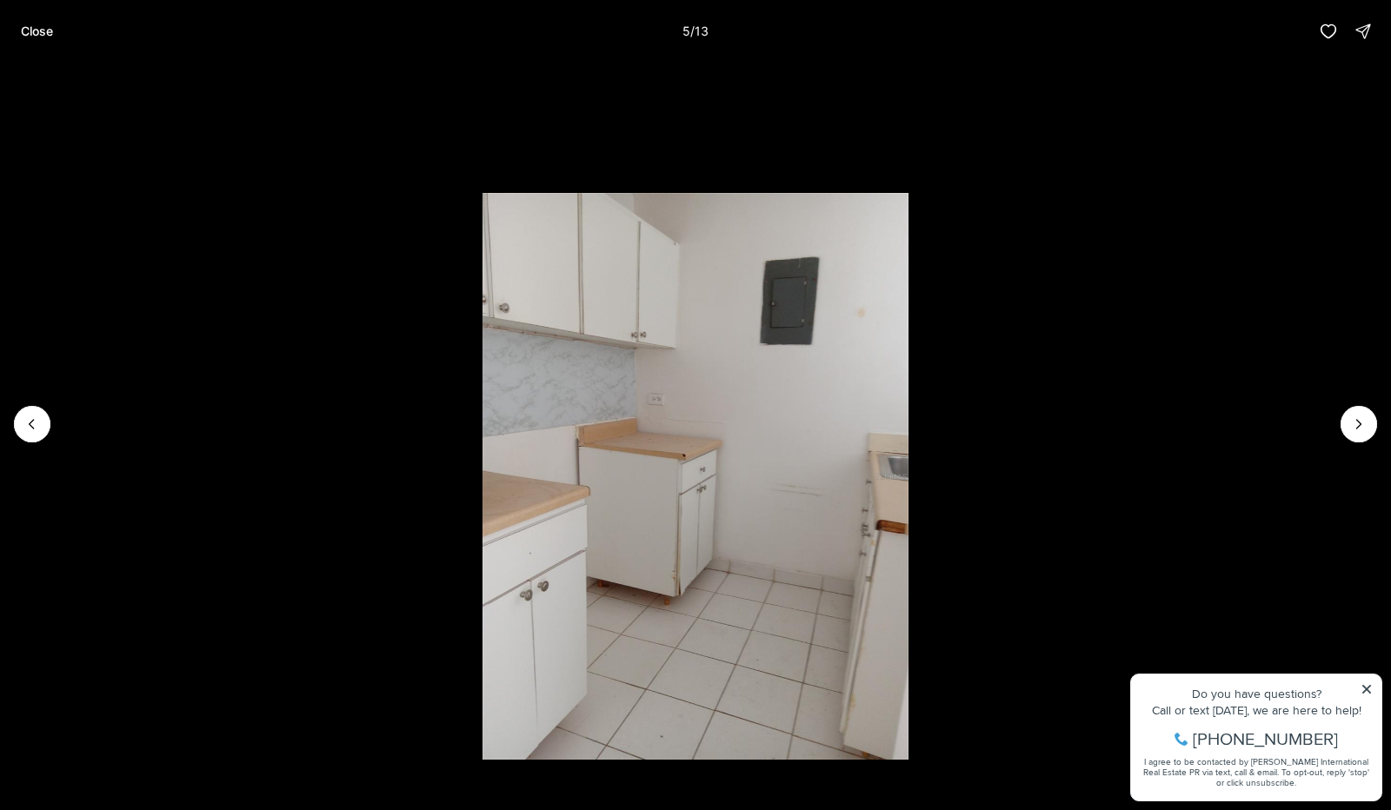
click at [1375, 434] on li "5 of 13" at bounding box center [695, 424] width 1391 height 723
click at [1368, 429] on button "Next slide" at bounding box center [1359, 424] width 37 height 37
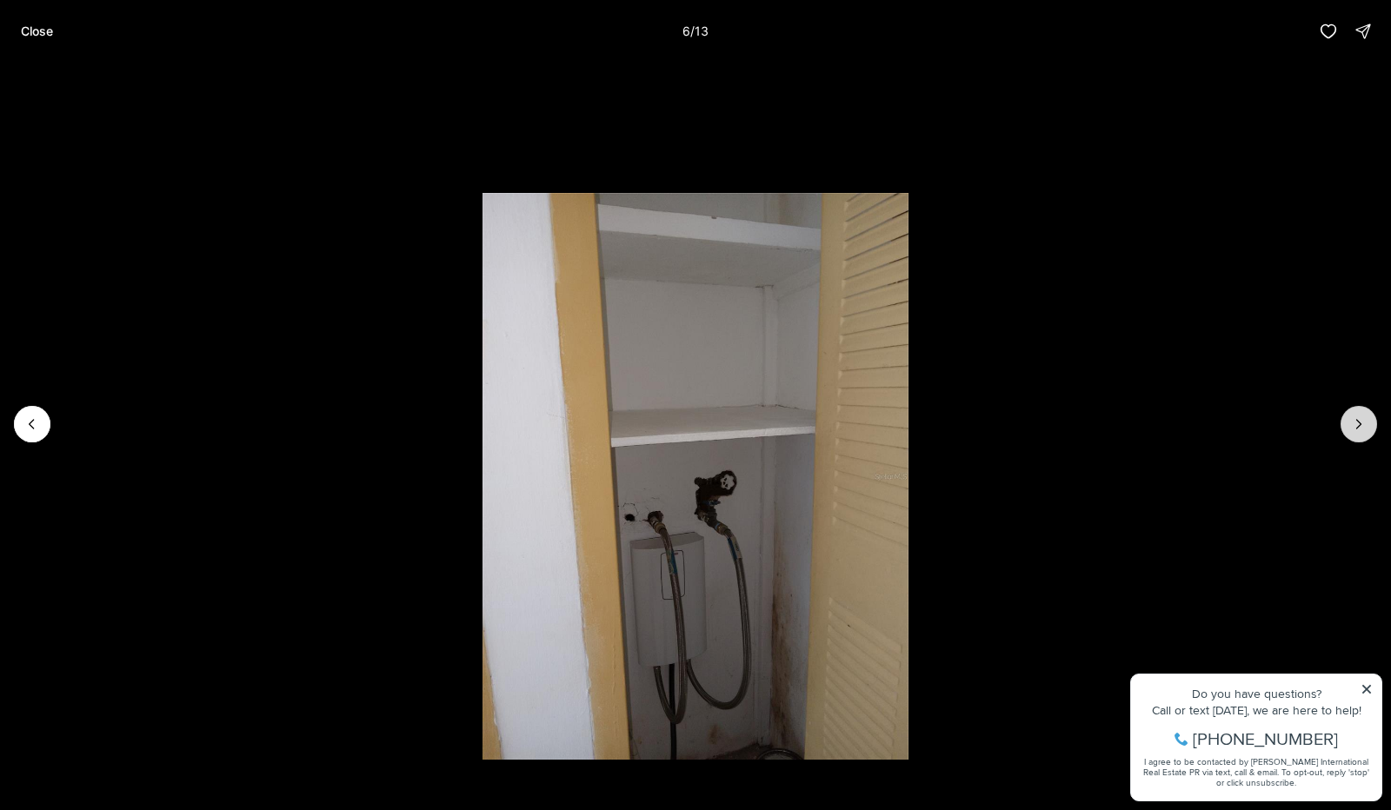
click at [1368, 429] on button "Next slide" at bounding box center [1359, 424] width 37 height 37
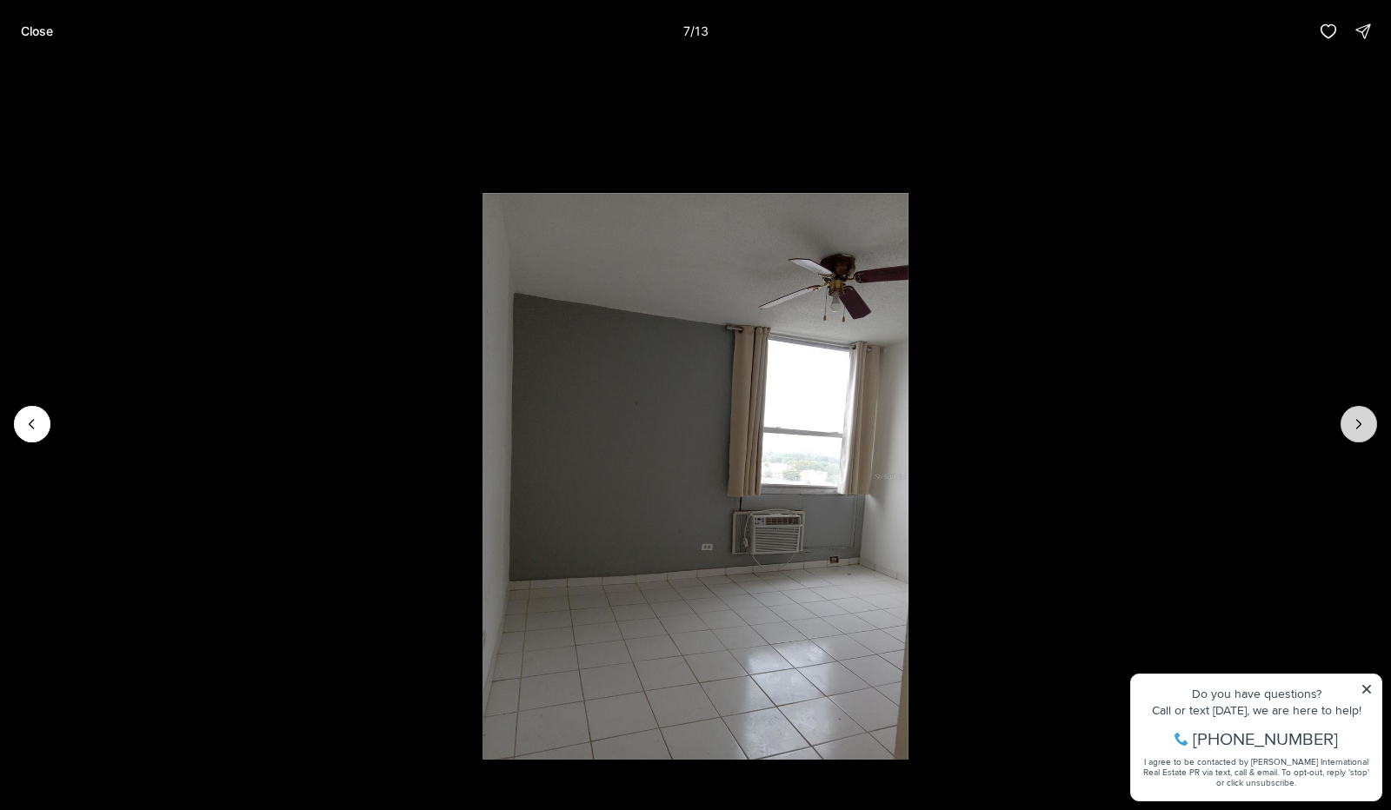
click at [1369, 431] on button "Next slide" at bounding box center [1359, 424] width 37 height 37
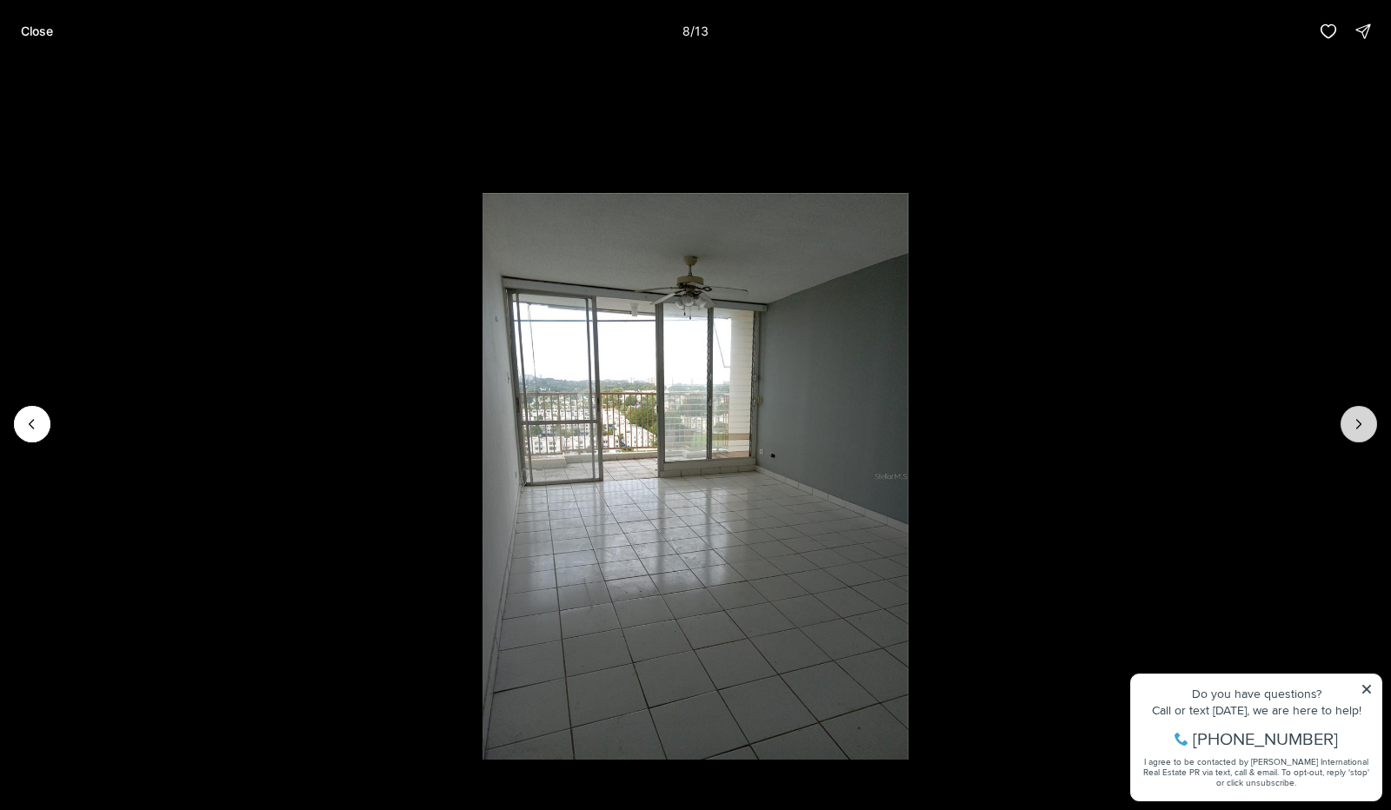
click at [1369, 431] on button "Next slide" at bounding box center [1359, 424] width 37 height 37
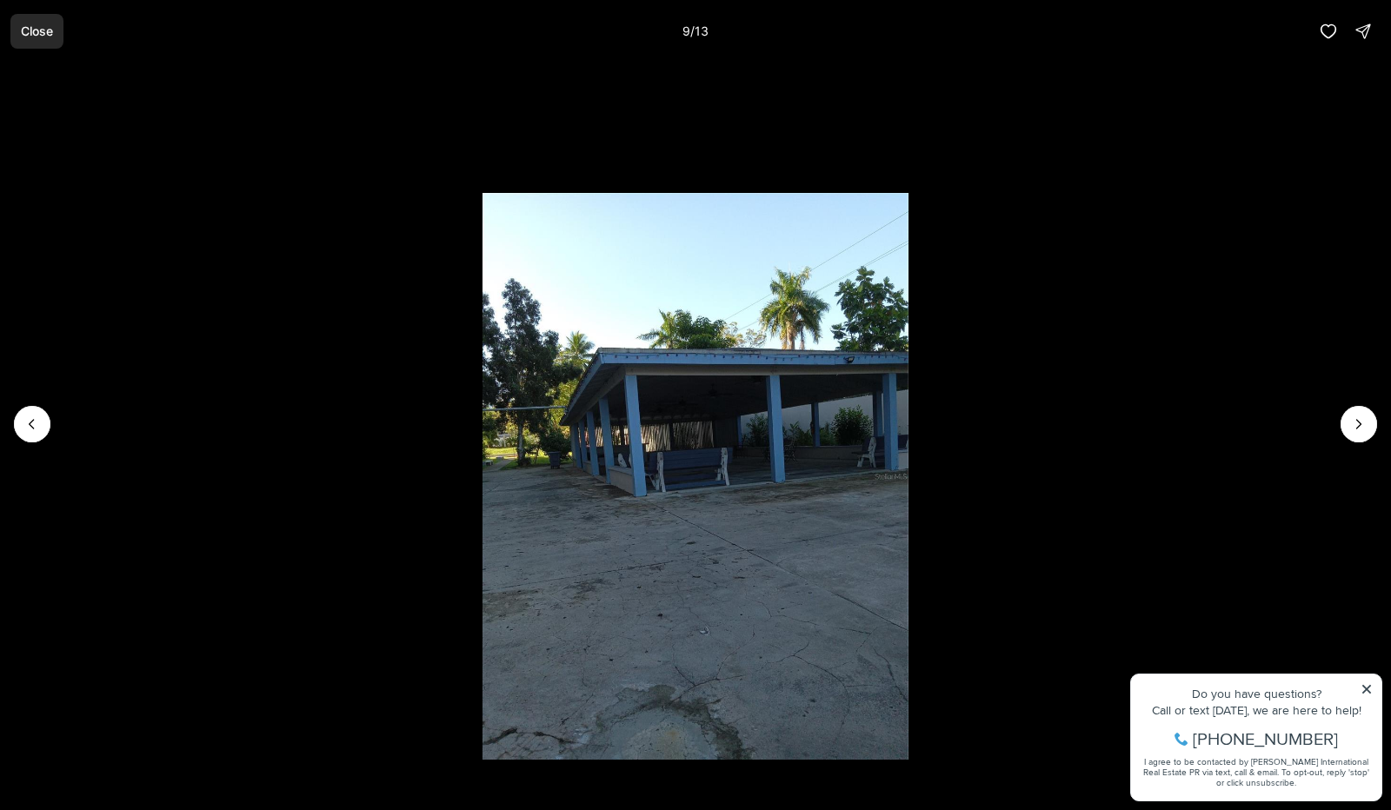
click at [37, 22] on button "Close" at bounding box center [36, 31] width 53 height 35
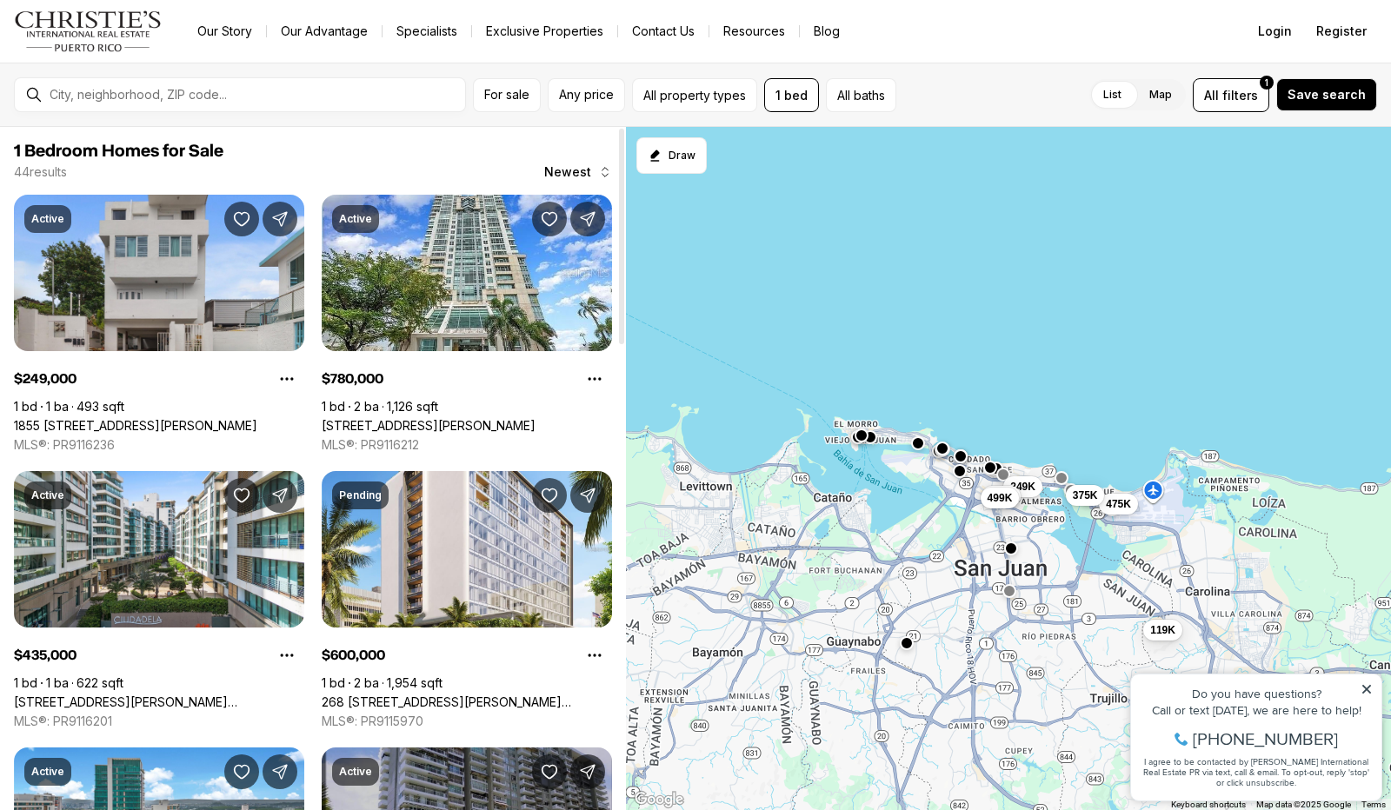
click at [619, 172] on div at bounding box center [621, 237] width 5 height 216
click at [574, 166] on span "Newest" at bounding box center [567, 172] width 47 height 14
click at [327, 162] on div "1 Bedroom Homes for Sale 44 results Newest" at bounding box center [313, 161] width 598 height 40
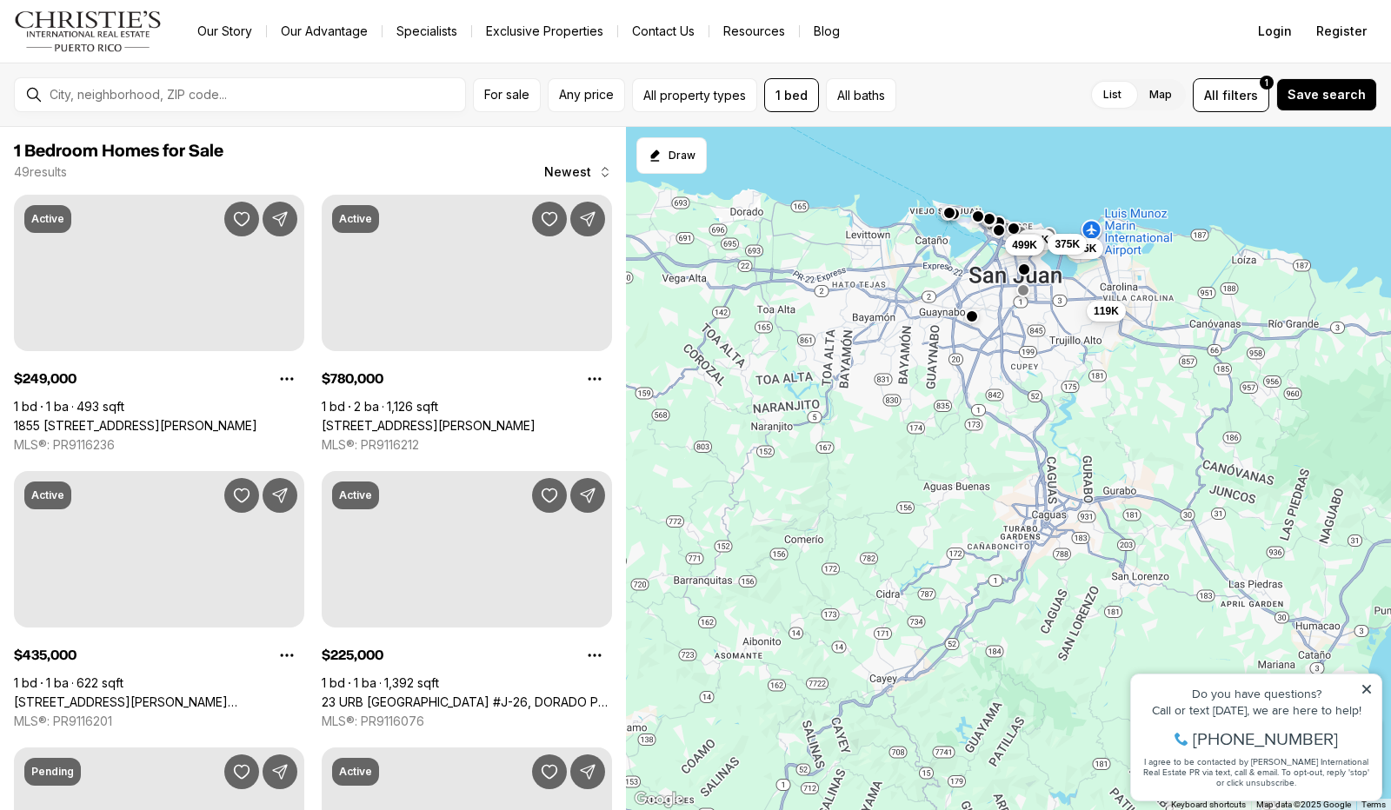
drag, startPoint x: 1196, startPoint y: 533, endPoint x: 1160, endPoint y: 329, distance: 207.5
click at [1160, 329] on div "249K 435K 499K 475K 375K 119K" at bounding box center [1008, 469] width 765 height 684
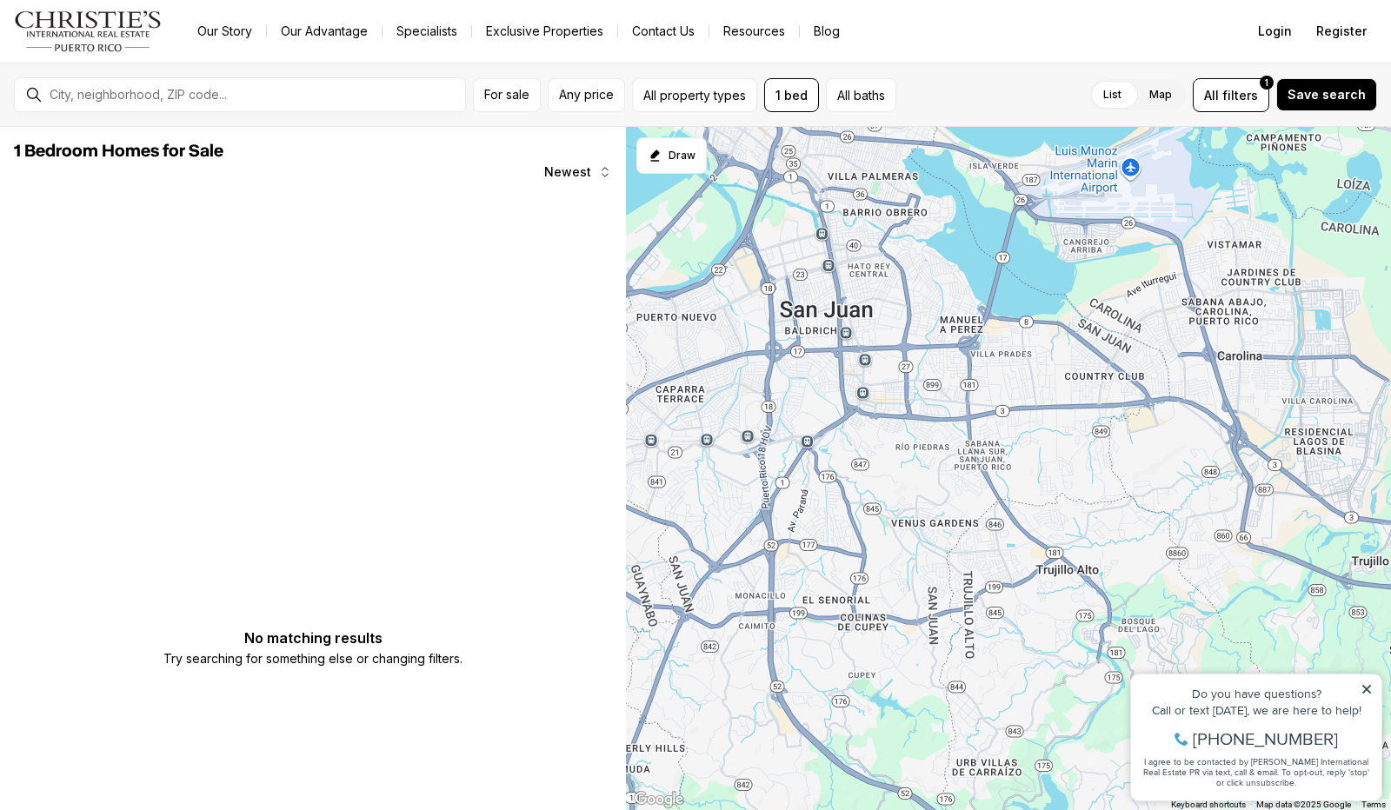
drag, startPoint x: 967, startPoint y: 315, endPoint x: 999, endPoint y: 695, distance: 381.3
click at [999, 695] on div at bounding box center [1008, 469] width 765 height 684
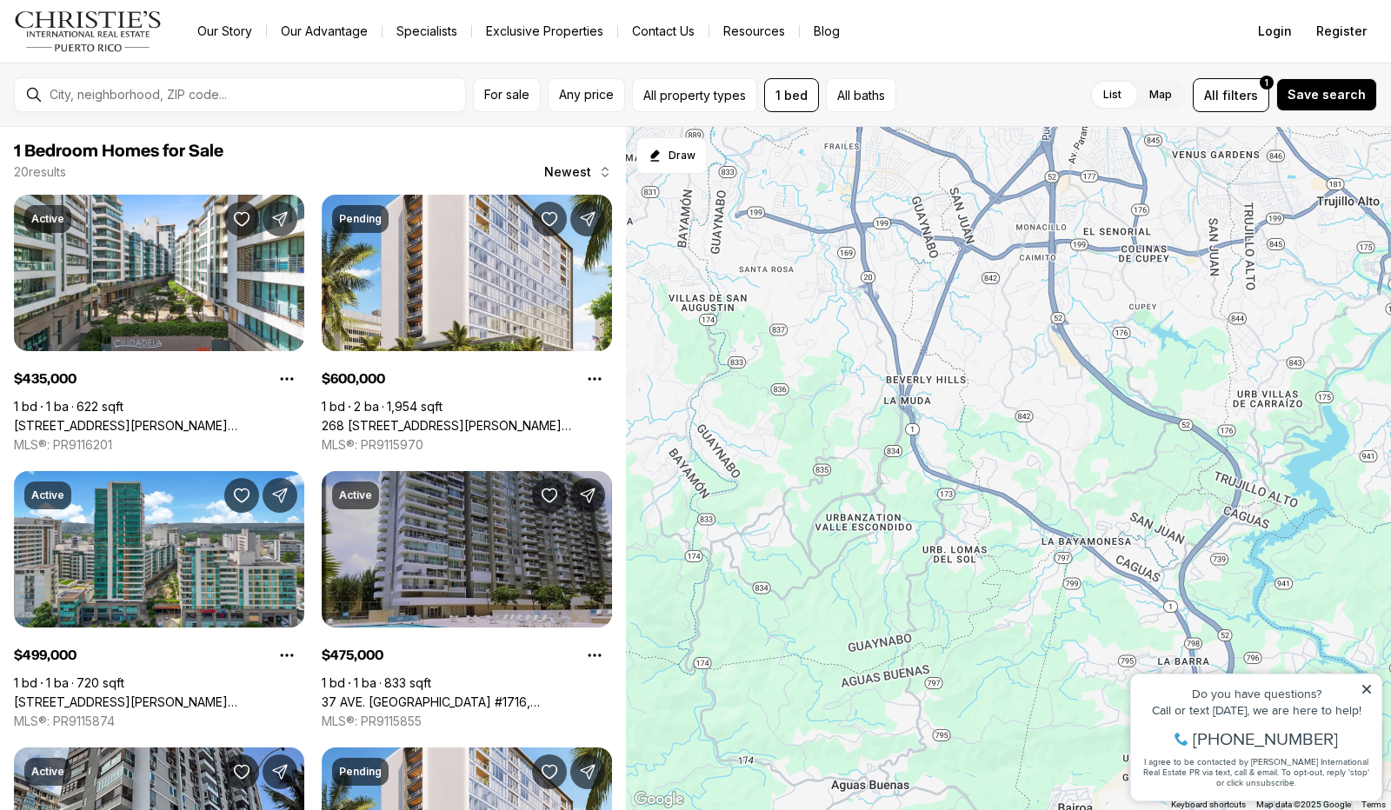
drag, startPoint x: 1119, startPoint y: 703, endPoint x: 1390, endPoint y: 330, distance: 461.9
click at [1390, 330] on div "435K 499K 475K 375K 119K 168K 345K" at bounding box center [1008, 469] width 765 height 684
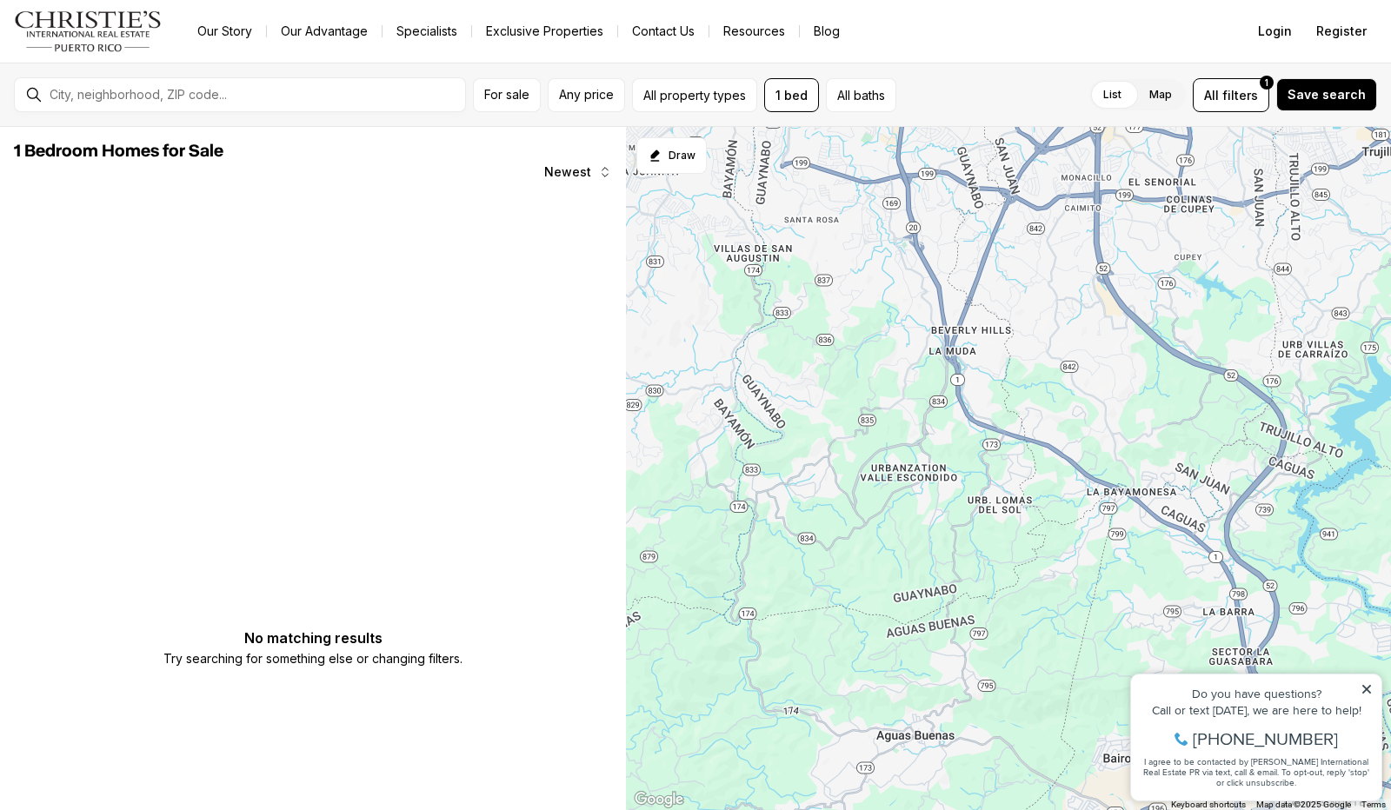
drag, startPoint x: 736, startPoint y: 460, endPoint x: 812, endPoint y: 409, distance: 92.1
click at [812, 409] on div at bounding box center [1008, 469] width 765 height 684
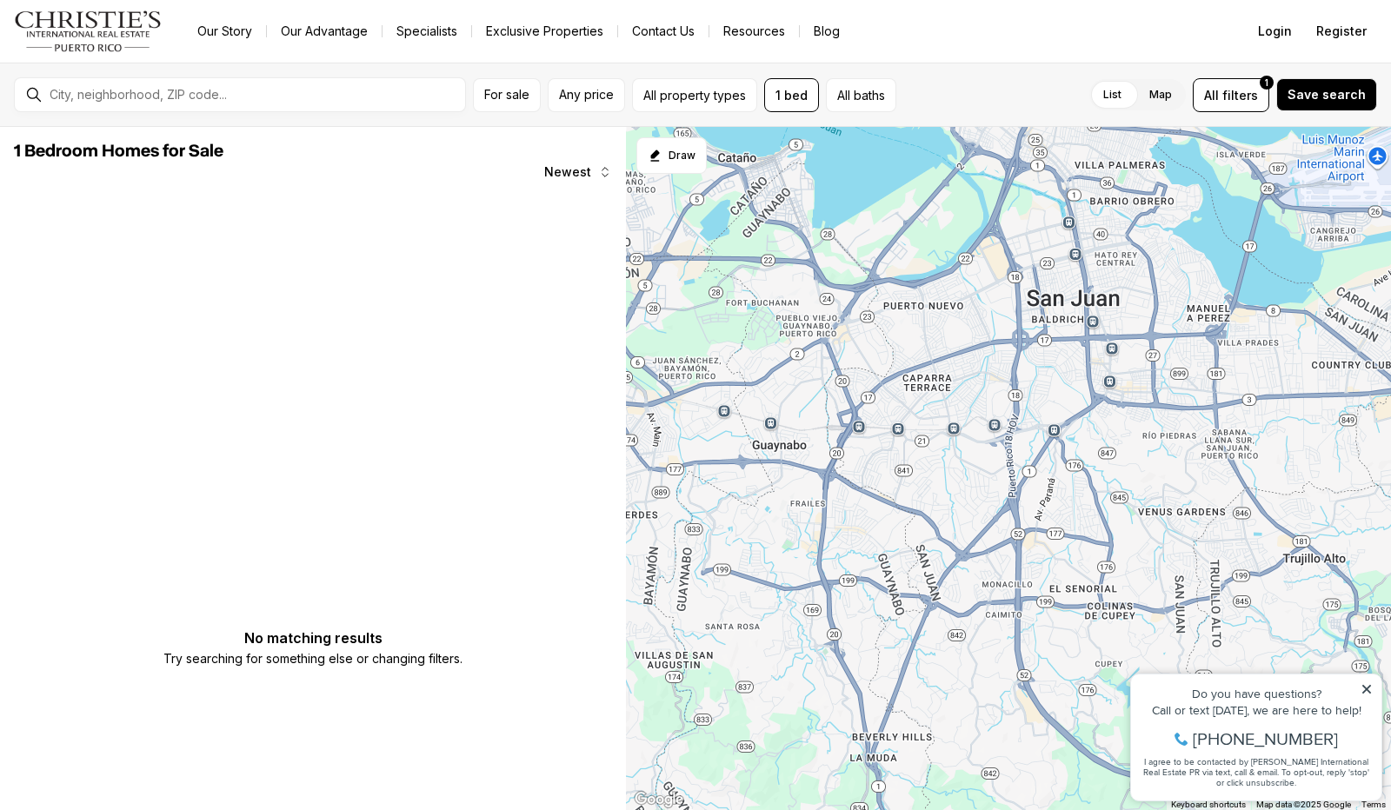
drag, startPoint x: 812, startPoint y: 409, endPoint x: 736, endPoint y: 802, distance: 400.3
click at [736, 802] on div at bounding box center [1008, 469] width 765 height 684
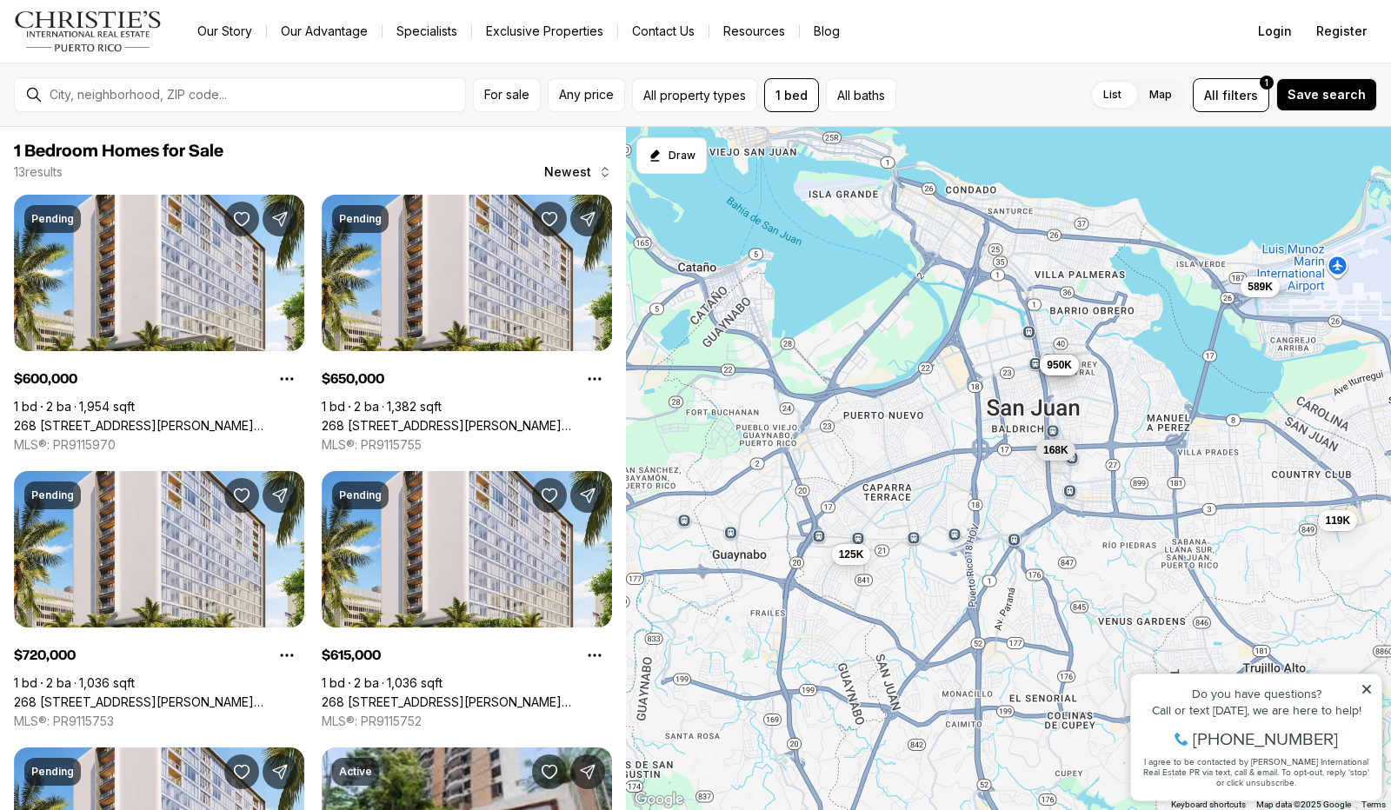
drag, startPoint x: 911, startPoint y: 347, endPoint x: 845, endPoint y: 528, distance: 192.5
click at [845, 528] on div "119K 168K 589K 125K 825K 745K 950K" at bounding box center [1008, 469] width 765 height 684
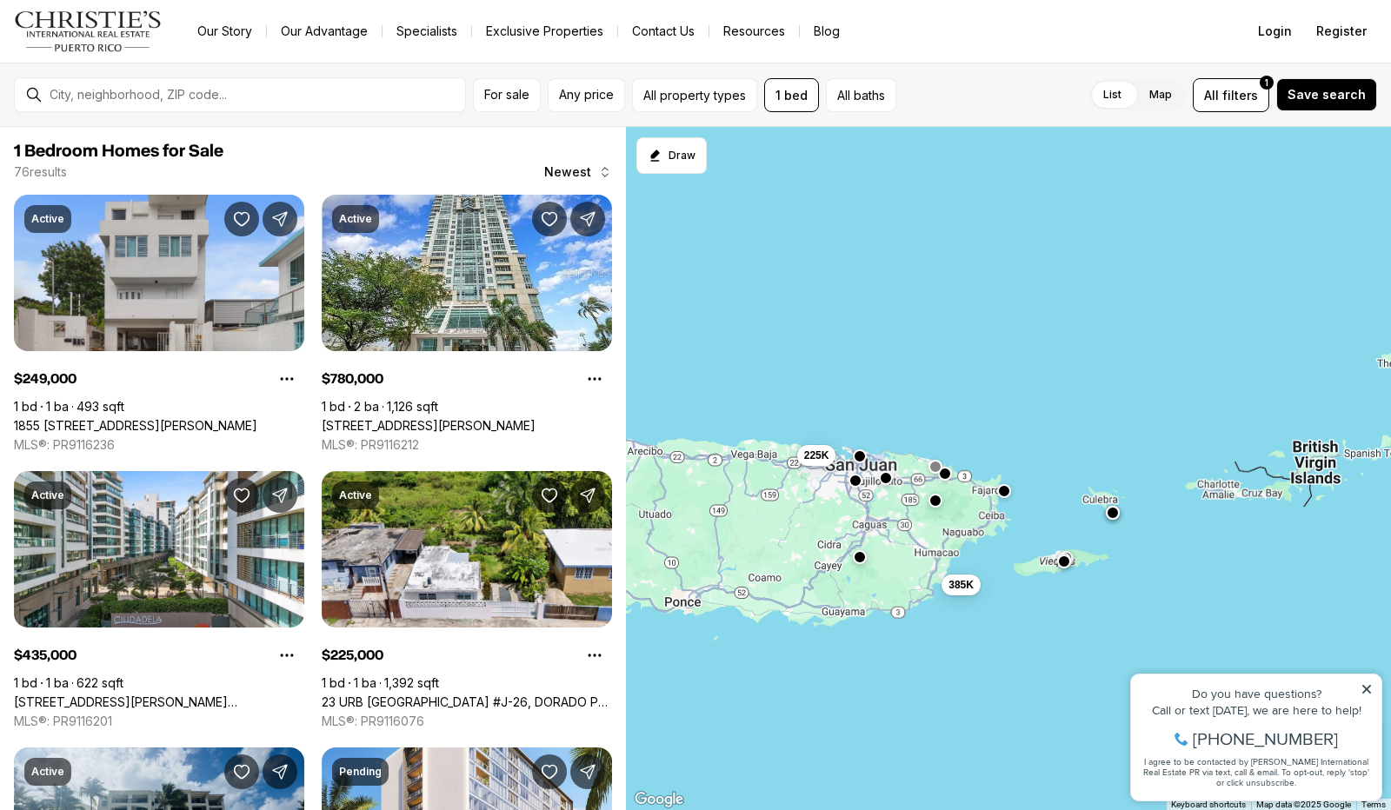
drag, startPoint x: 831, startPoint y: 612, endPoint x: 838, endPoint y: 548, distance: 64.7
click at [838, 548] on div "225K 385K" at bounding box center [1008, 469] width 765 height 684
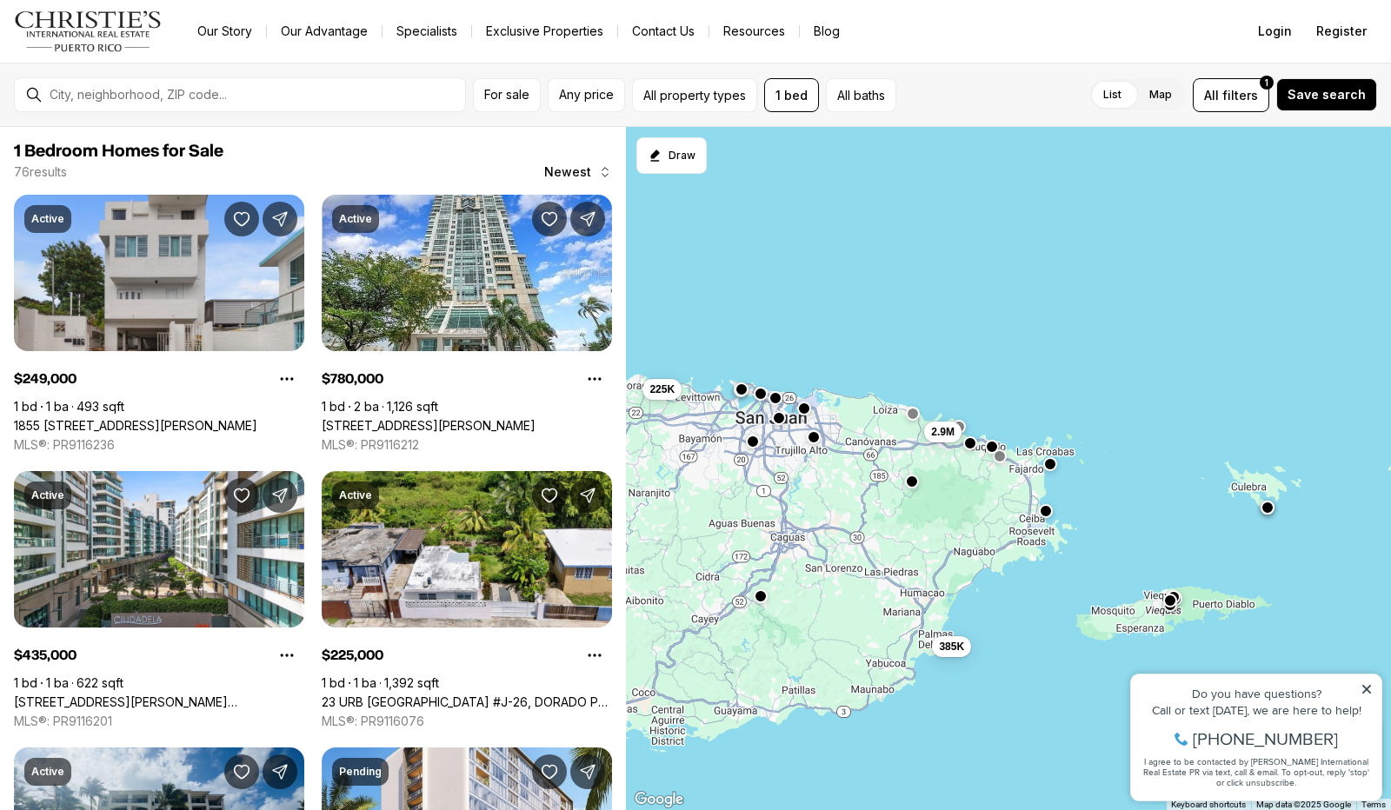
click at [913, 485] on button "button" at bounding box center [912, 481] width 14 height 14
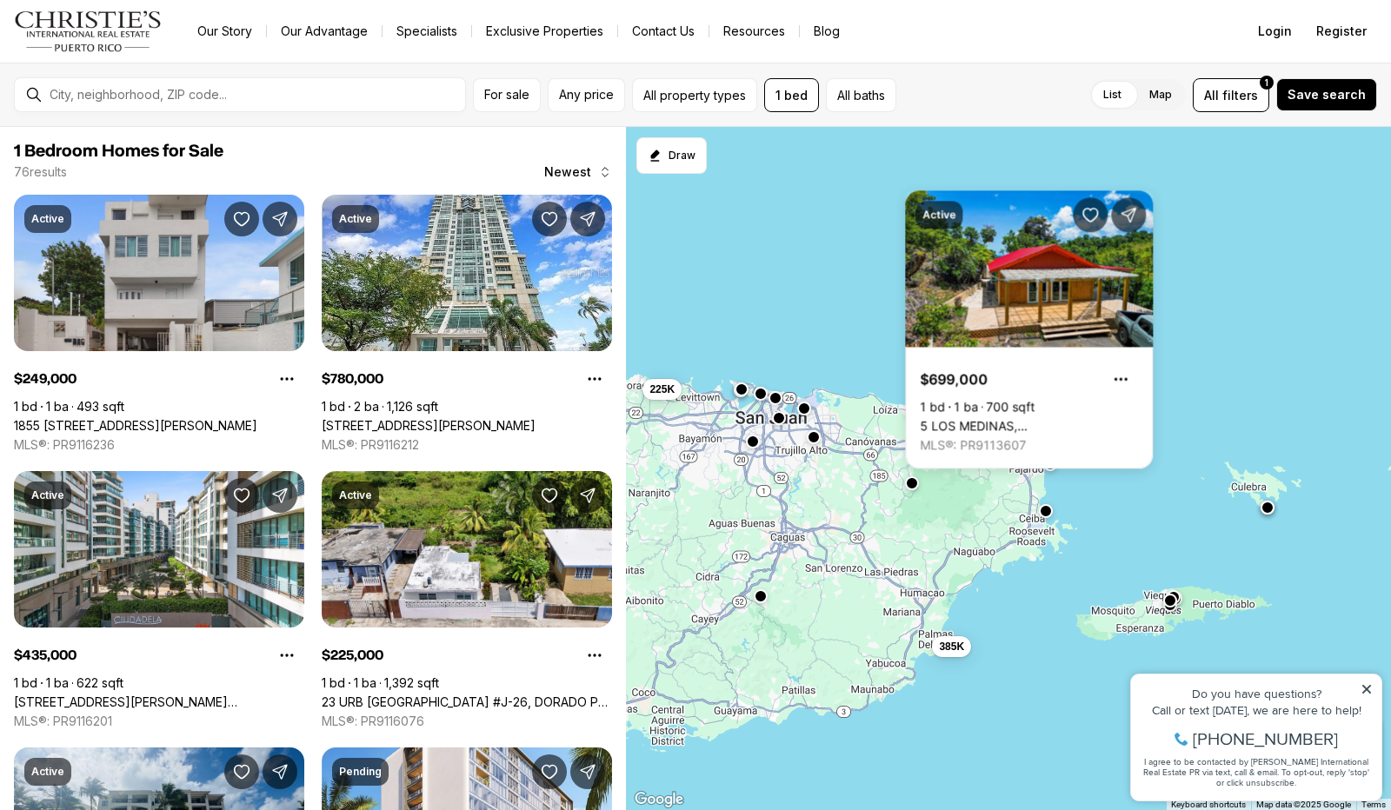
click at [767, 603] on div "2.9M 385K 225K" at bounding box center [1008, 469] width 765 height 684
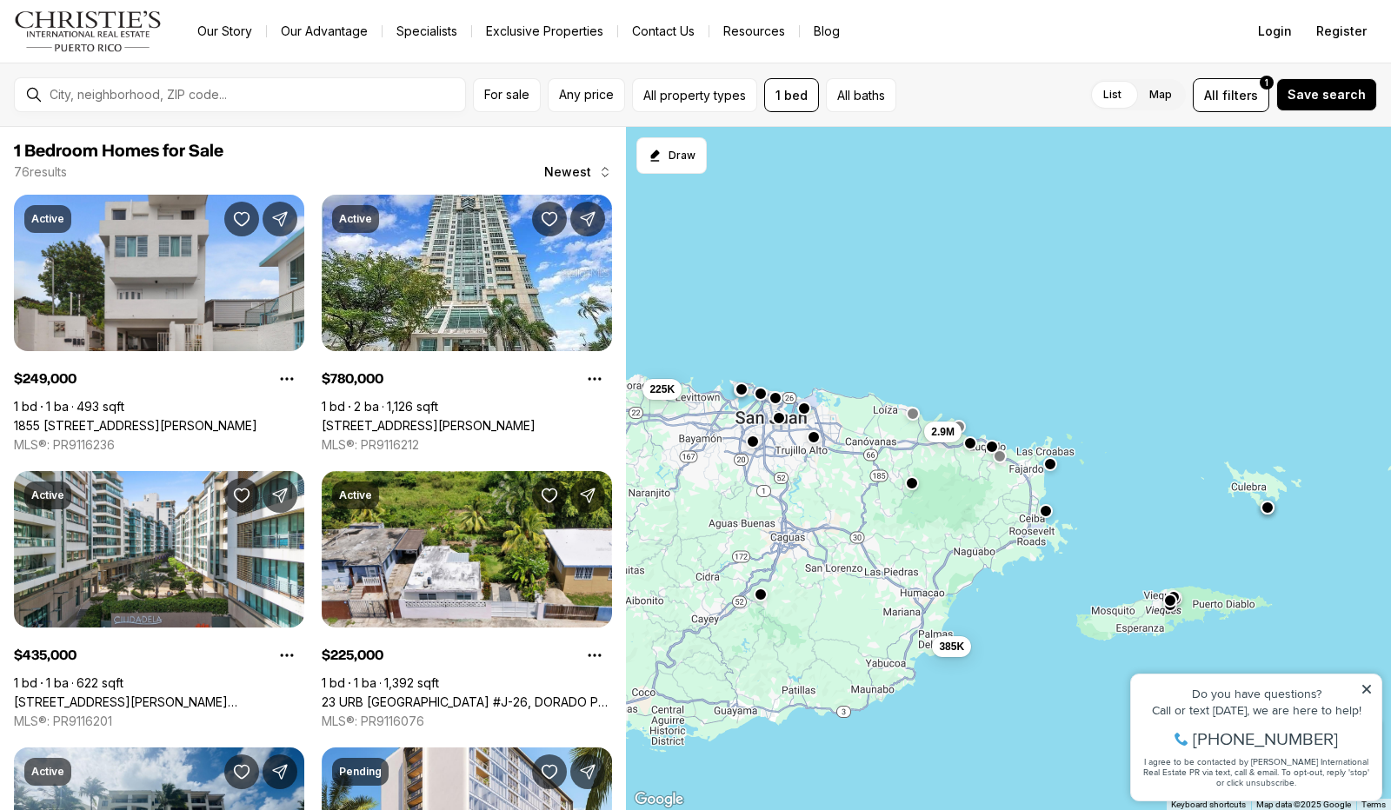
click at [765, 598] on div at bounding box center [761, 596] width 14 height 14
click at [760, 595] on button "button" at bounding box center [761, 594] width 14 height 14
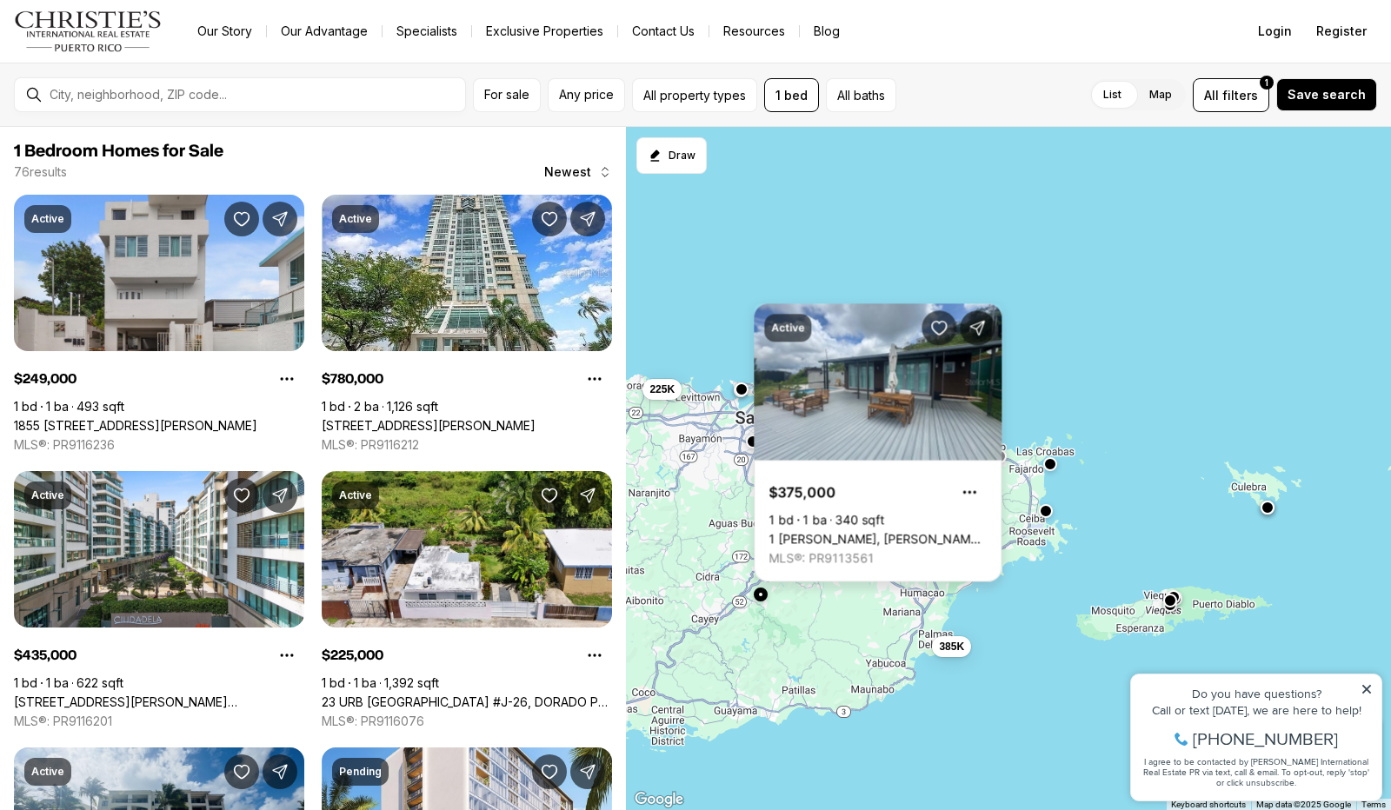
click at [869, 532] on link "1 BO BEATRIZ, CAYEY PR, 00736" at bounding box center [878, 540] width 218 height 16
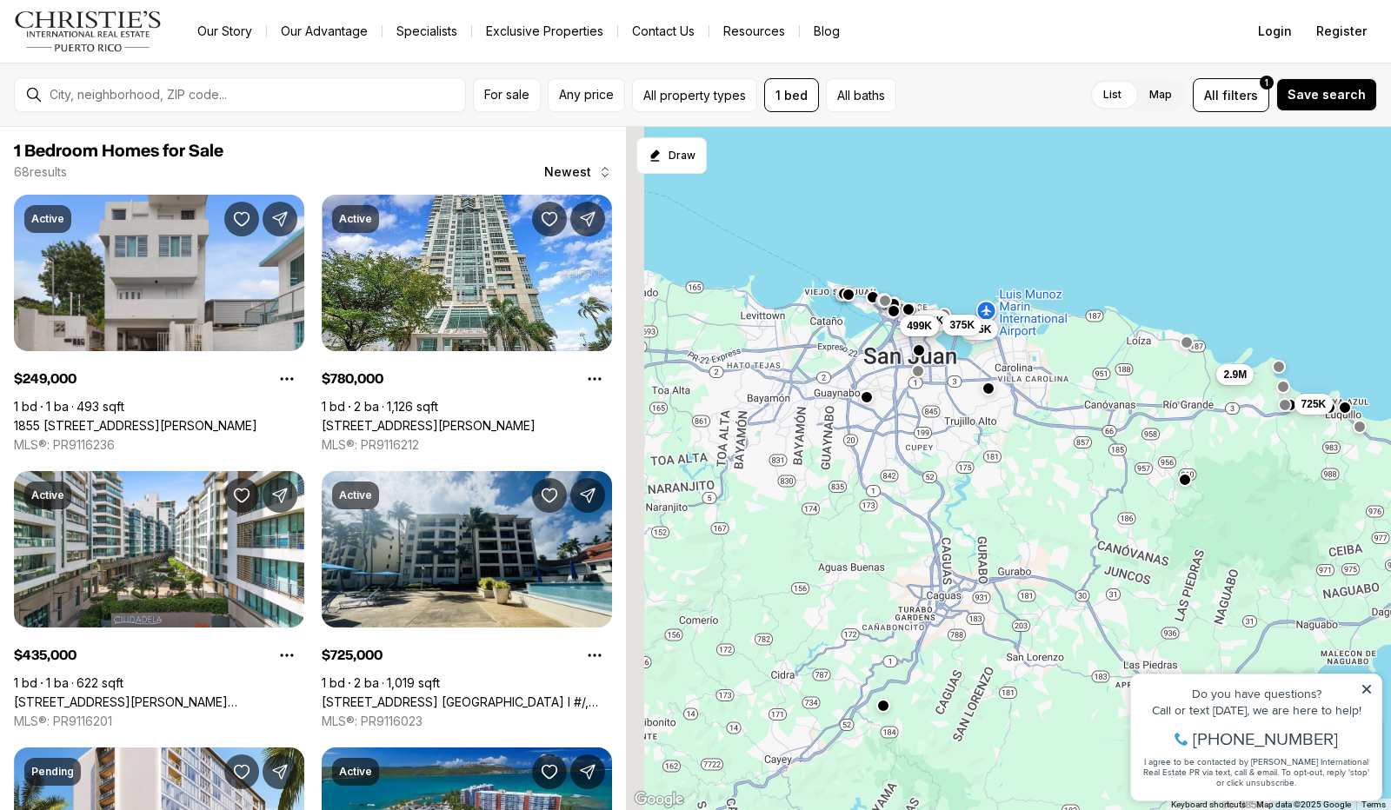
drag, startPoint x: 696, startPoint y: 356, endPoint x: 875, endPoint y: 339, distance: 179.9
click at [875, 339] on div "385K 2.9M 249K 435K 499K 725K 225K 475K 375K" at bounding box center [1008, 469] width 765 height 684
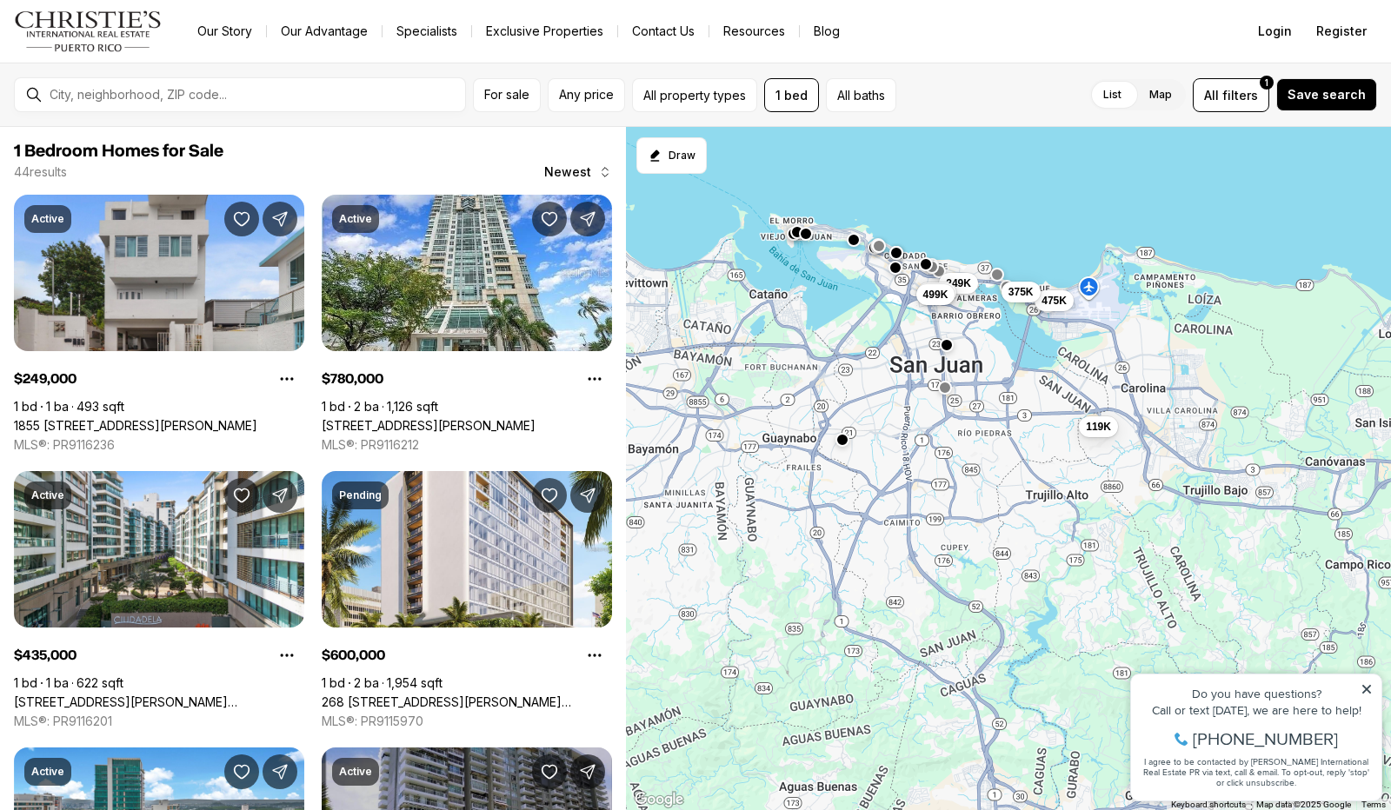
click at [846, 447] on div "119K 249K 435K 499K 475K 375K" at bounding box center [1008, 469] width 765 height 684
click at [843, 437] on button "button" at bounding box center [842, 438] width 14 height 14
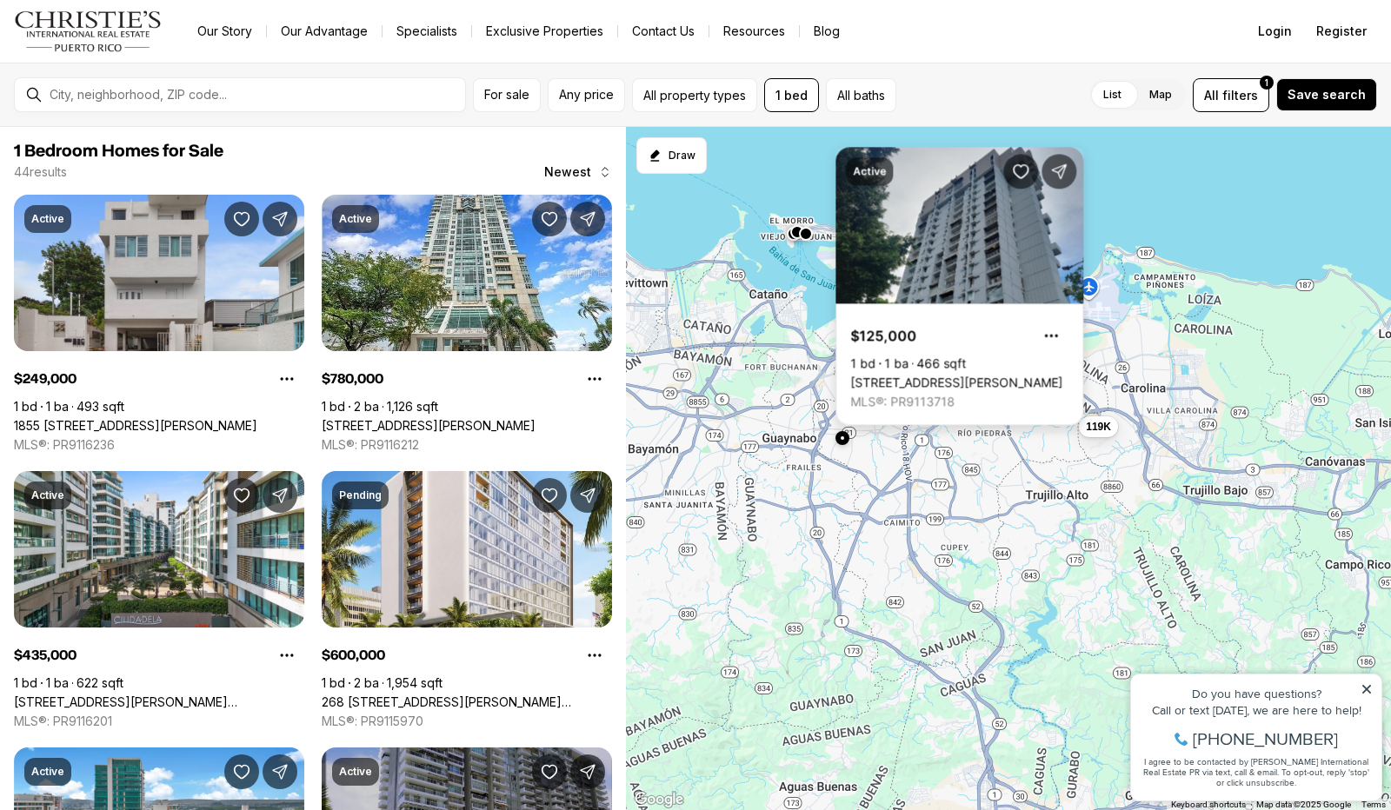
click at [945, 376] on link "[STREET_ADDRESS][PERSON_NAME]" at bounding box center [956, 384] width 212 height 16
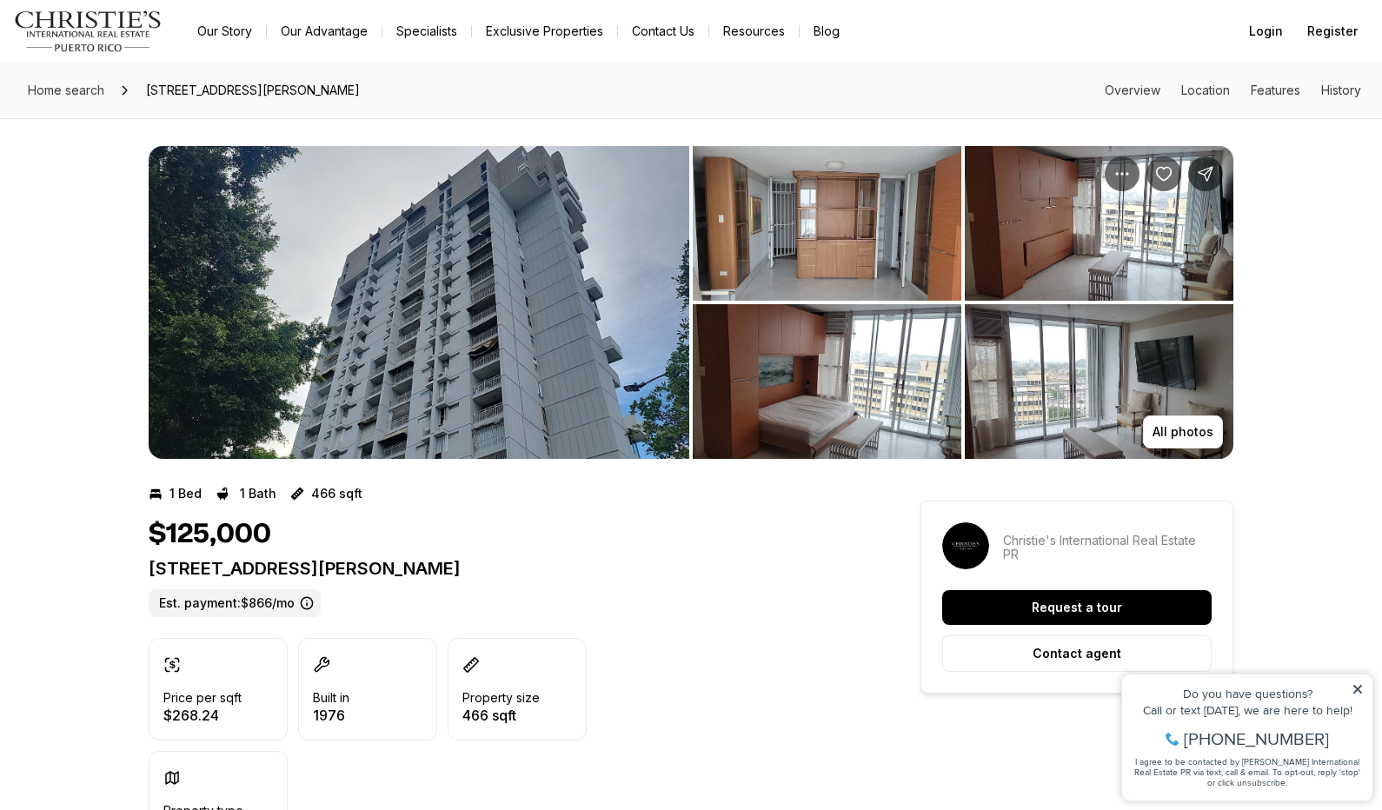
click at [603, 403] on img "View image gallery" at bounding box center [419, 302] width 541 height 313
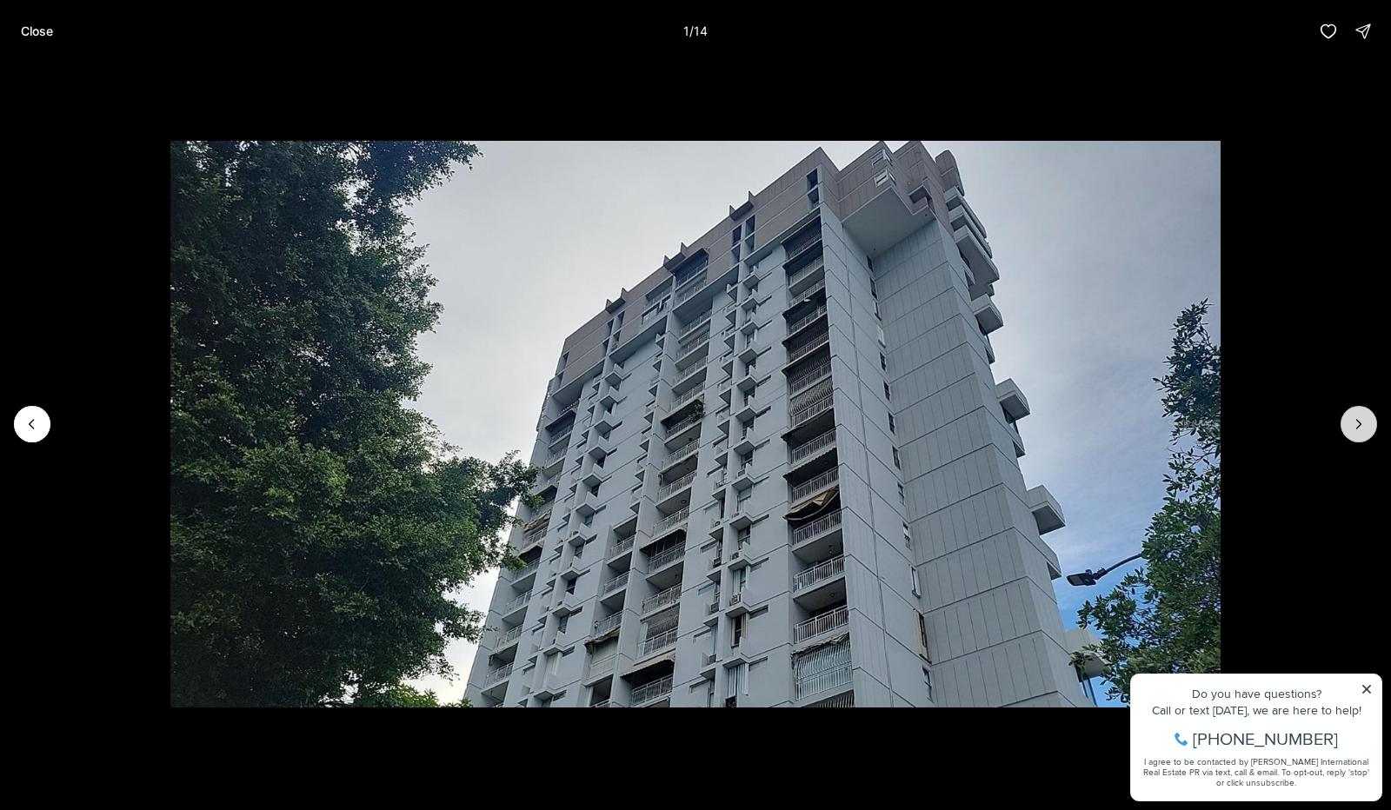
click at [1365, 430] on icon "Next slide" at bounding box center [1358, 424] width 17 height 17
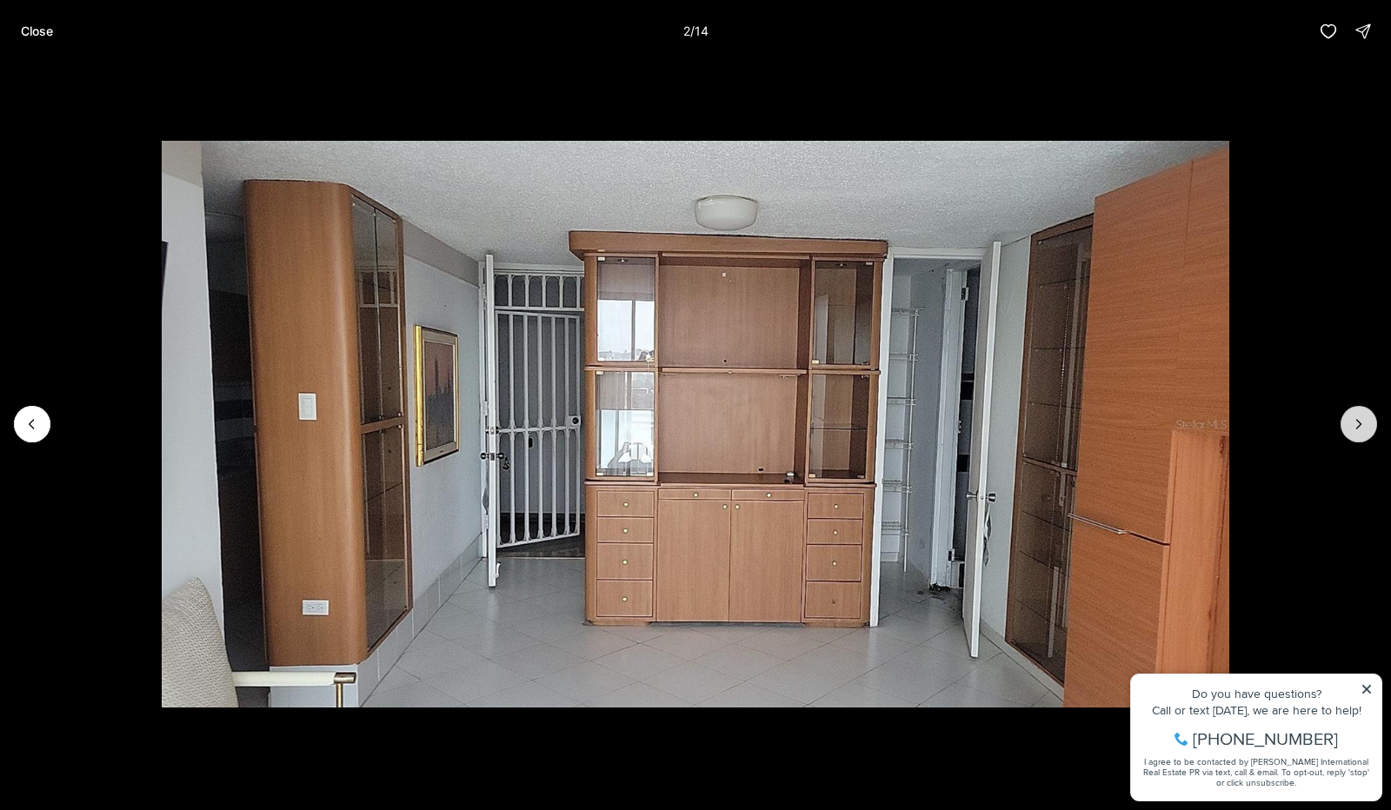
click at [1365, 430] on icon "Next slide" at bounding box center [1358, 424] width 17 height 17
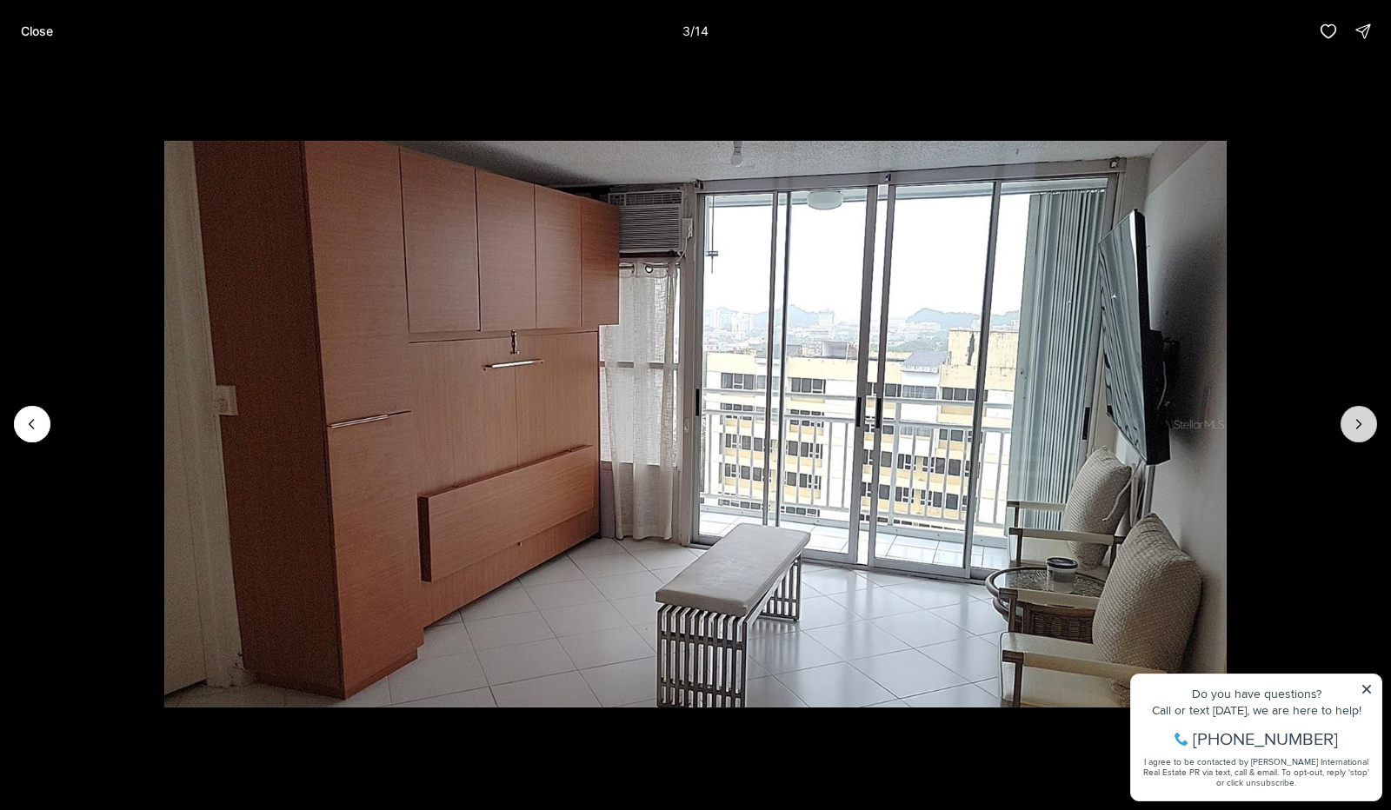
click at [1365, 430] on icon "Next slide" at bounding box center [1358, 424] width 17 height 17
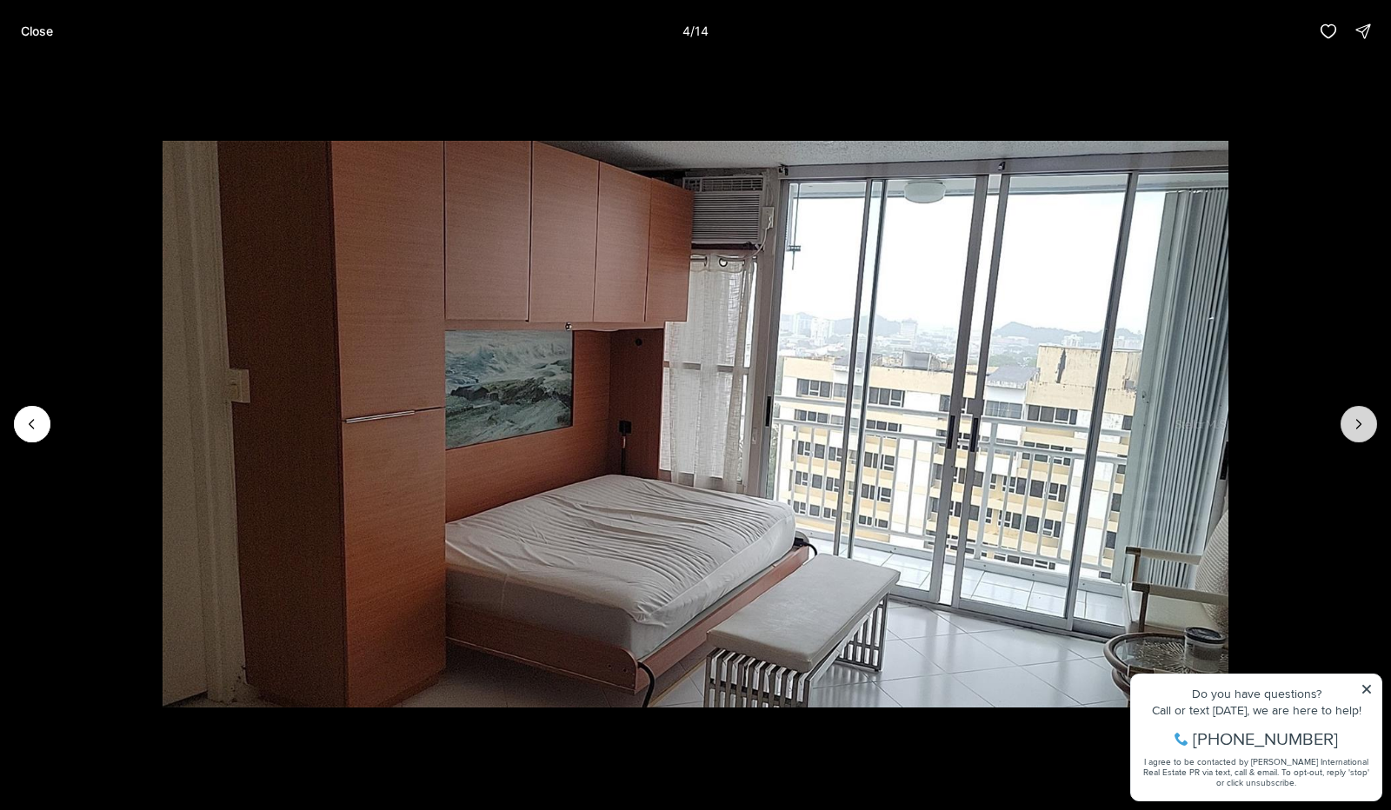
click at [1365, 430] on icon "Next slide" at bounding box center [1358, 424] width 17 height 17
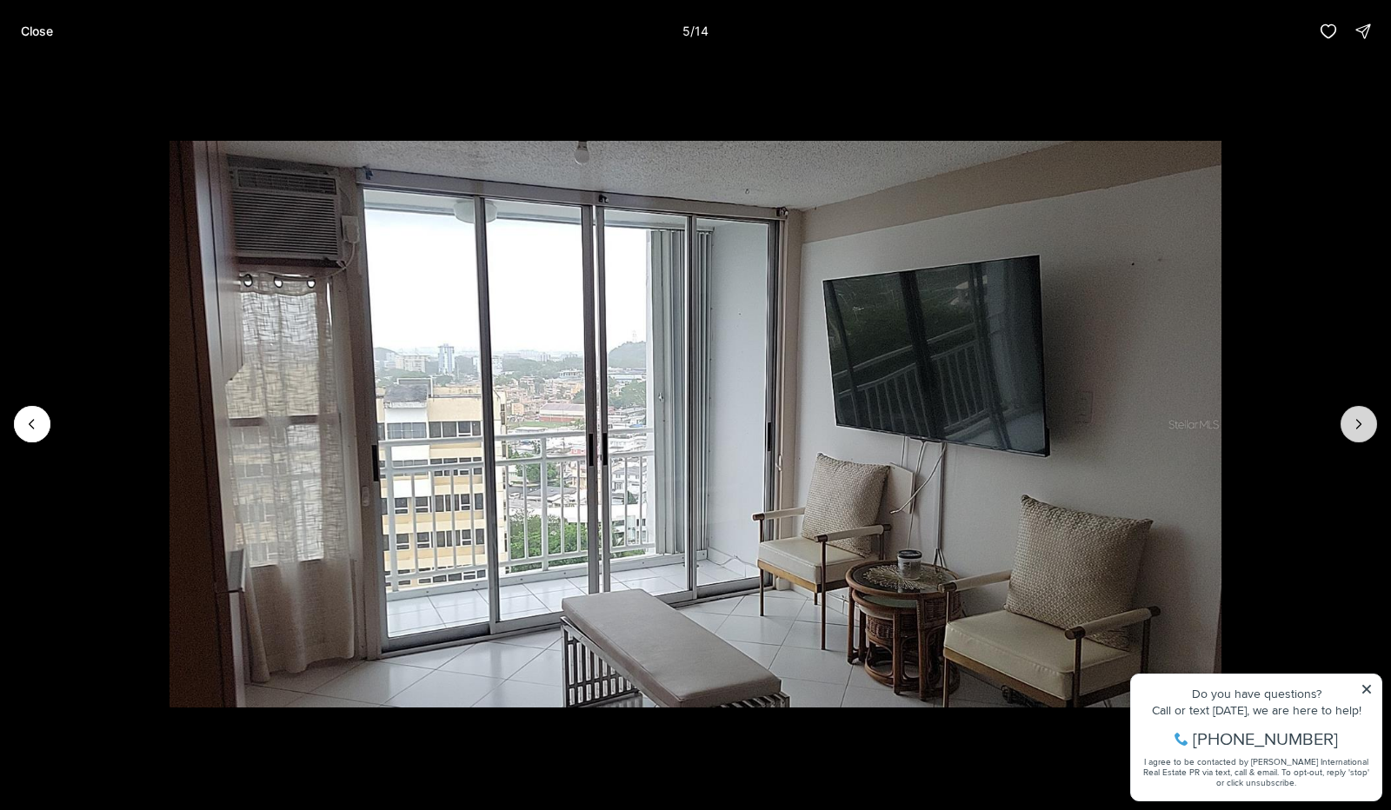
click at [1365, 430] on icon "Next slide" at bounding box center [1358, 424] width 17 height 17
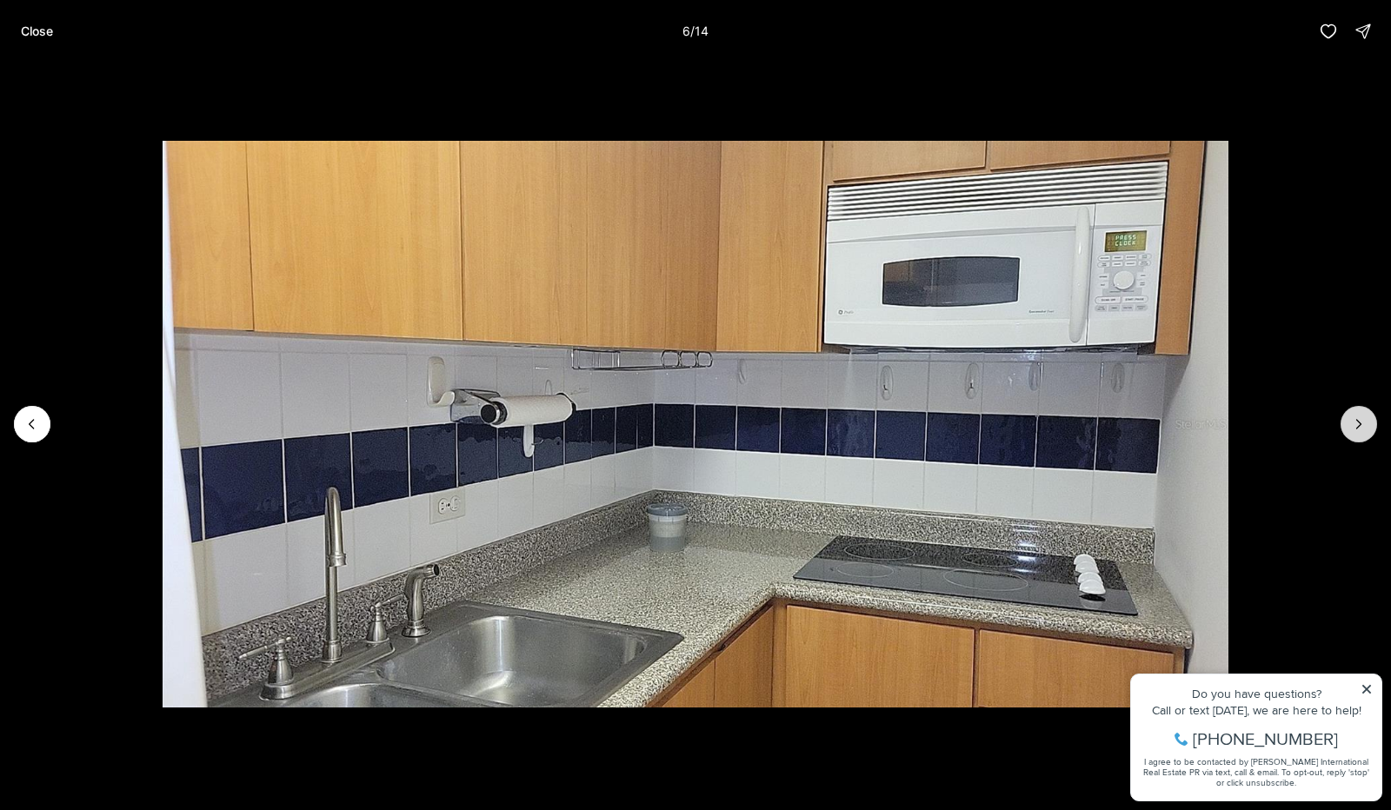
click at [1365, 430] on icon "Next slide" at bounding box center [1358, 424] width 17 height 17
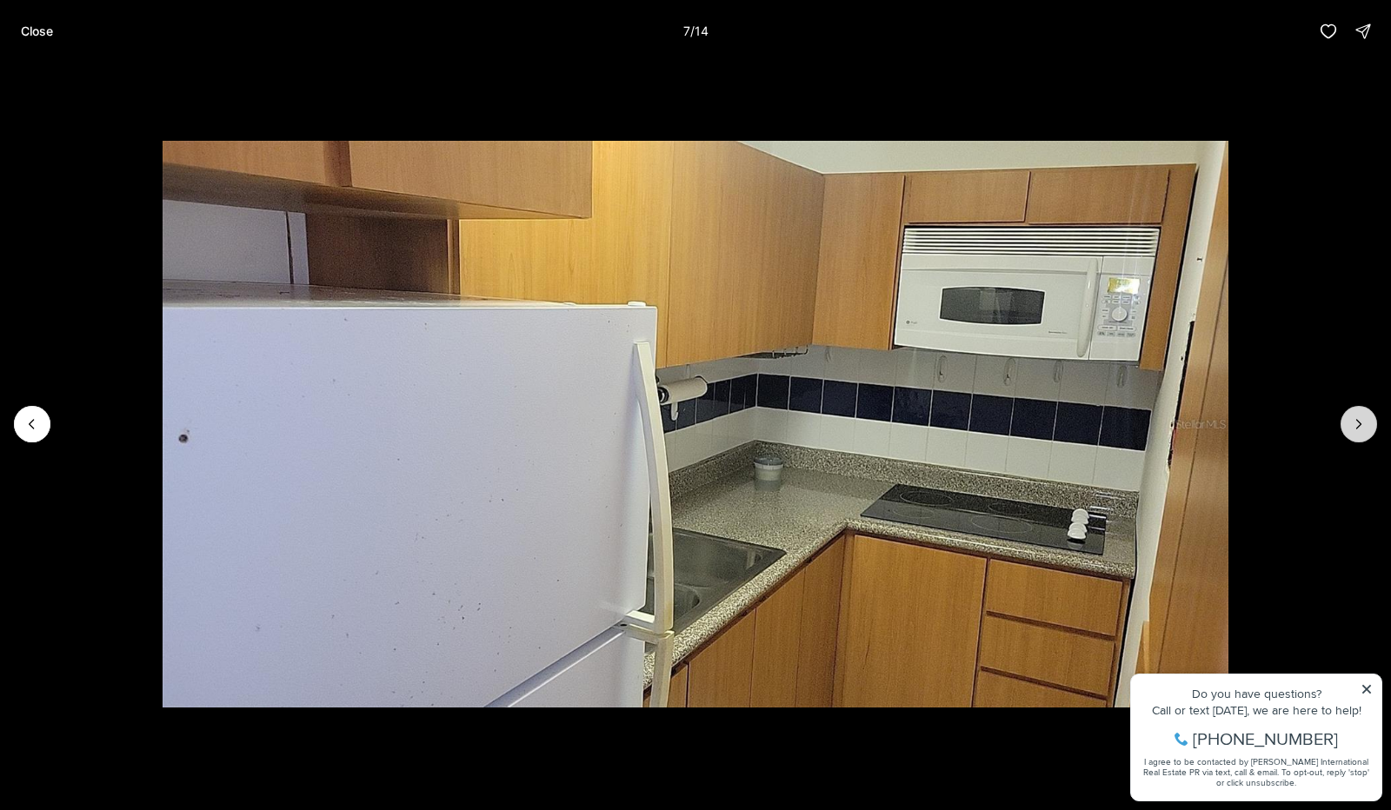
click at [1365, 430] on icon "Next slide" at bounding box center [1358, 424] width 17 height 17
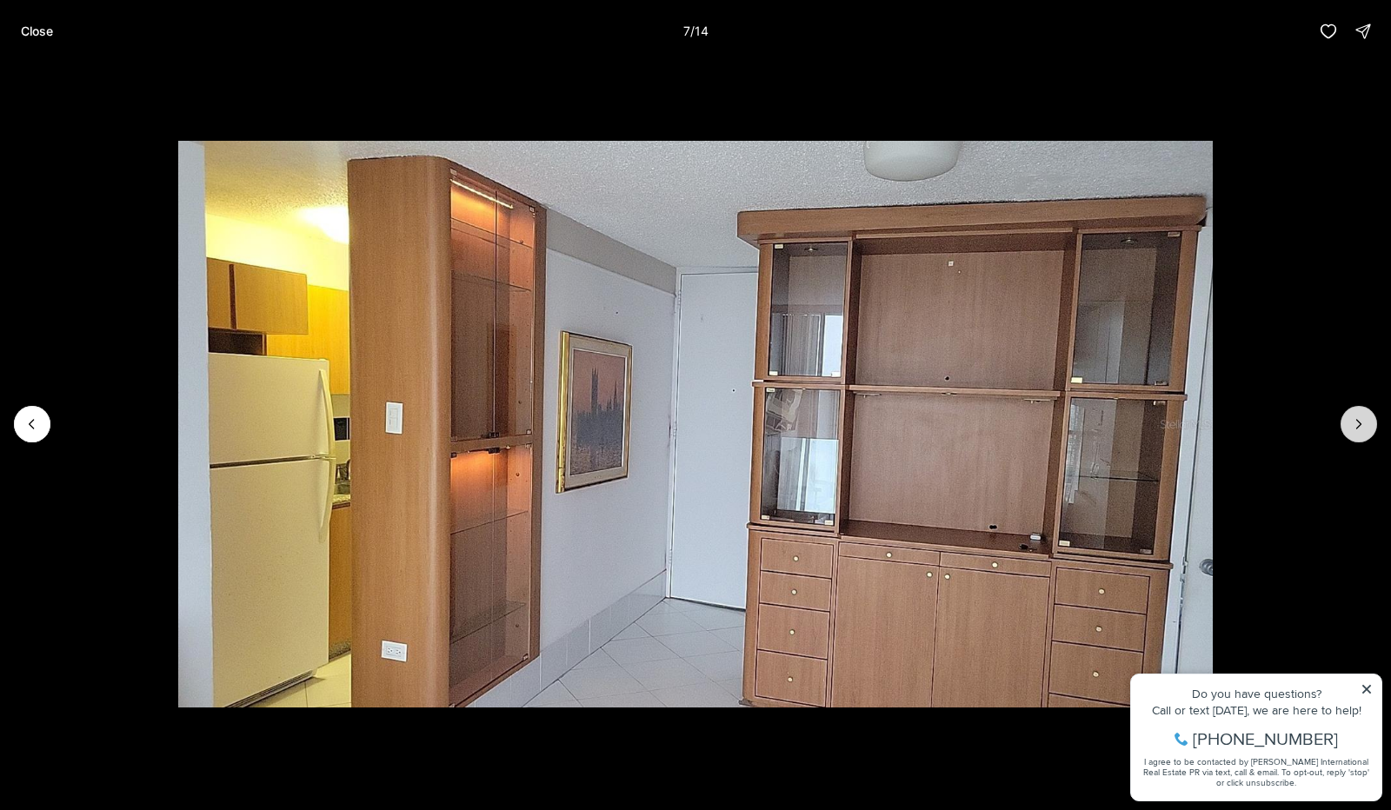
click at [1365, 430] on icon "Next slide" at bounding box center [1358, 424] width 17 height 17
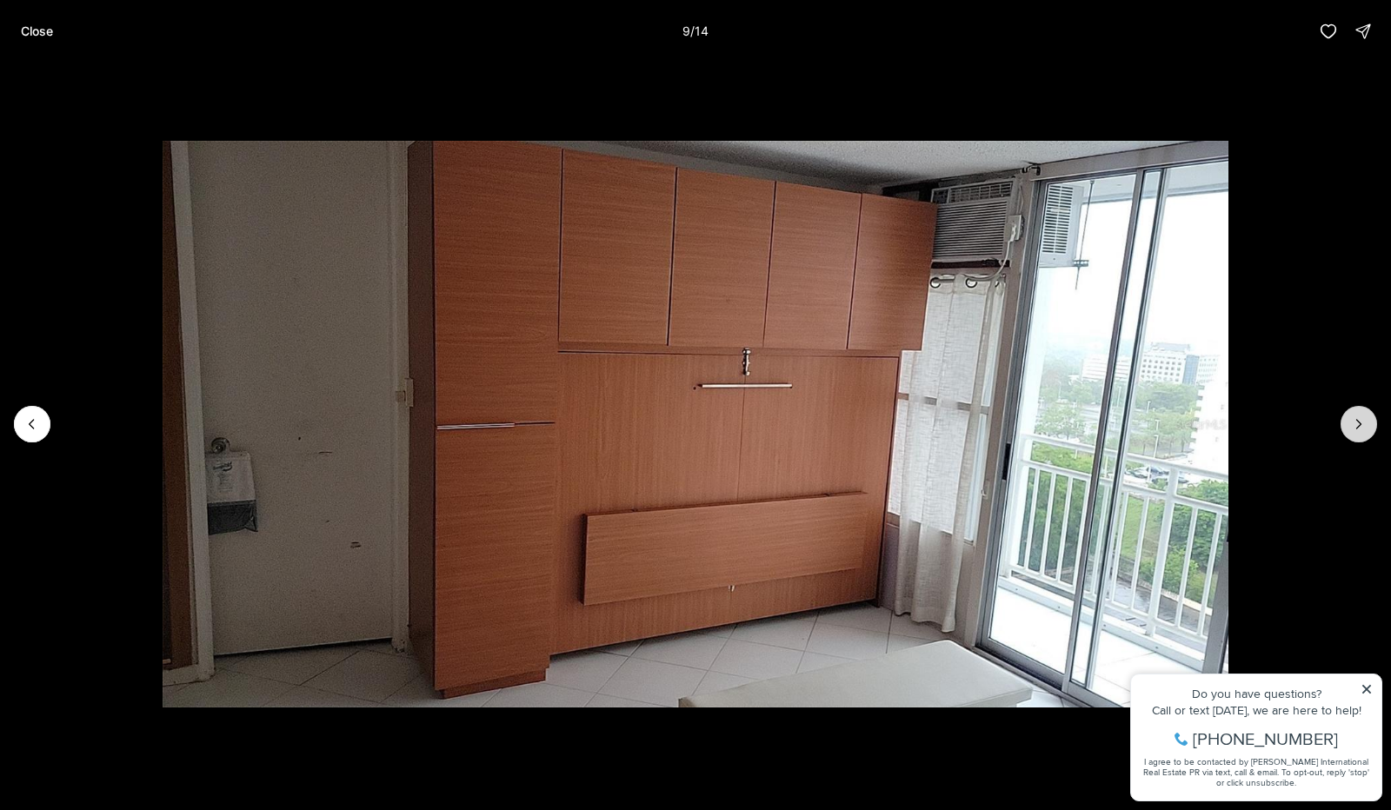
click at [1365, 430] on icon "Next slide" at bounding box center [1358, 424] width 17 height 17
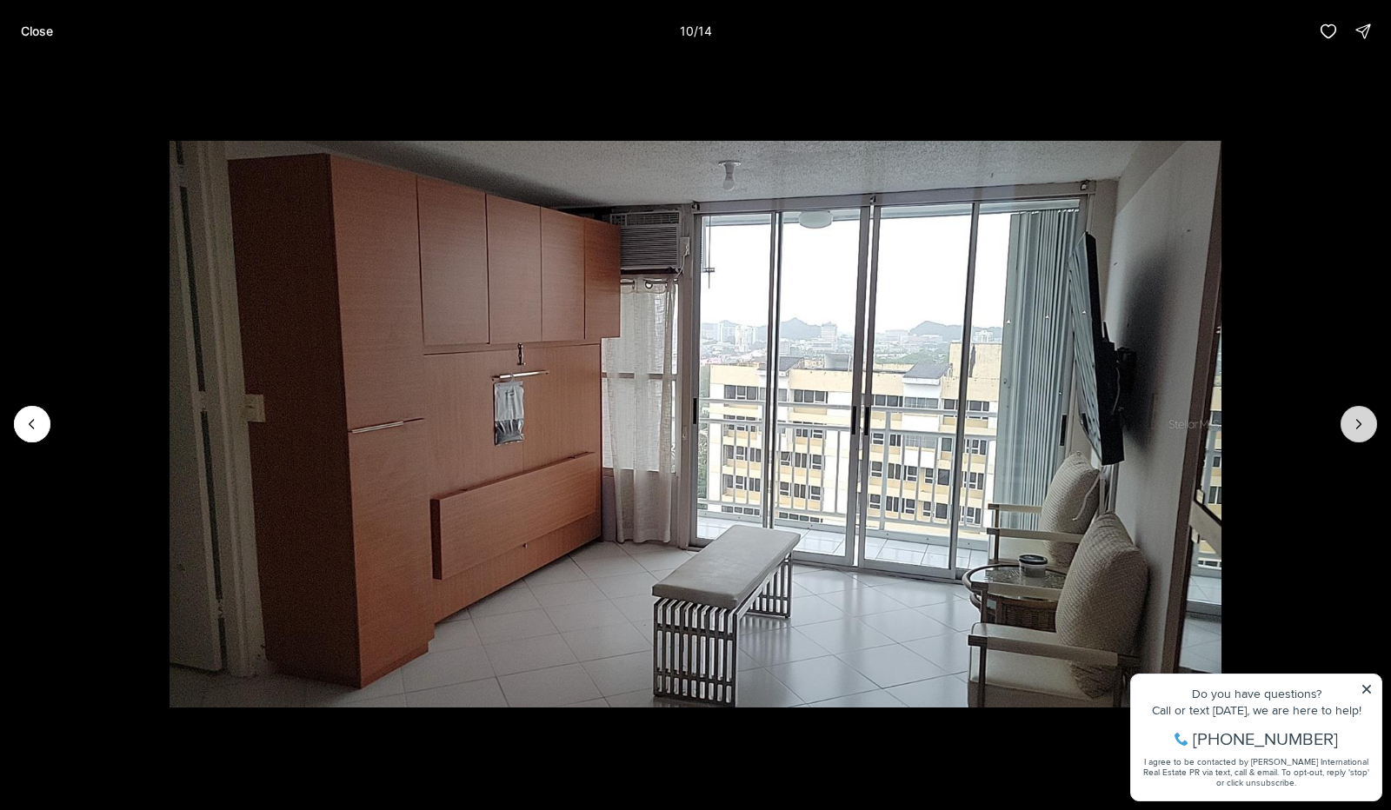
click at [1365, 430] on icon "Next slide" at bounding box center [1358, 424] width 17 height 17
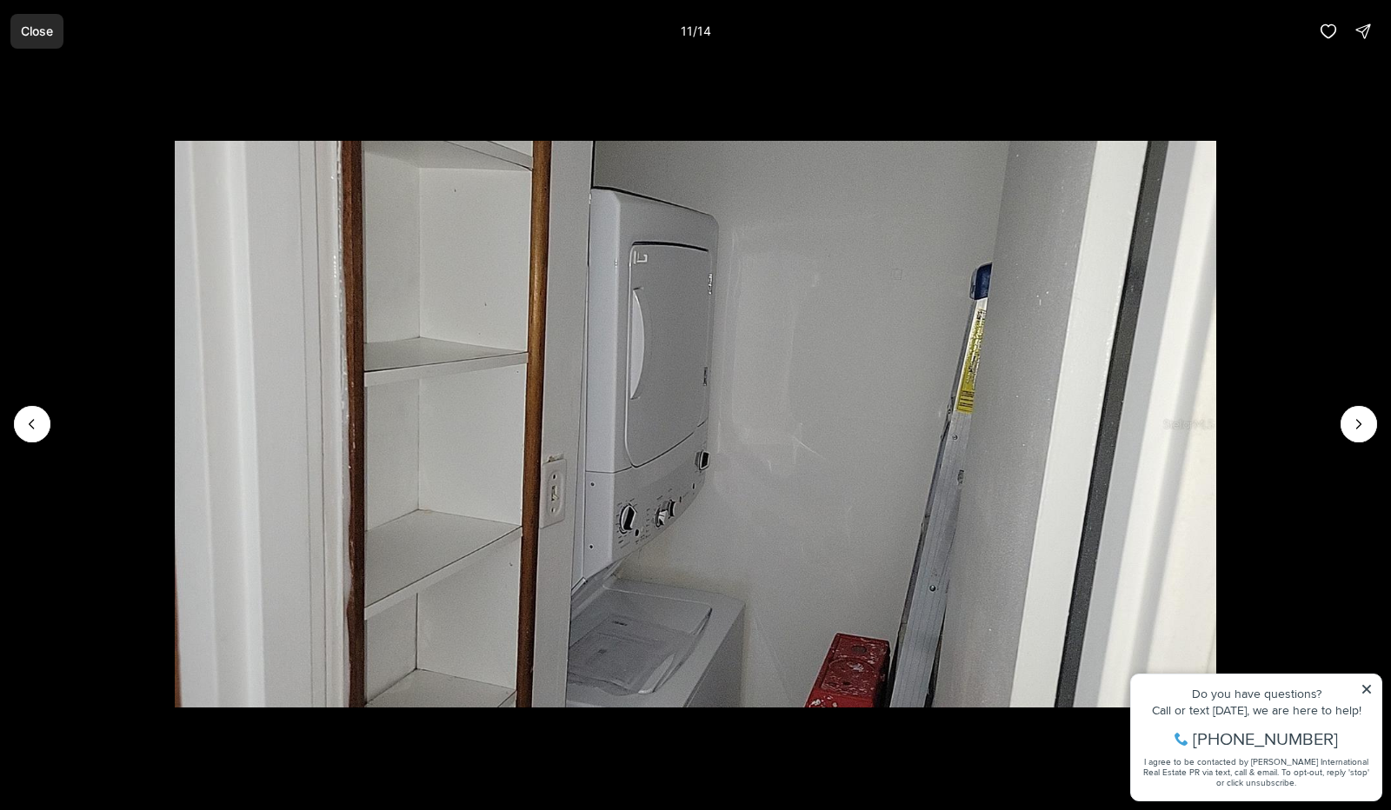
click at [35, 30] on p "Close" at bounding box center [37, 31] width 32 height 14
